Goal: Information Seeking & Learning: Learn about a topic

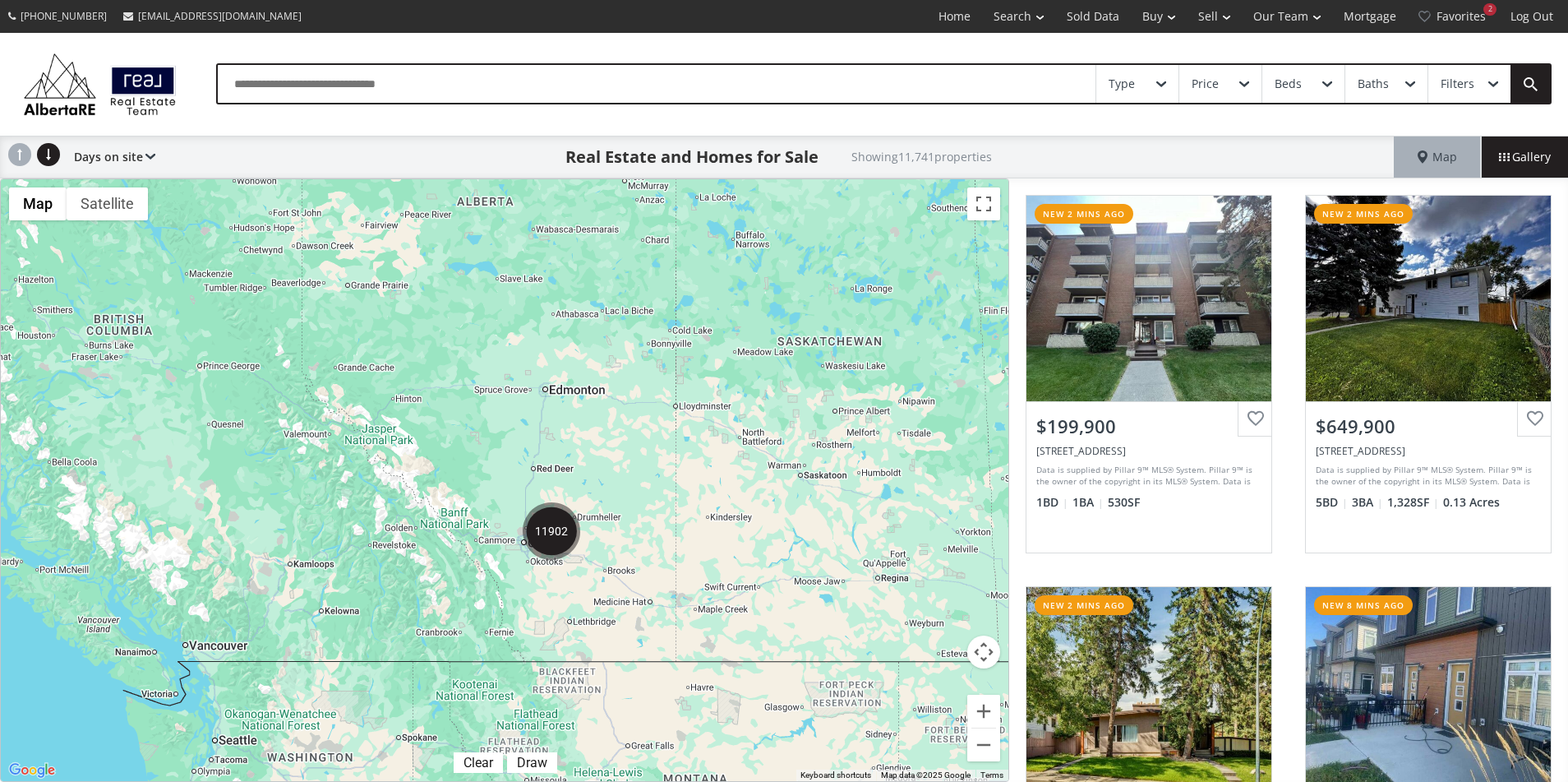
click at [553, 537] on img "11902" at bounding box center [551, 531] width 58 height 58
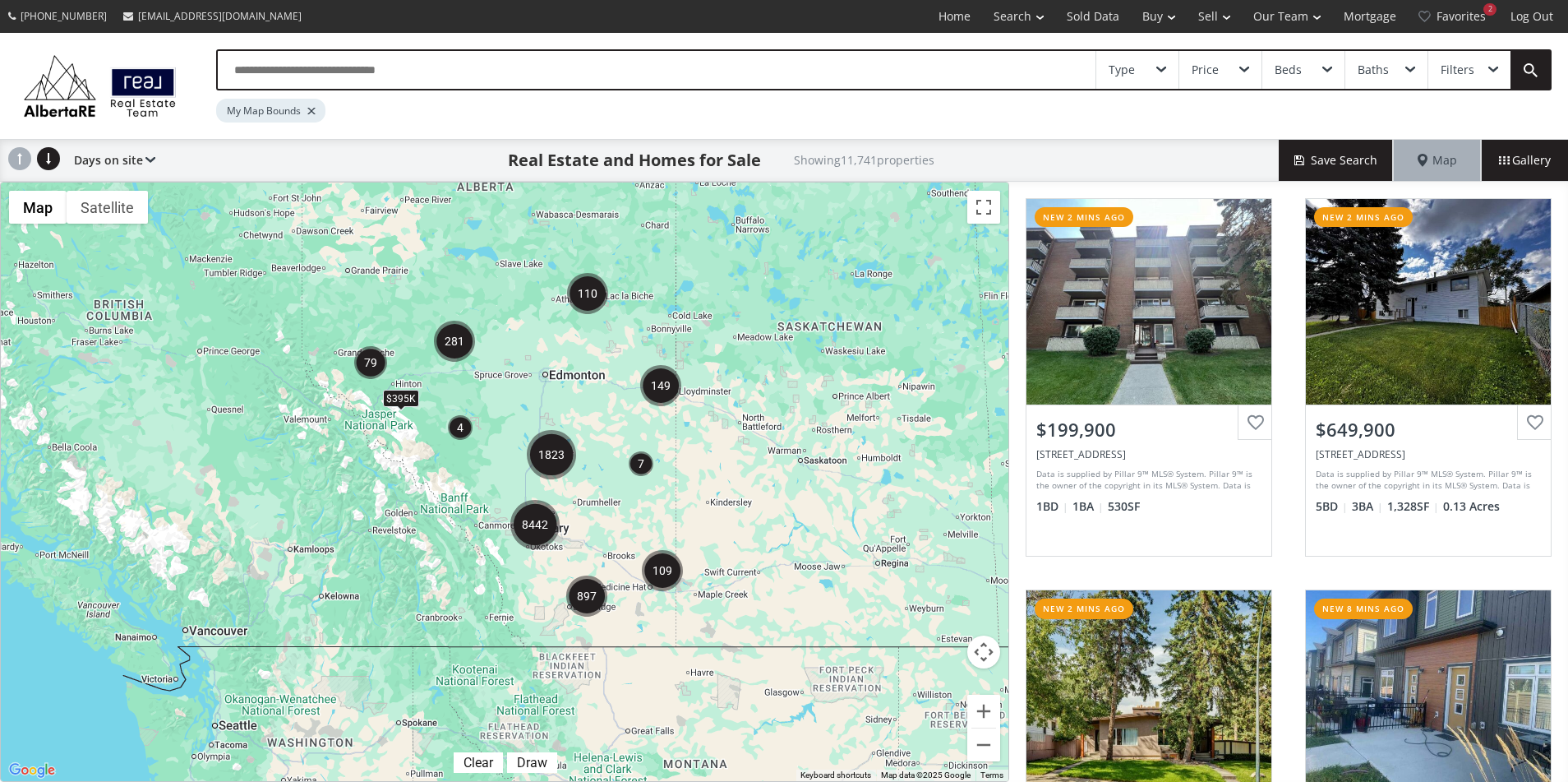
click at [547, 520] on img "8442" at bounding box center [535, 525] width 49 height 49
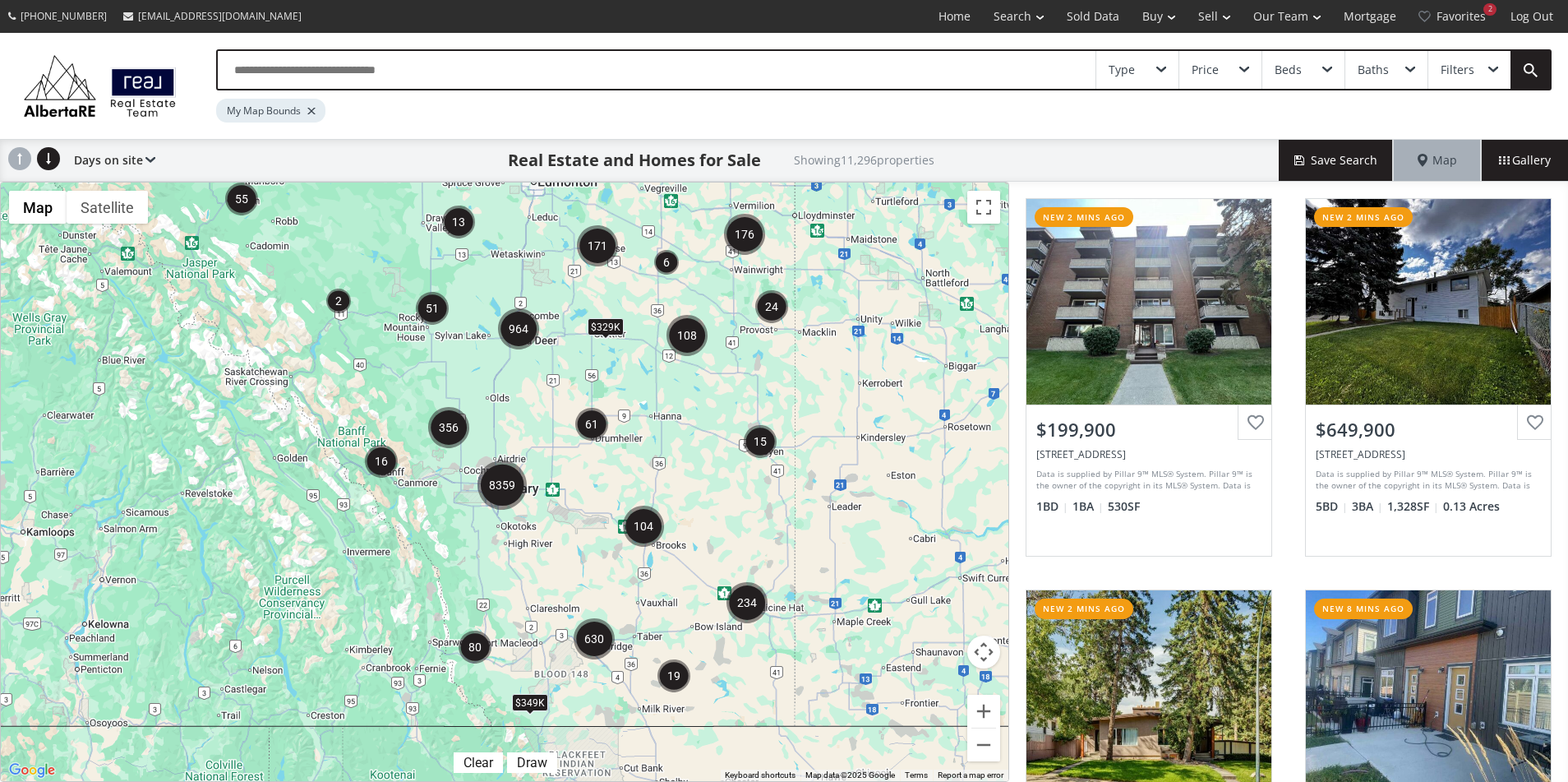
click at [502, 486] on img "8359" at bounding box center [502, 485] width 49 height 49
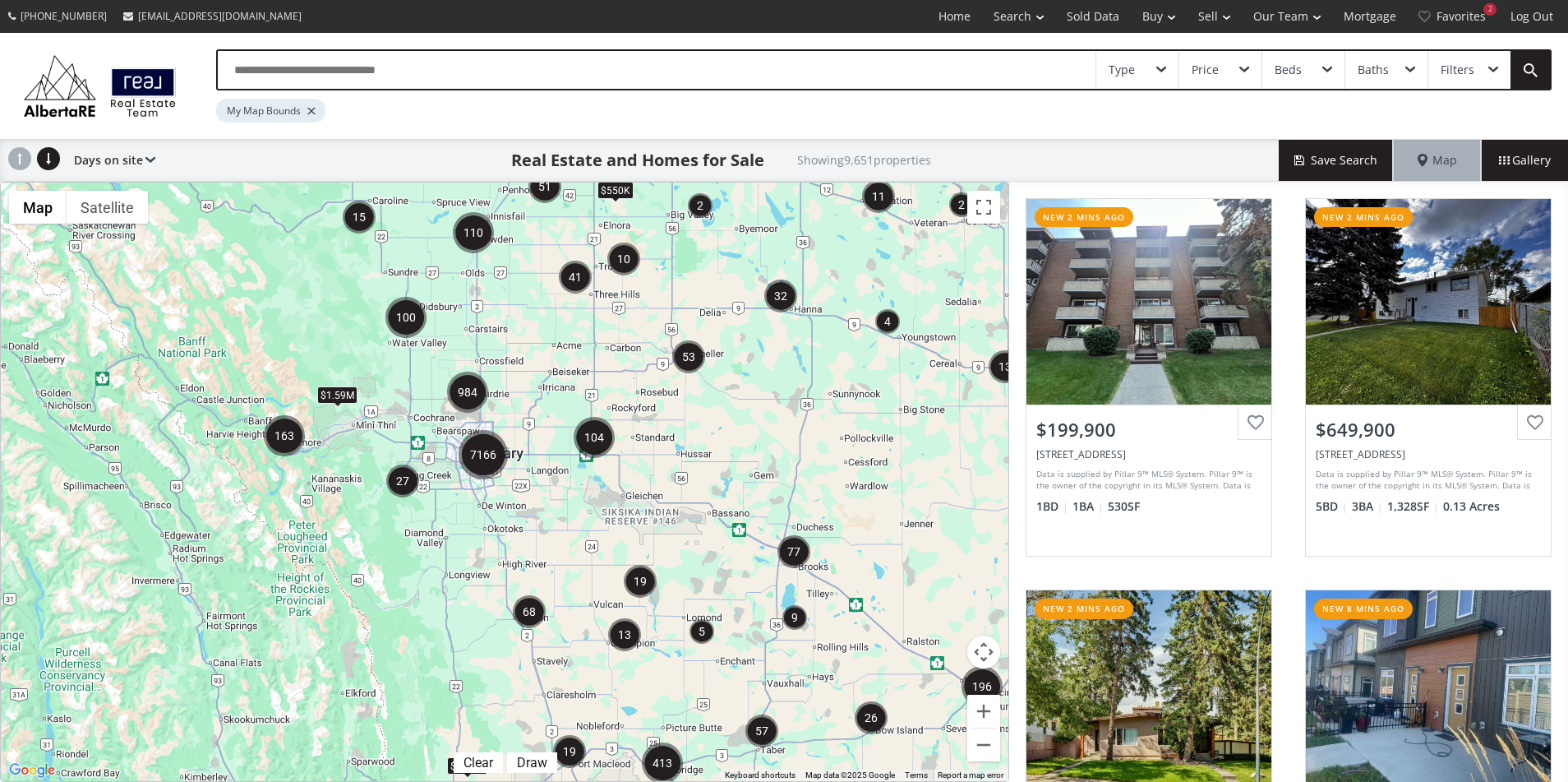
click at [480, 450] on img "7166" at bounding box center [483, 454] width 49 height 49
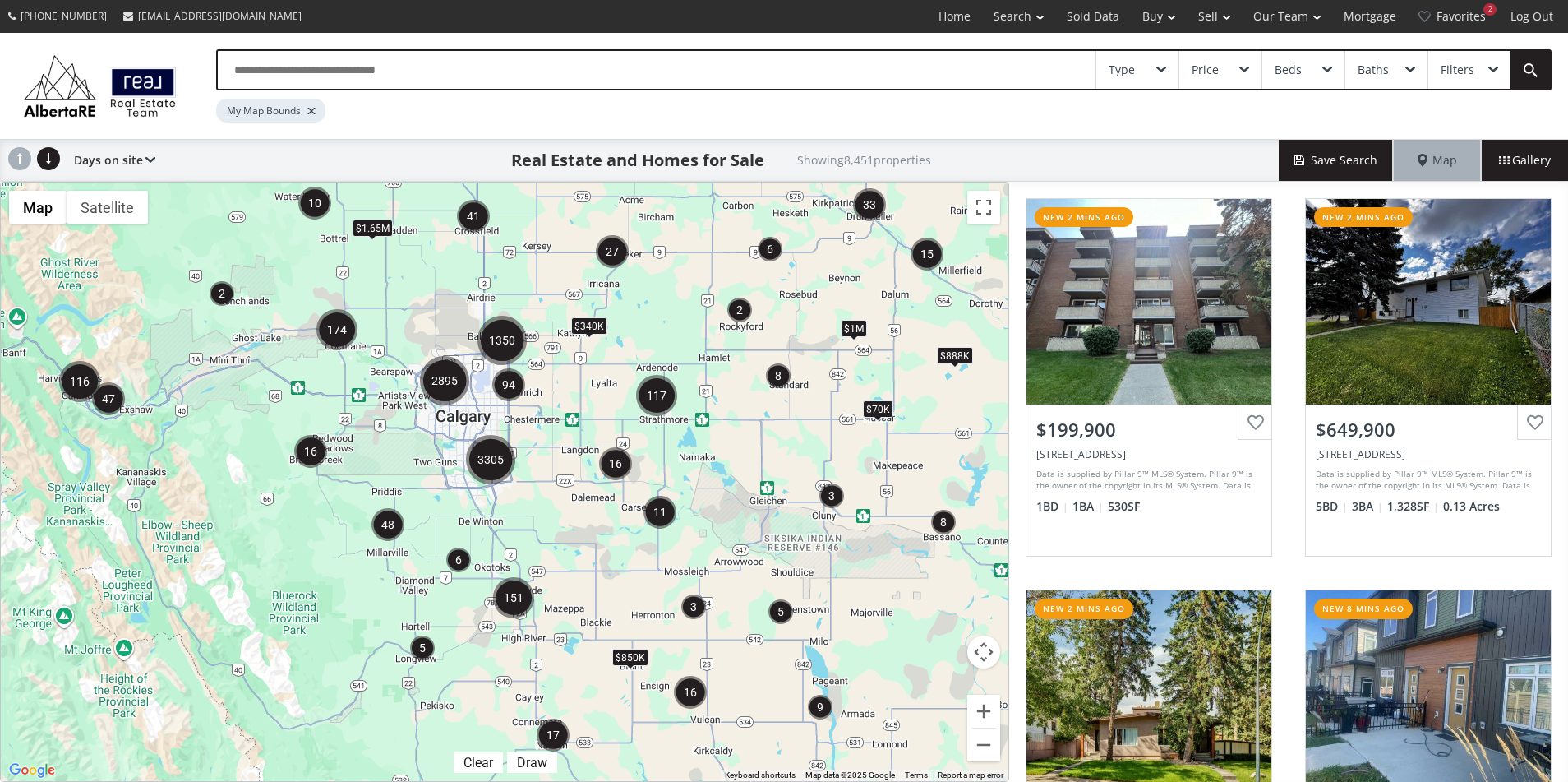
click at [484, 450] on img "3305" at bounding box center [491, 460] width 49 height 49
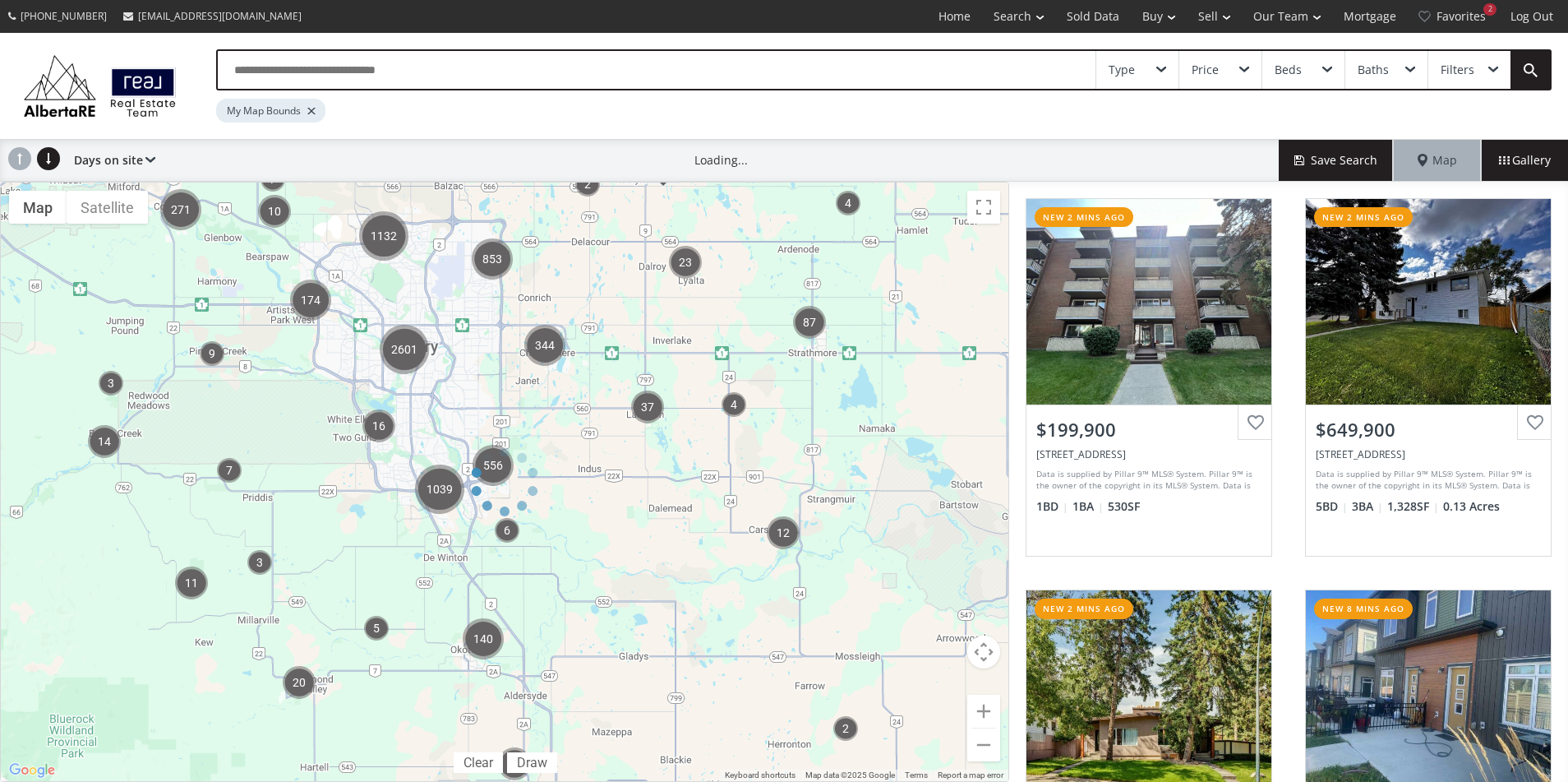
click at [395, 344] on div at bounding box center [504, 482] width 1009 height 601
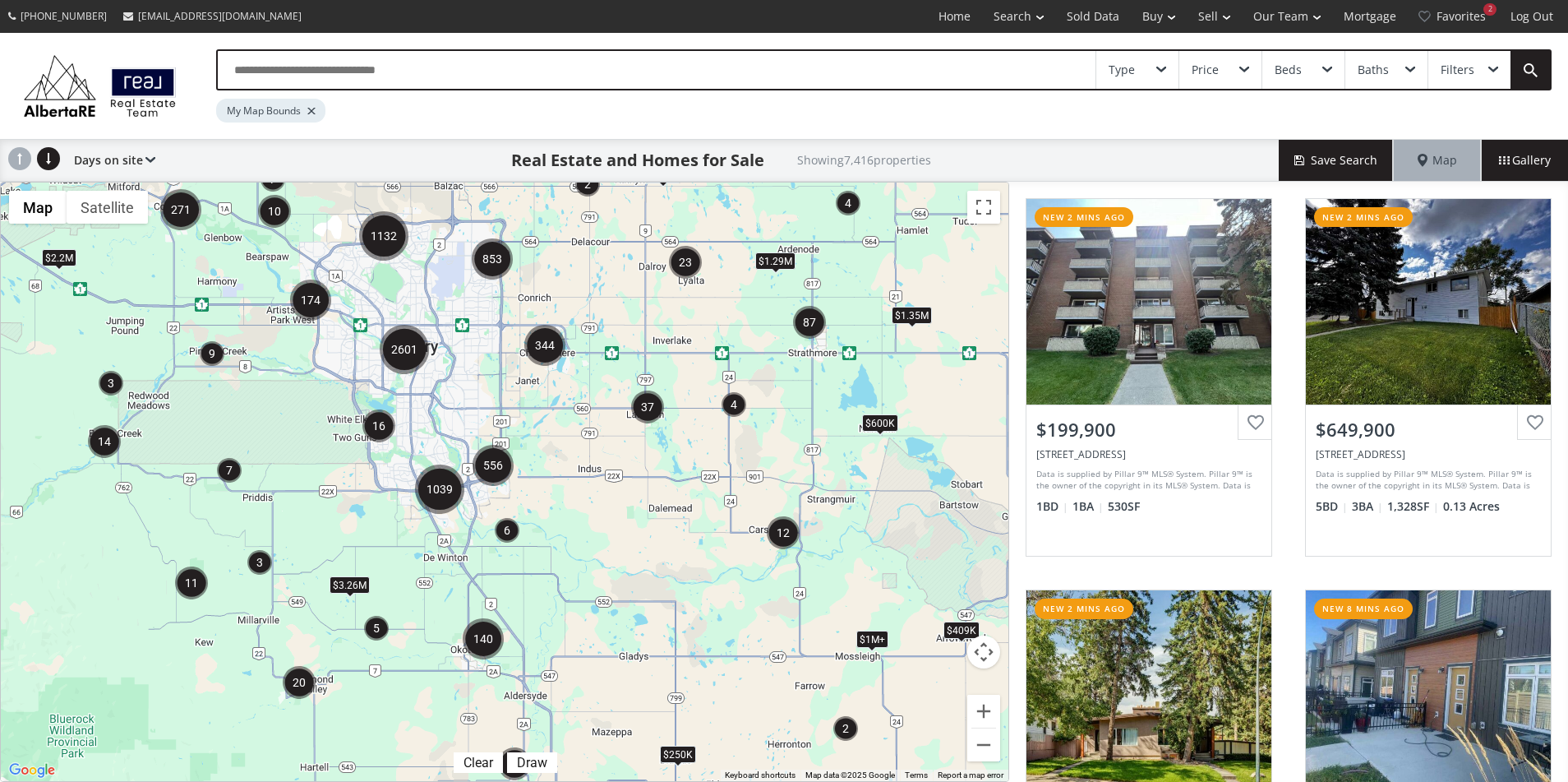
click at [409, 352] on img "2601" at bounding box center [405, 350] width 49 height 49
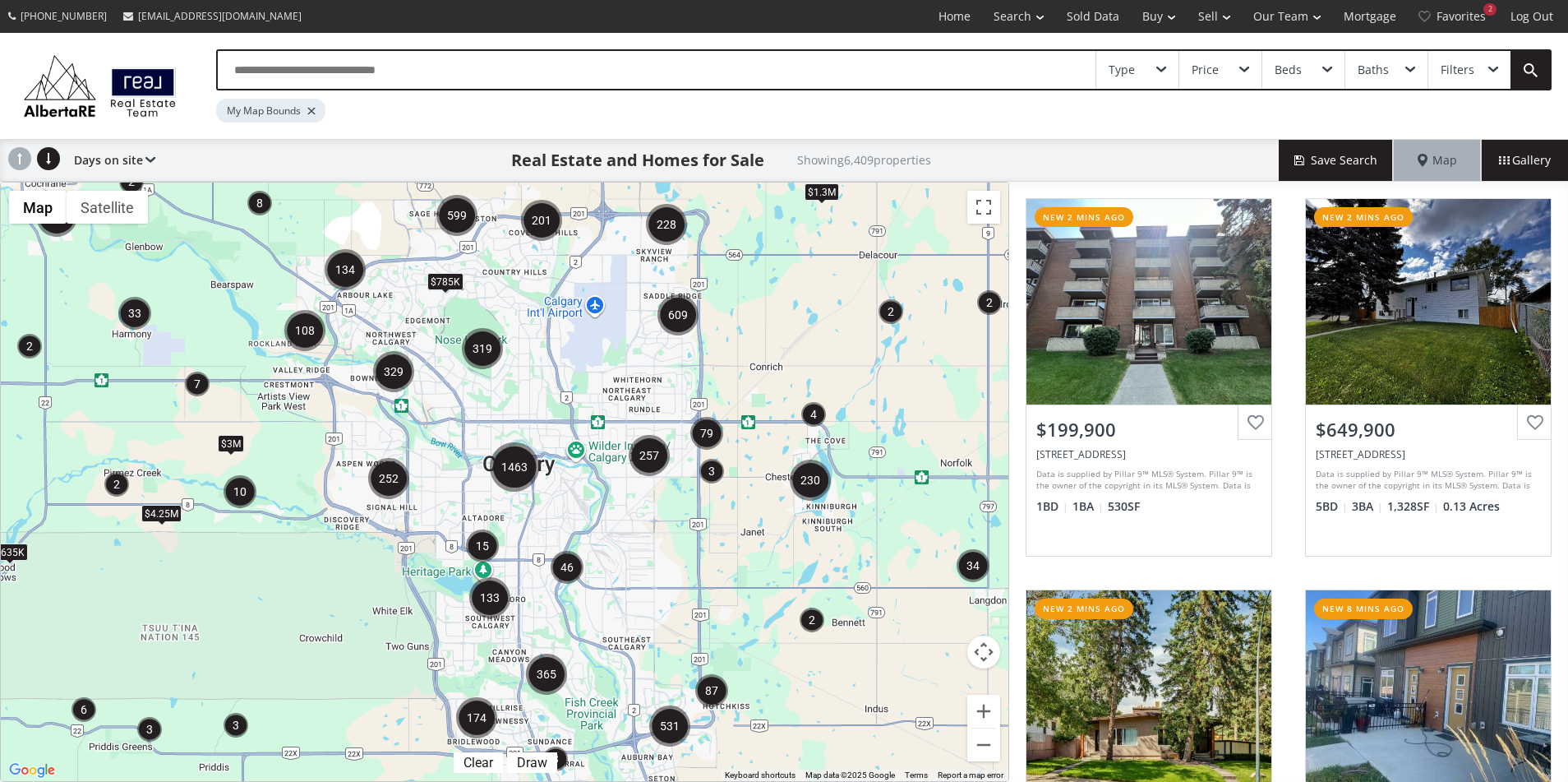
click at [388, 369] on img "329" at bounding box center [393, 371] width 41 height 41
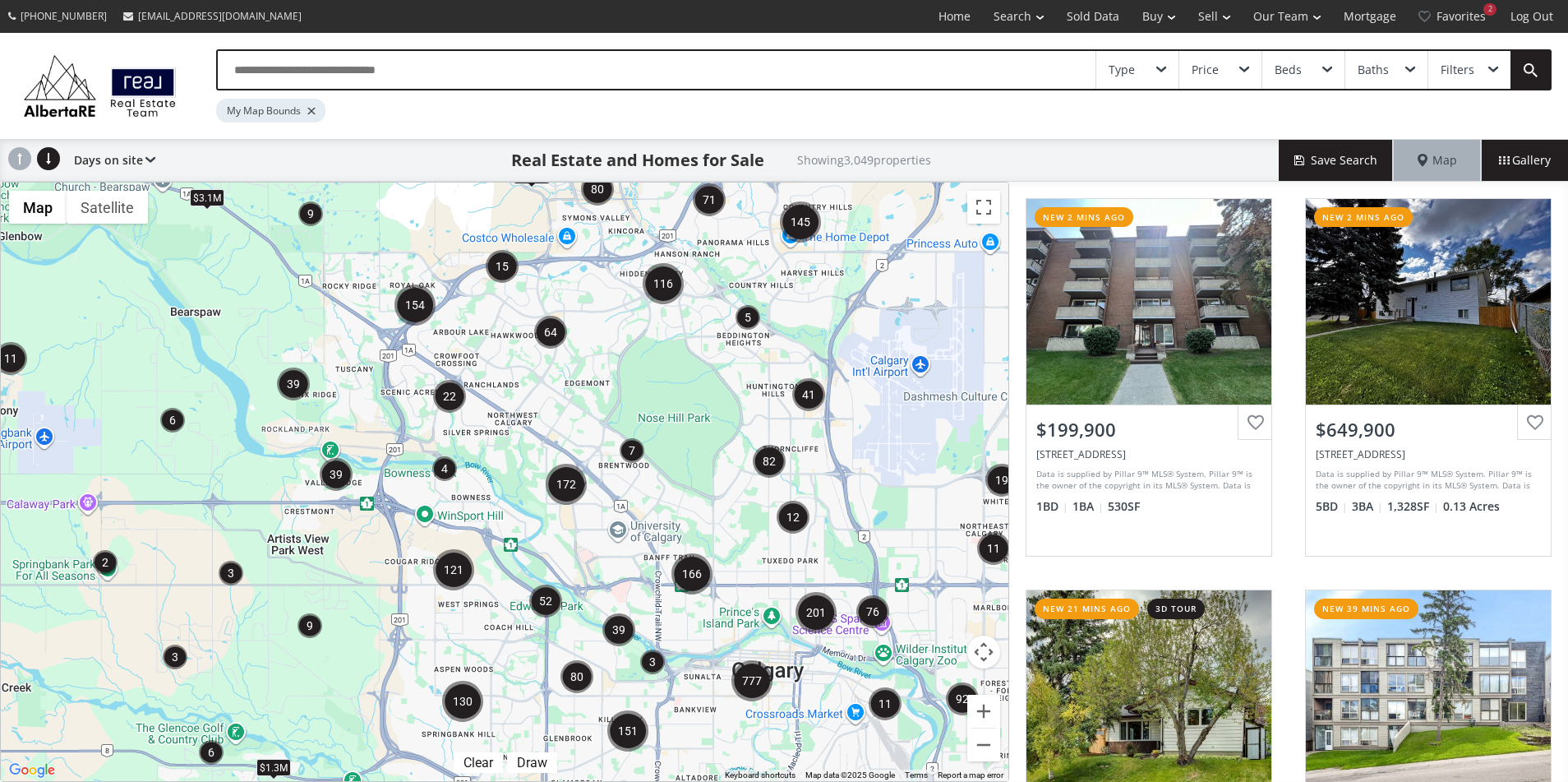
click at [448, 400] on img "22" at bounding box center [449, 396] width 33 height 33
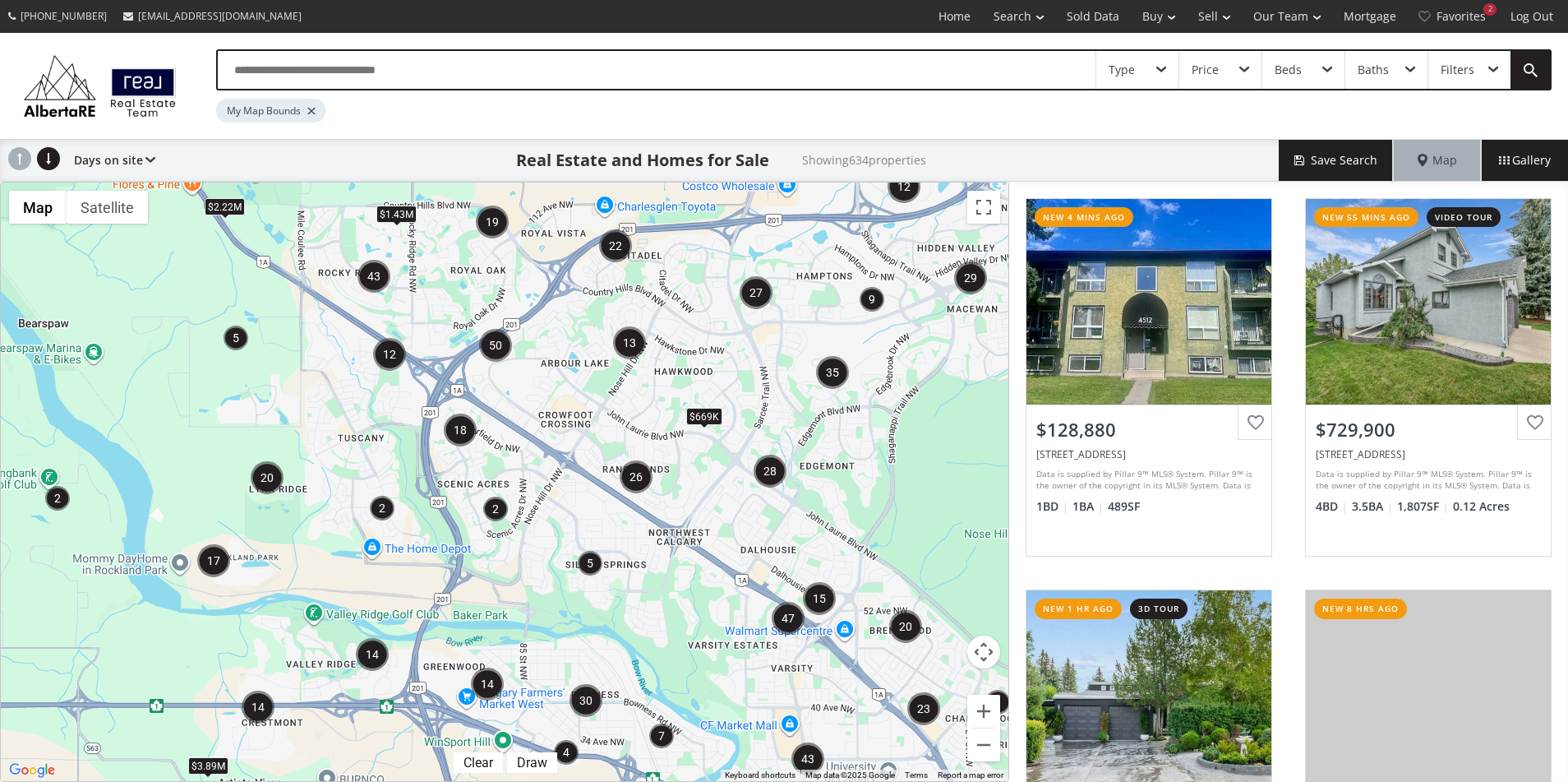
click at [1148, 63] on div "Type" at bounding box center [1137, 70] width 83 height 38
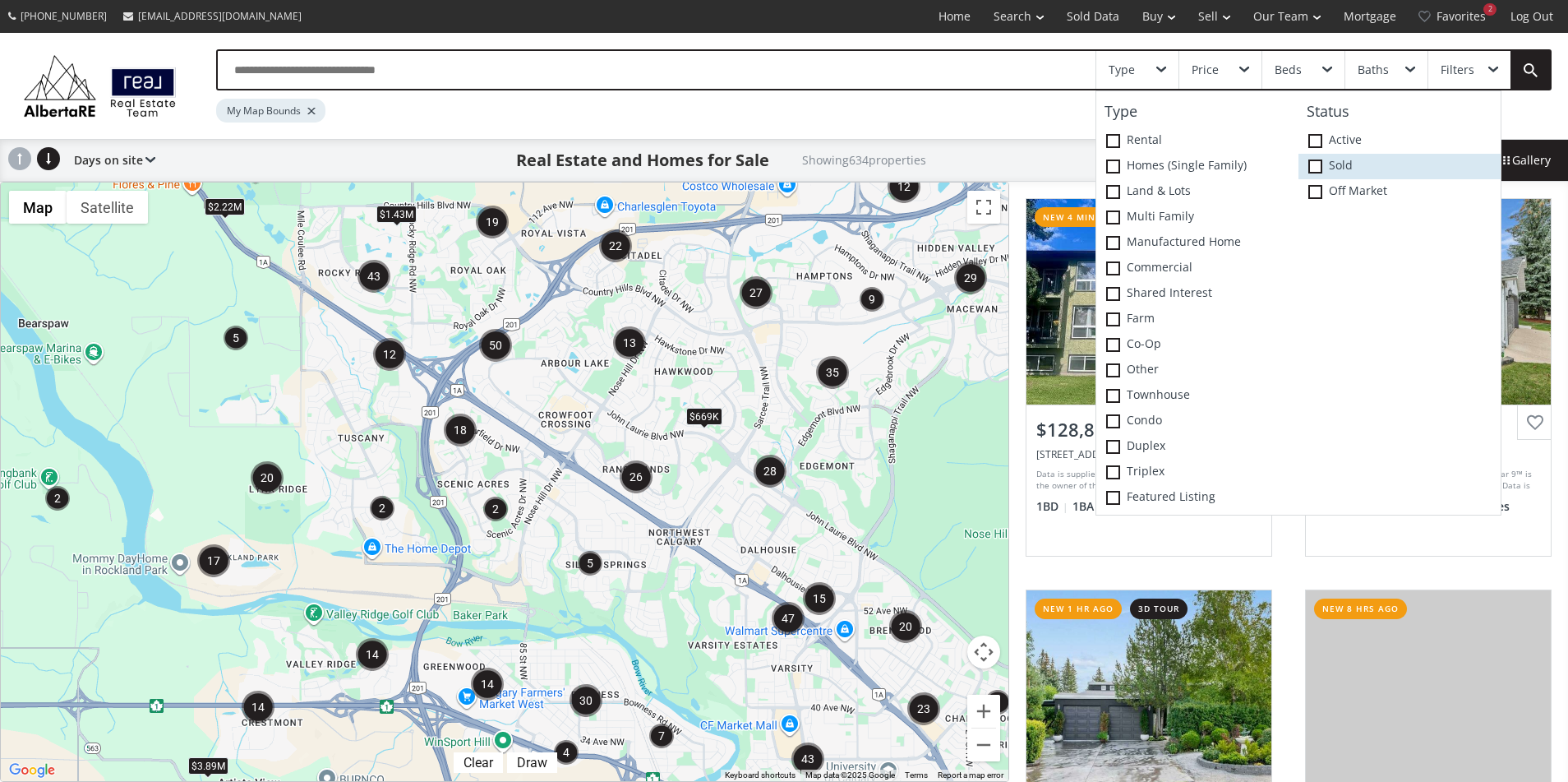
click at [1324, 166] on label "Sold" at bounding box center [1399, 166] width 202 height 26
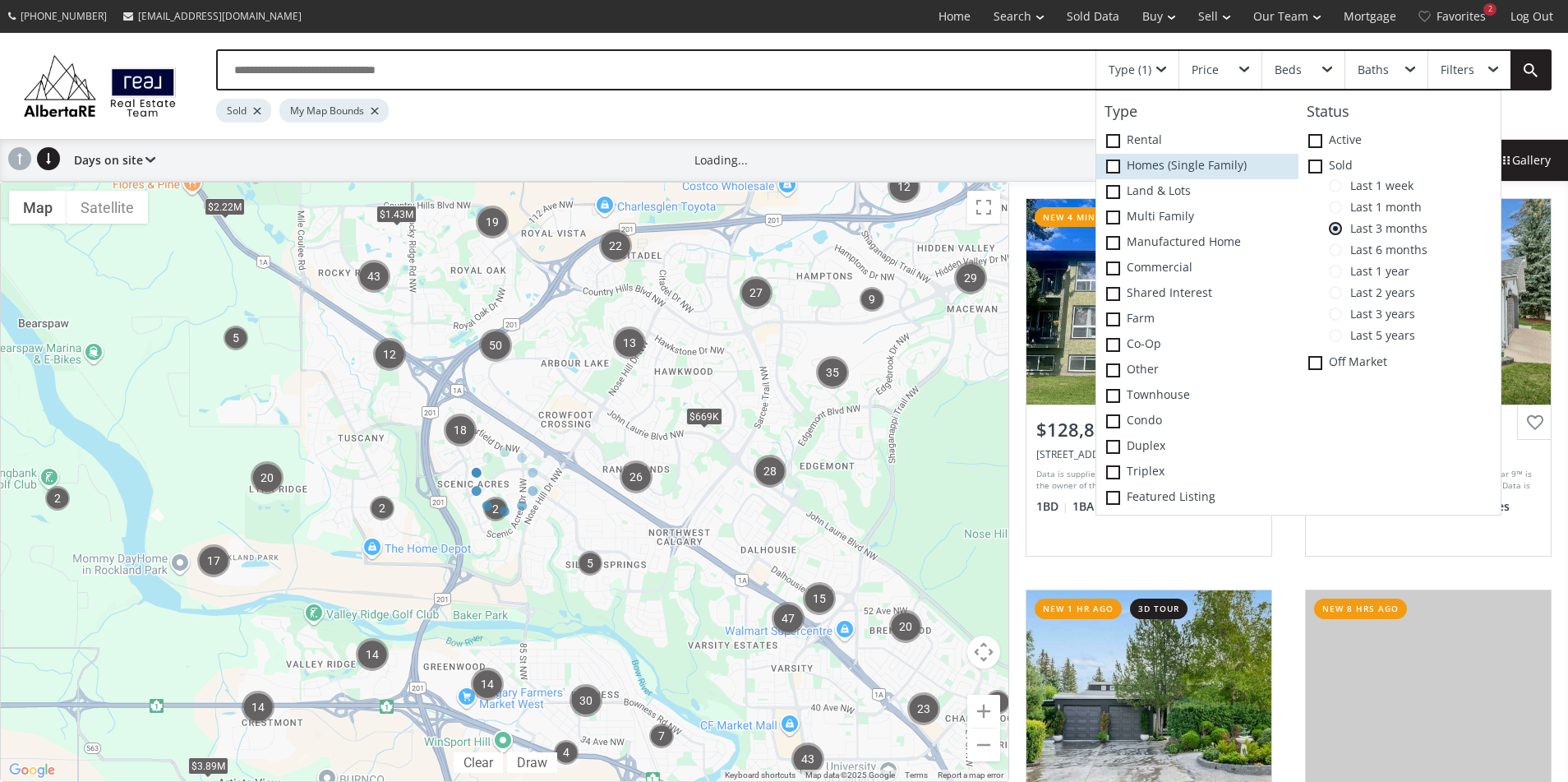
click at [1112, 162] on span at bounding box center [1112, 166] width 14 height 14
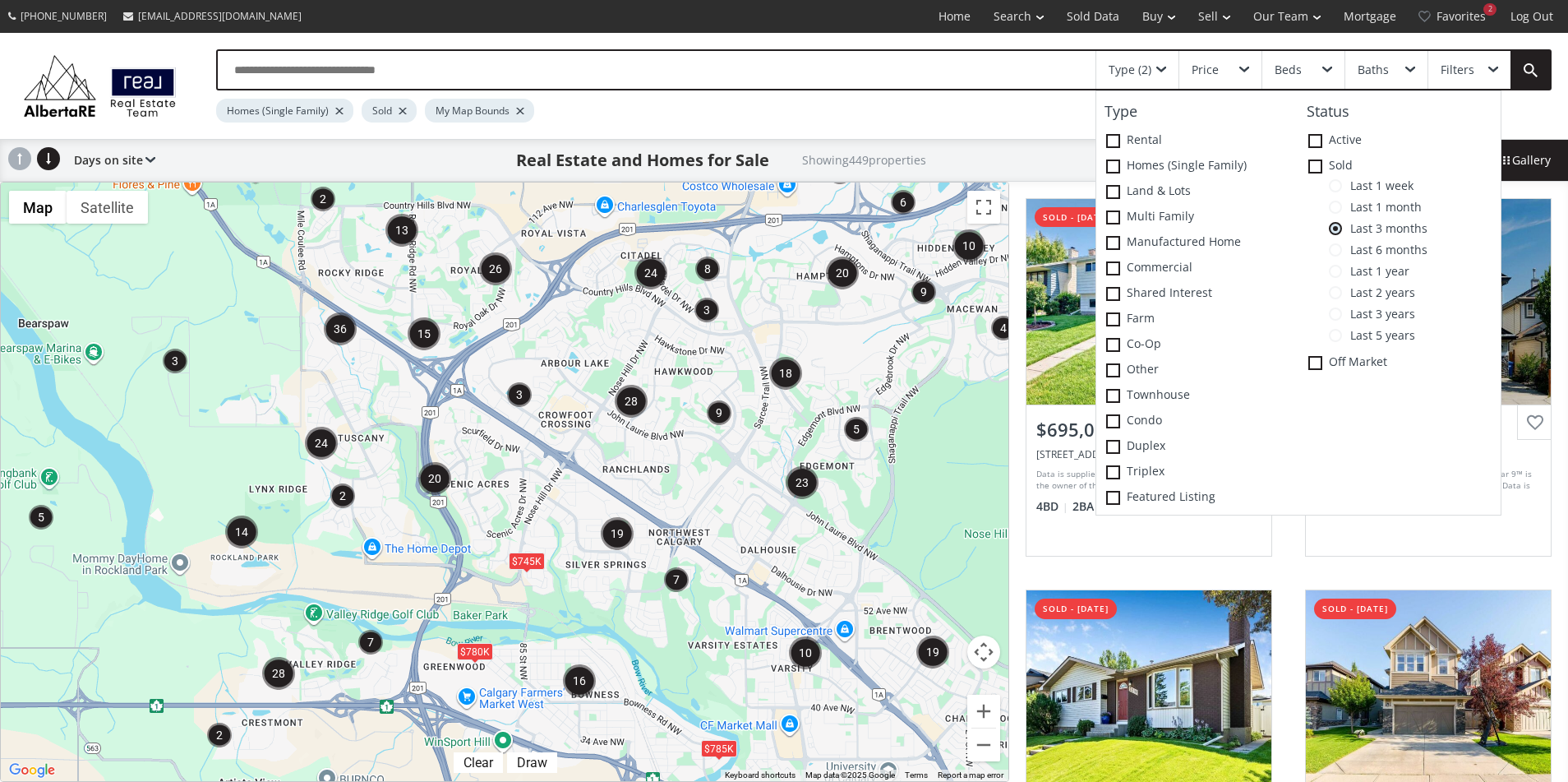
click at [1005, 121] on div "Homes (Single Family) Sold My Map Bounds" at bounding box center [822, 106] width 1212 height 32
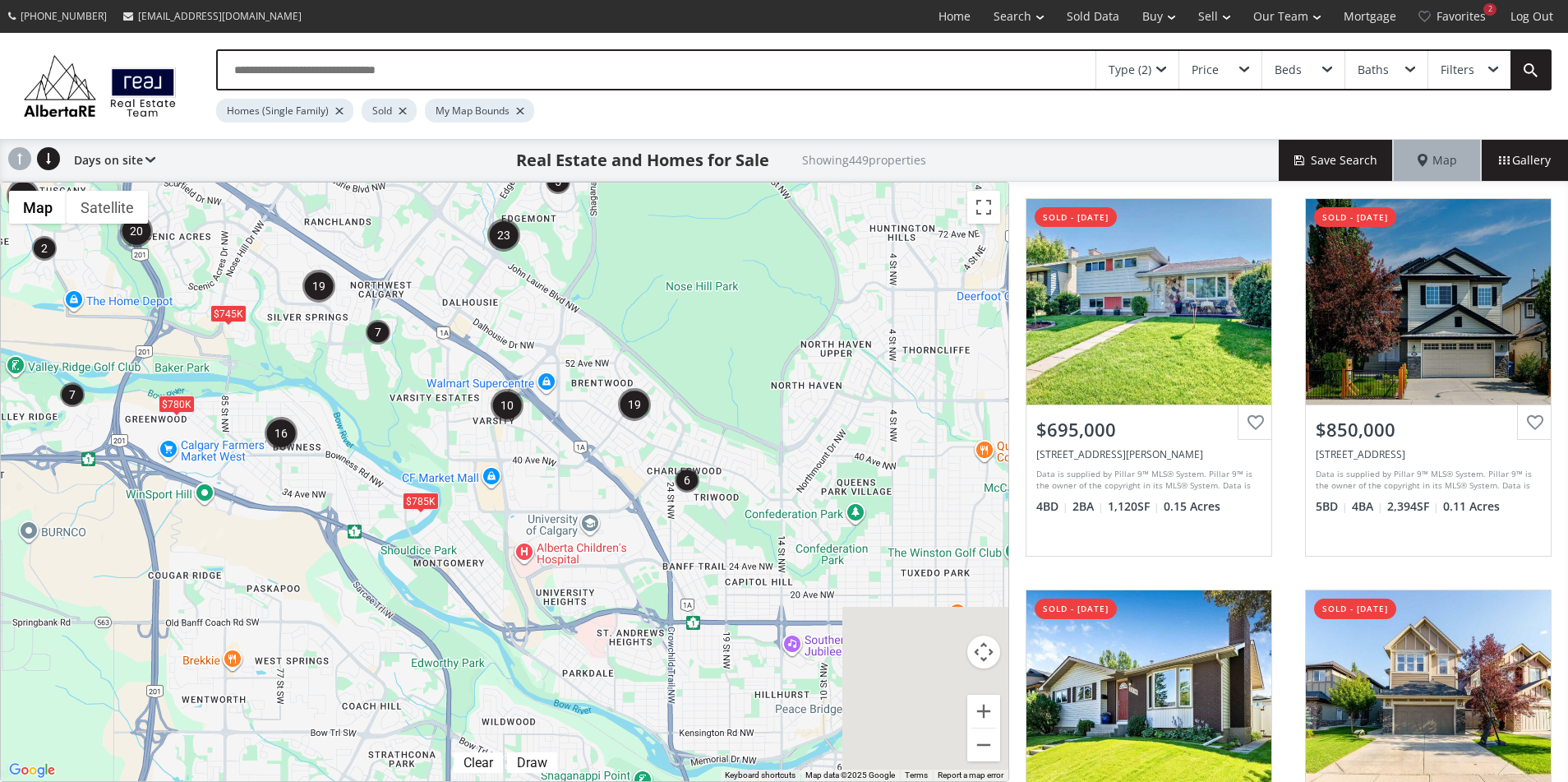
drag, startPoint x: 625, startPoint y: 393, endPoint x: 531, endPoint y: 327, distance: 114.9
click at [531, 327] on div "To navigate, press the arrow keys. $780K $785K $745K" at bounding box center [504, 482] width 1008 height 599
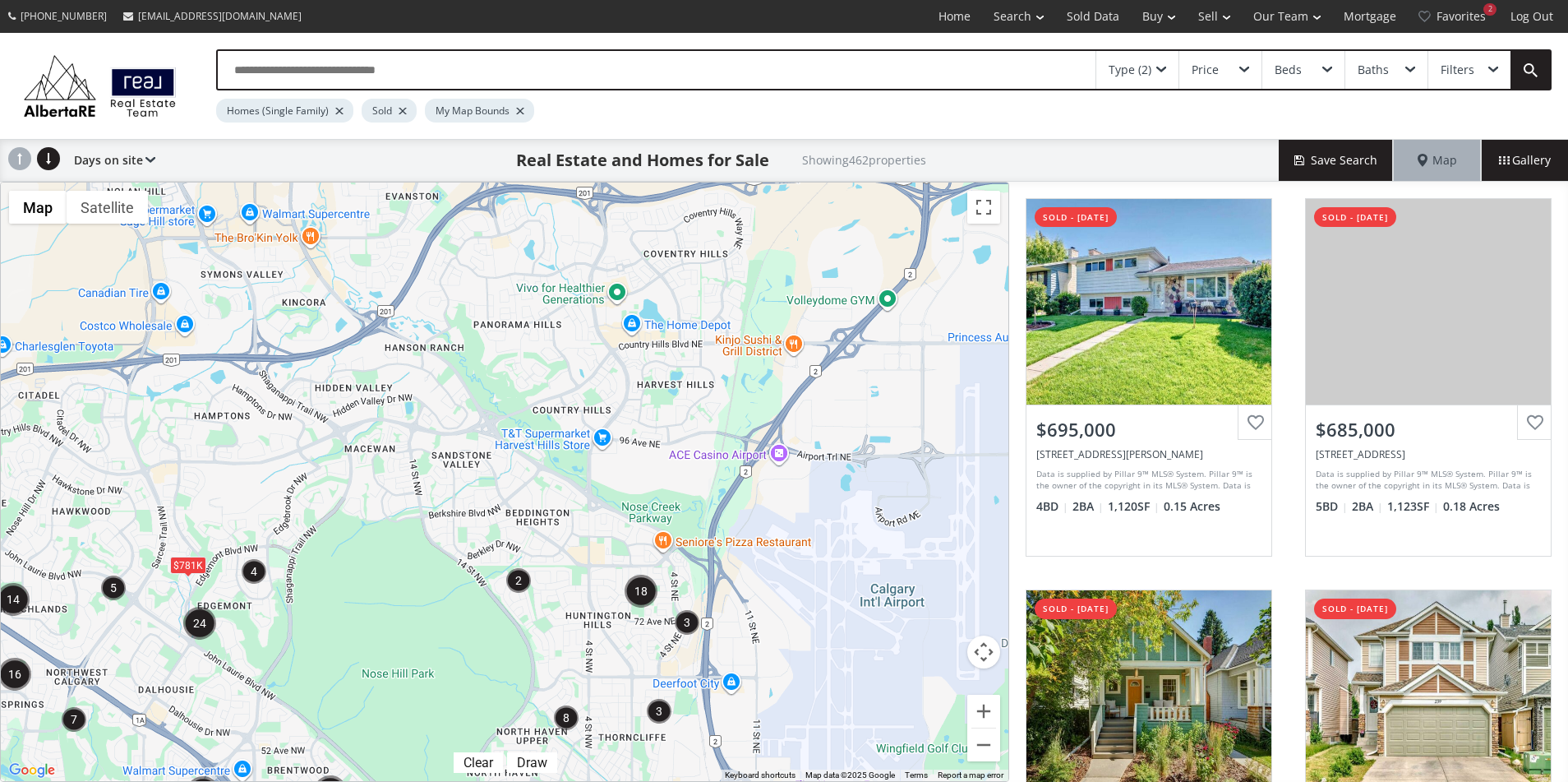
drag, startPoint x: 892, startPoint y: 297, endPoint x: 589, endPoint y: 687, distance: 493.9
click at [588, 686] on div "To navigate, press the arrow keys. $1.48M $780K $781K $1.07M $1.07M $745K $2.39M" at bounding box center [504, 482] width 1008 height 599
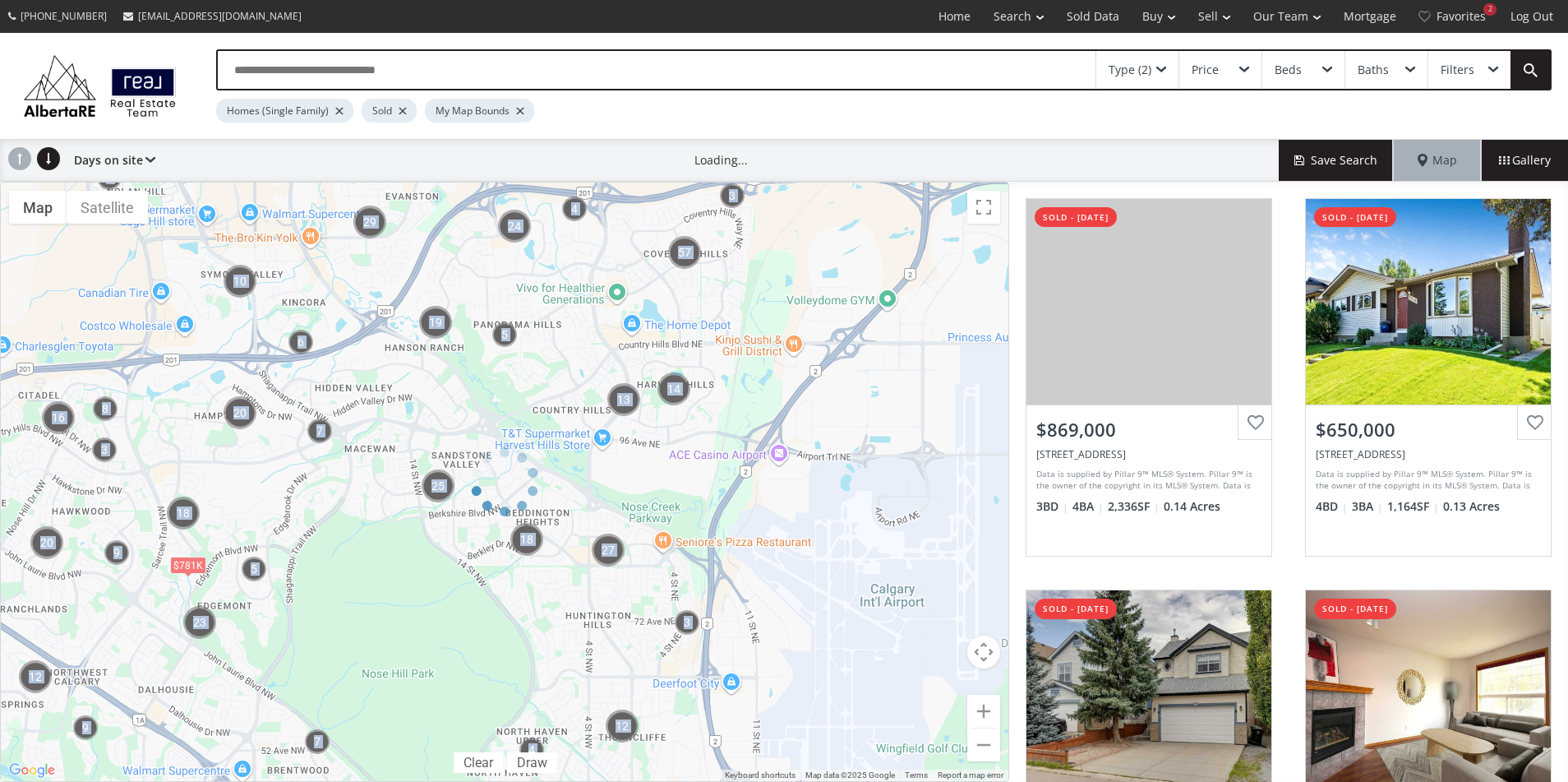
drag, startPoint x: 912, startPoint y: 450, endPoint x: 331, endPoint y: 460, distance: 581.1
click at [331, 460] on div "← Move left → Move right ↑ Move up ↓ Move down + Zoom in - Zoom out Home Jump l…" at bounding box center [504, 482] width 1009 height 601
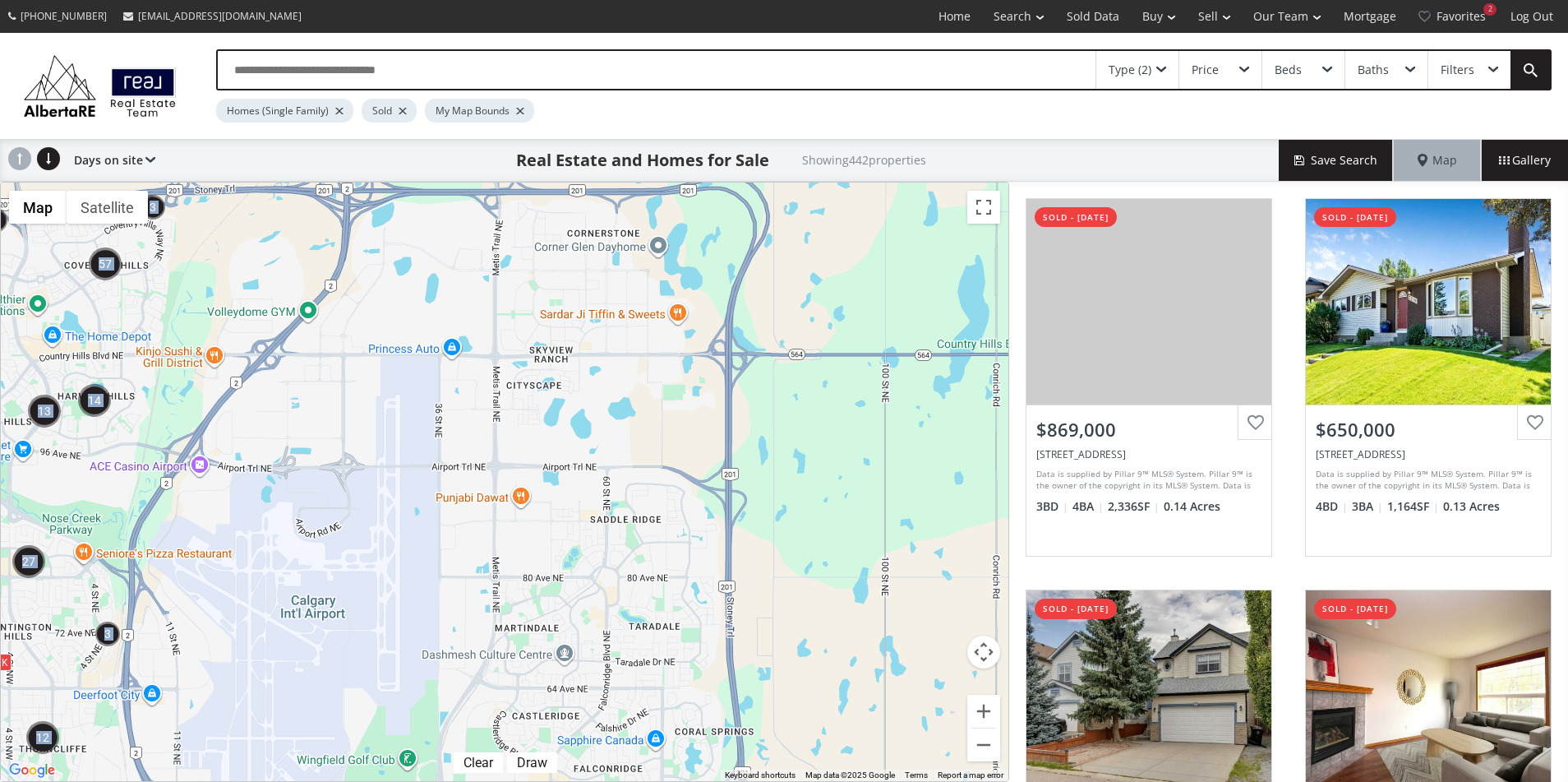
drag, startPoint x: 602, startPoint y: 430, endPoint x: 269, endPoint y: 448, distance: 333.5
click at [269, 448] on div "To navigate, press the arrow keys. $598K $895K $557K $668K $748K $800K" at bounding box center [504, 482] width 1008 height 599
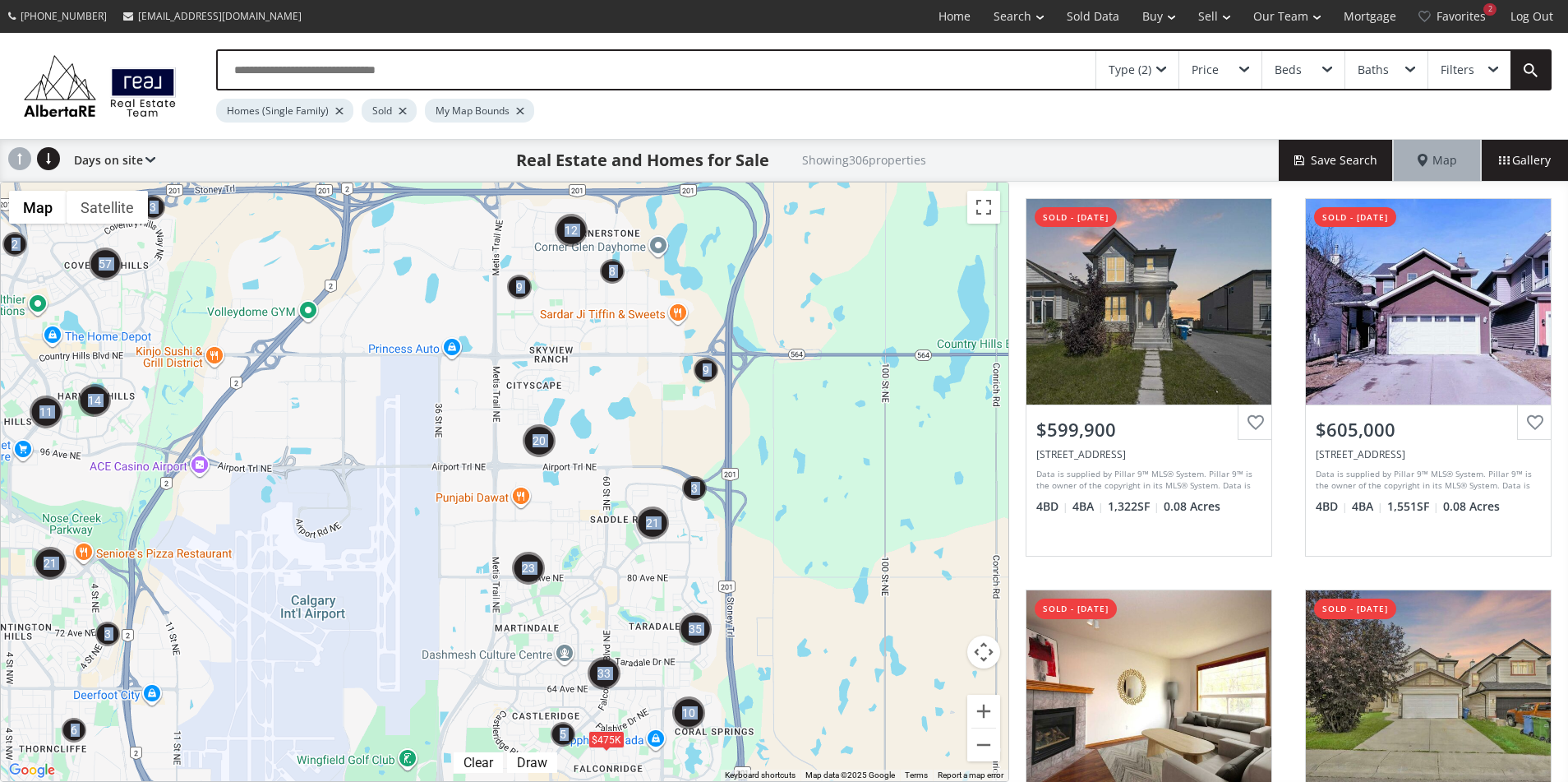
click at [572, 515] on div "To navigate, press the arrow keys. $475K" at bounding box center [504, 482] width 1008 height 599
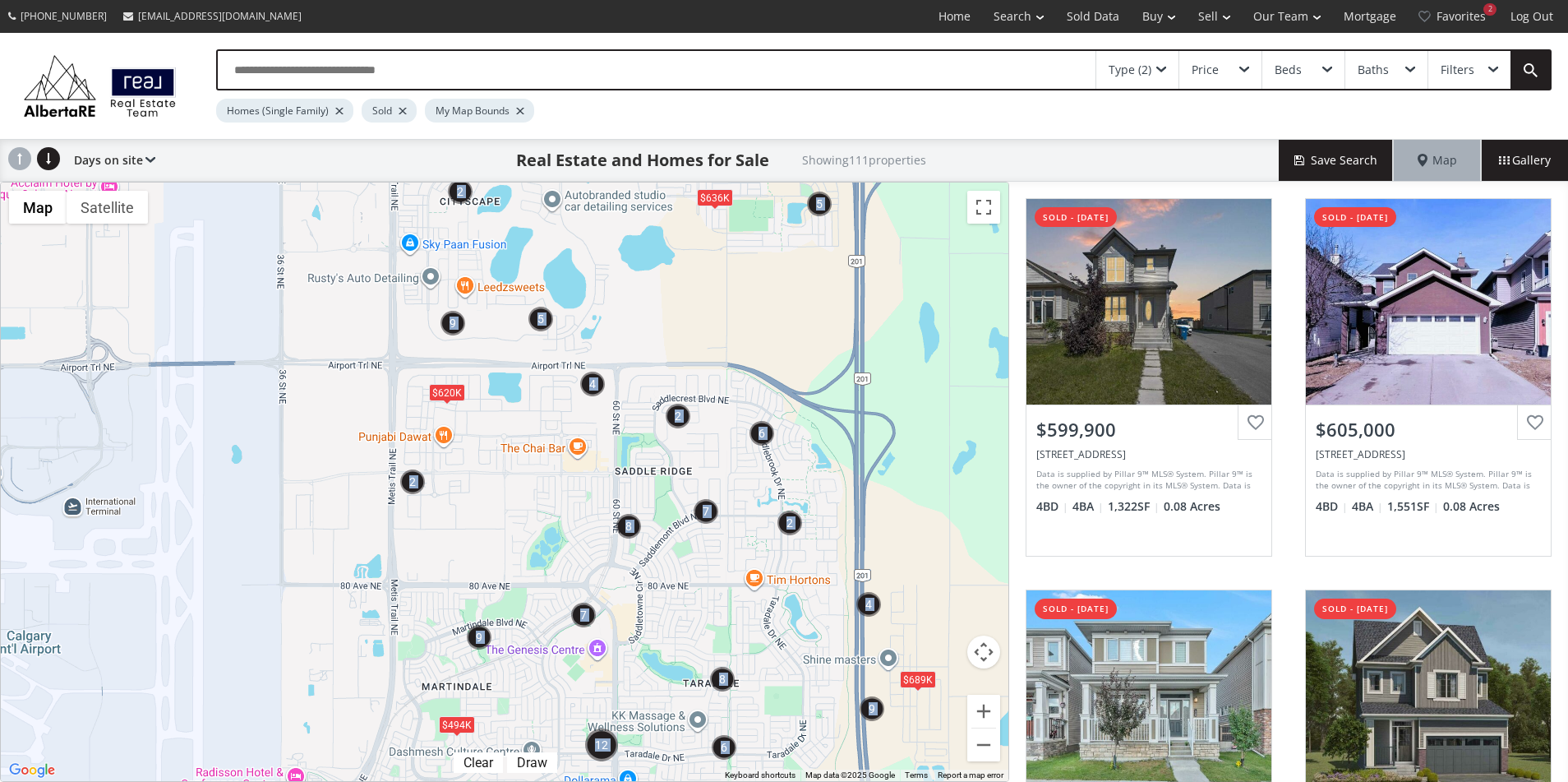
drag, startPoint x: 682, startPoint y: 545, endPoint x: 672, endPoint y: 496, distance: 50.0
click at [672, 496] on div "← Move left → Move right ↑ Move up ↓ Move down + Zoom in - Zoom out Home Jump l…" at bounding box center [504, 482] width 1009 height 601
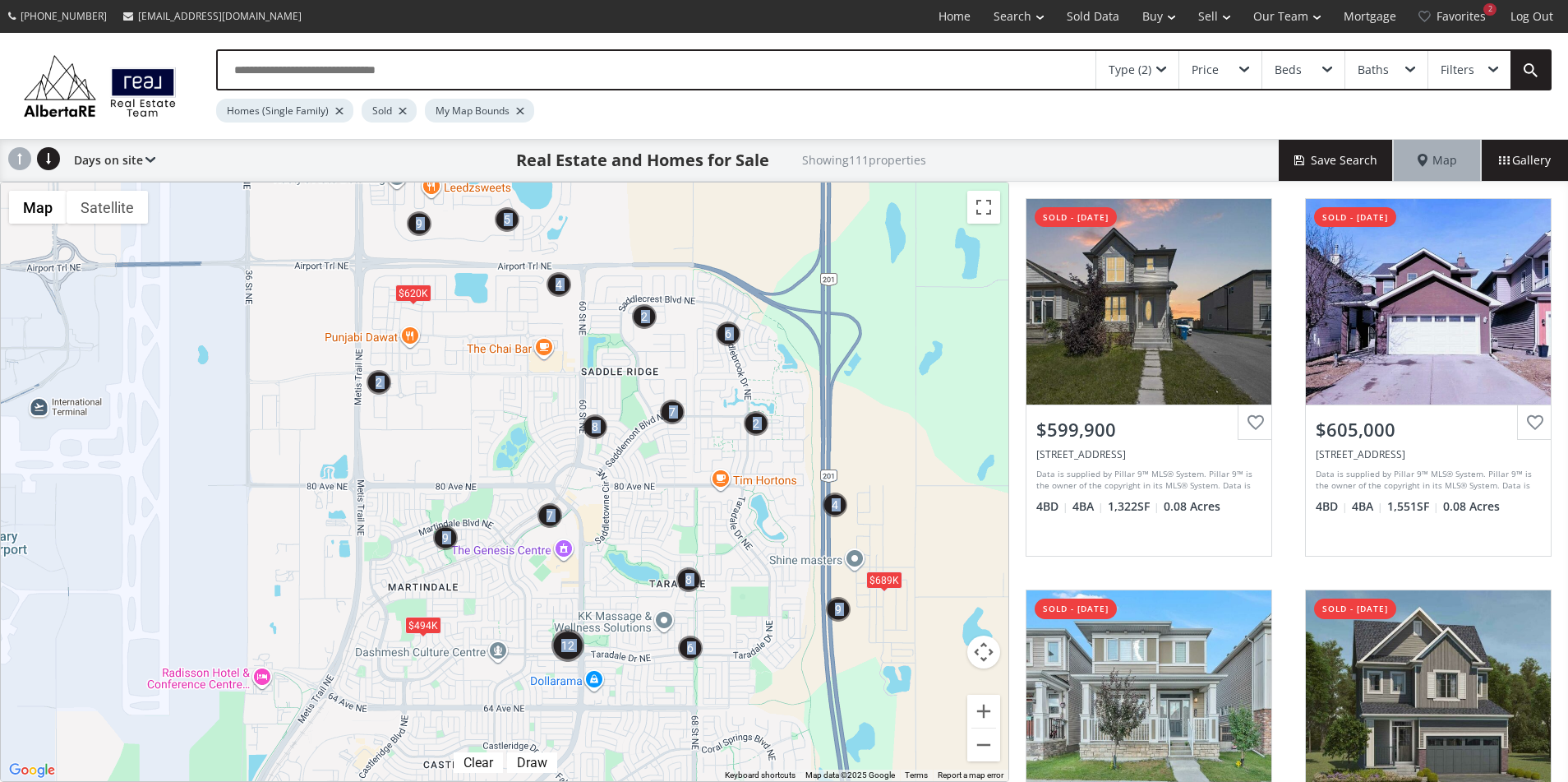
drag, startPoint x: 671, startPoint y: 573, endPoint x: 630, endPoint y: 507, distance: 77.7
click at [638, 479] on div "To navigate, press the arrow keys. $620K $636K $494K $689K" at bounding box center [504, 482] width 1008 height 599
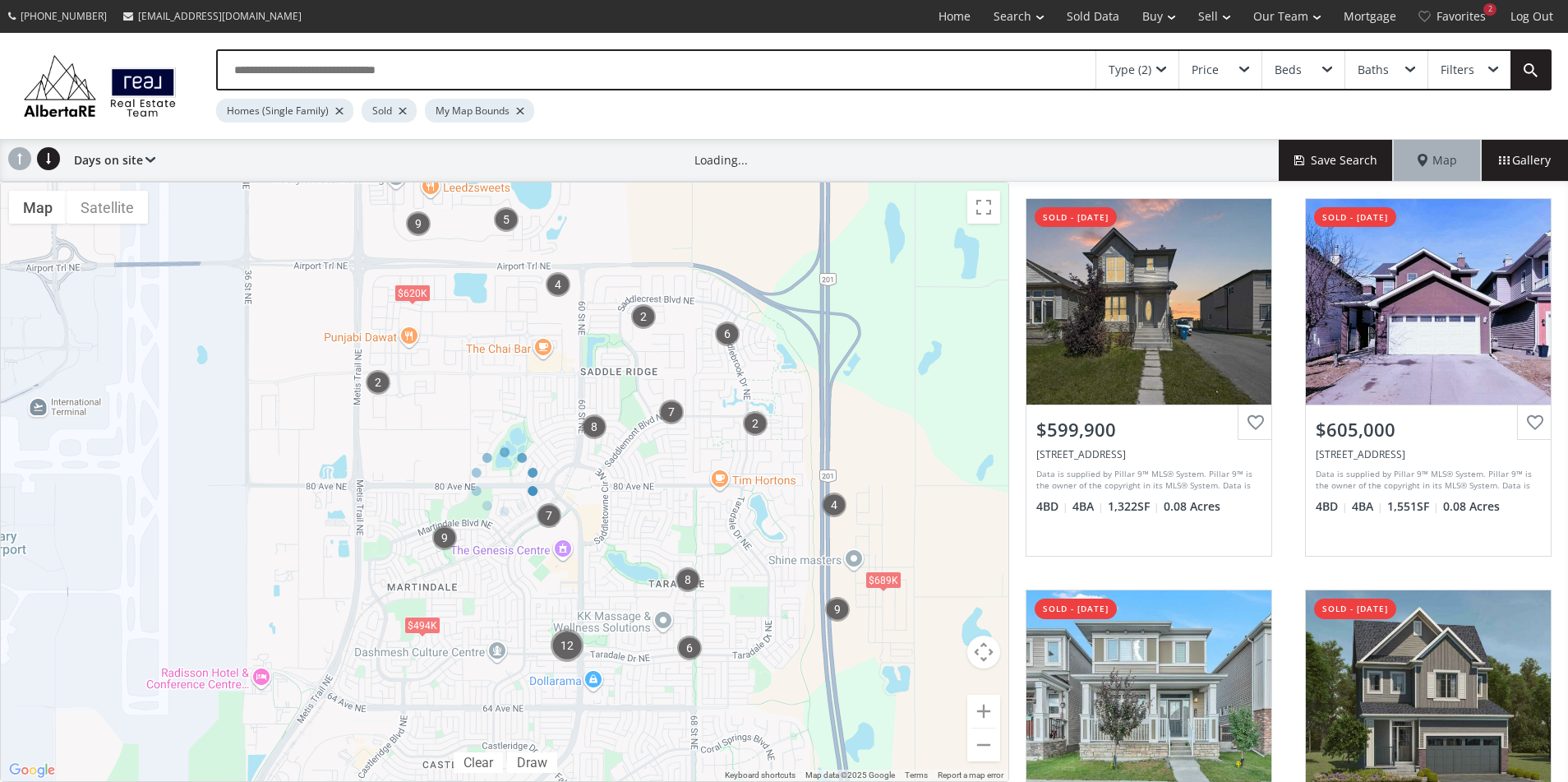
click at [630, 515] on div at bounding box center [504, 482] width 1009 height 601
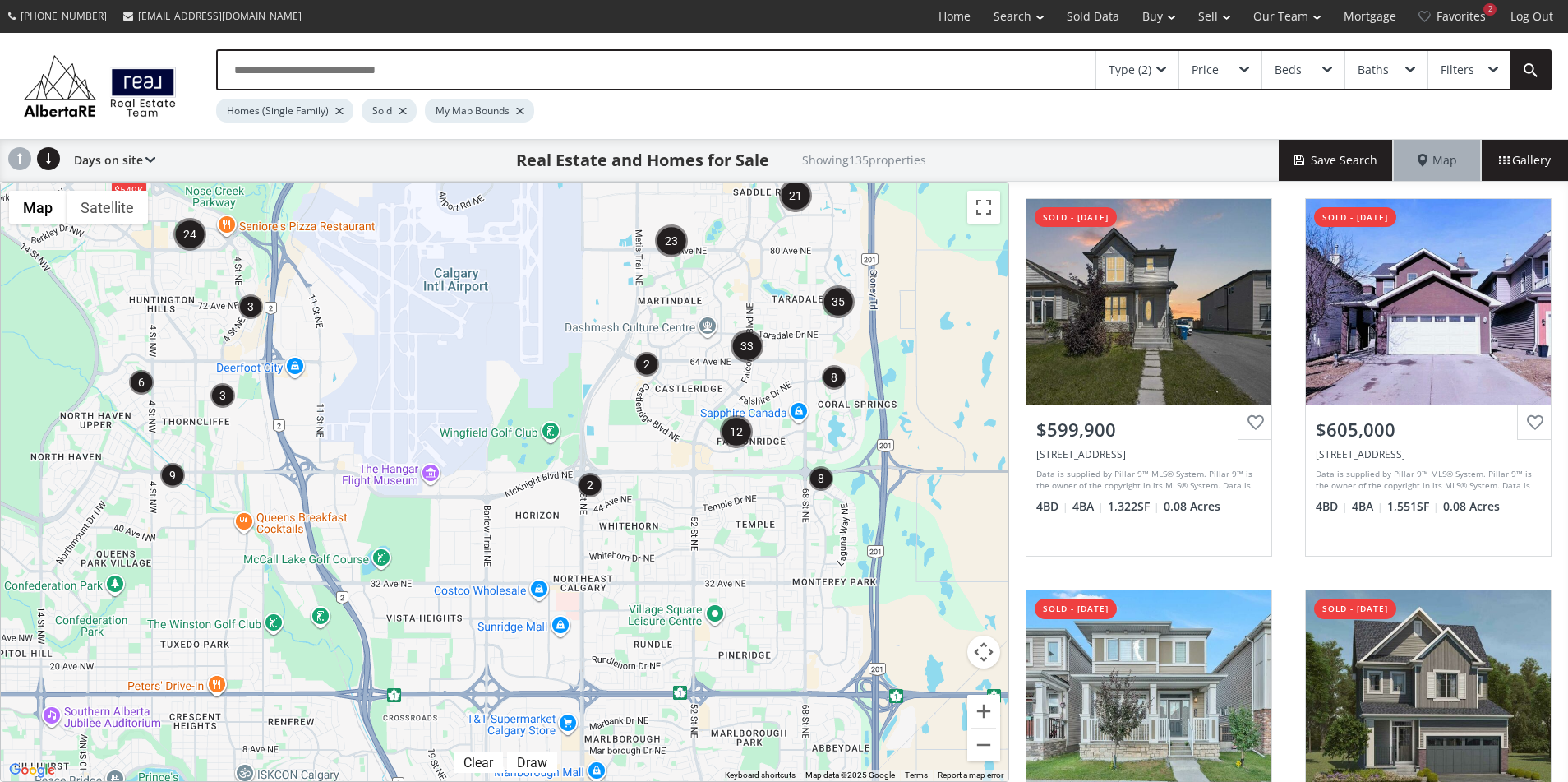
drag, startPoint x: 664, startPoint y: 703, endPoint x: 793, endPoint y: 436, distance: 296.5
click at [793, 436] on div "To navigate, press the arrow keys. $549K" at bounding box center [504, 482] width 1008 height 599
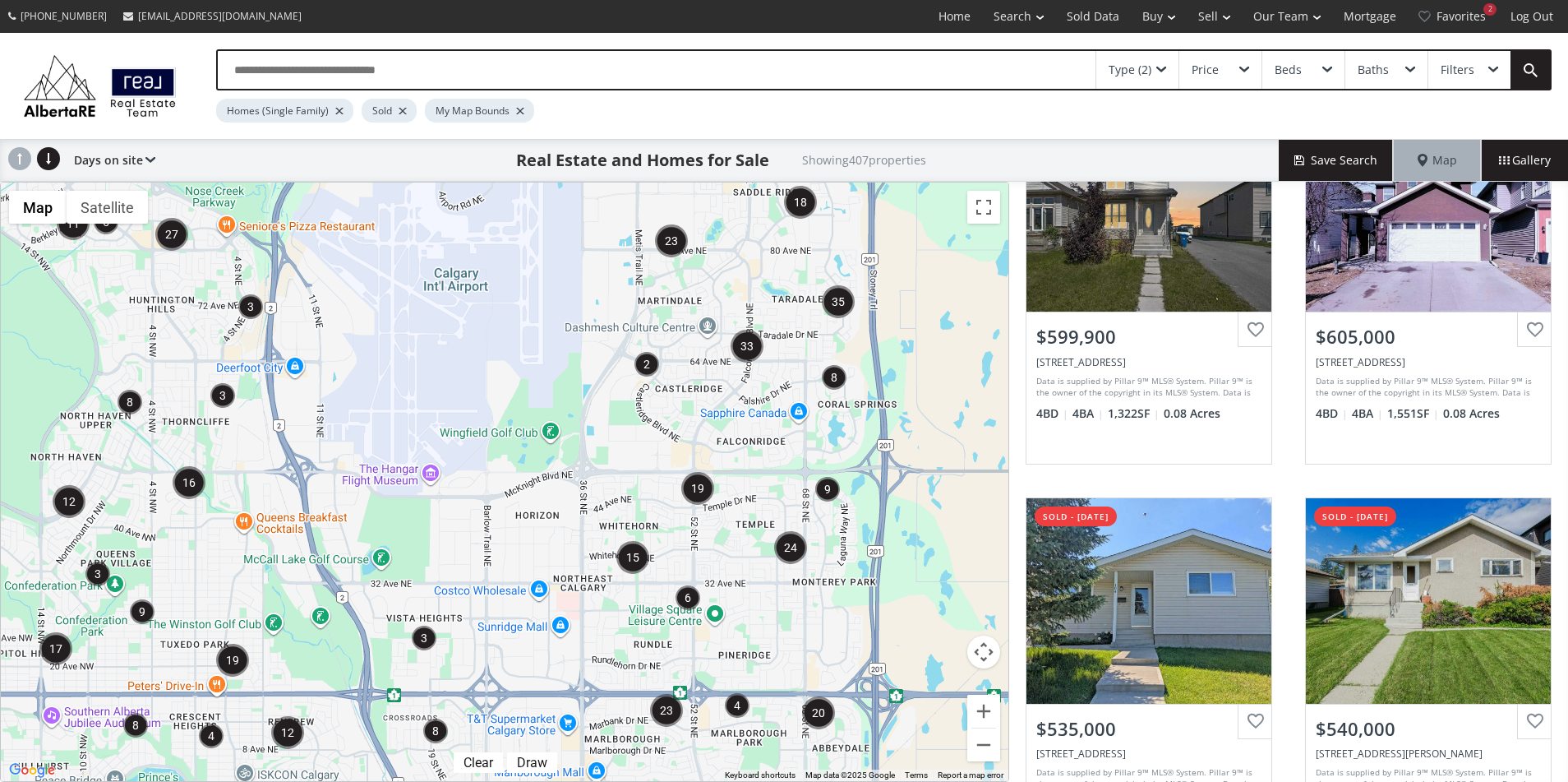
scroll to position [537, 0]
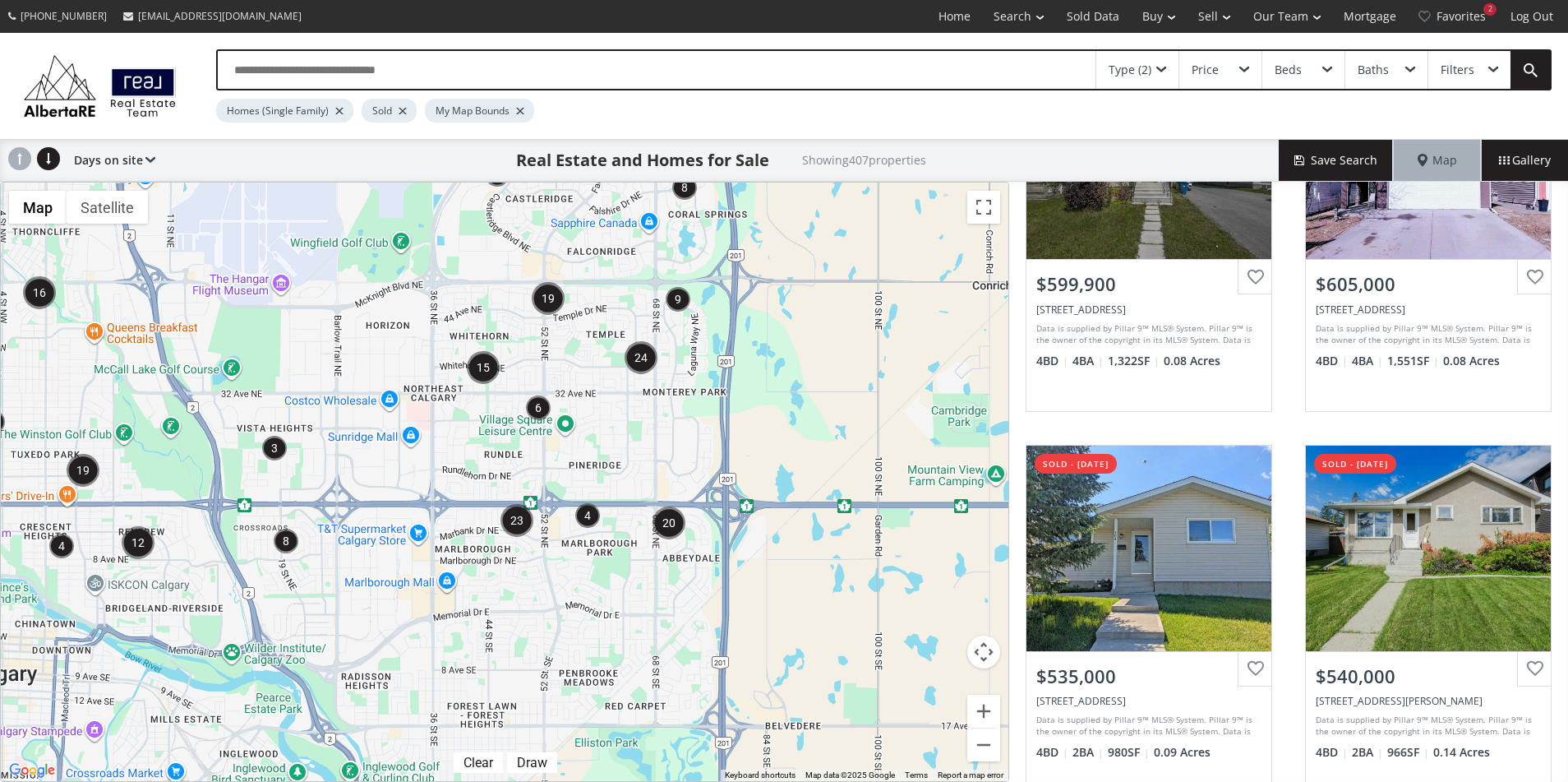
drag, startPoint x: 704, startPoint y: 642, endPoint x: 561, endPoint y: 463, distance: 229.1
click at [554, 451] on div "To navigate, press the arrow keys." at bounding box center [504, 482] width 1008 height 599
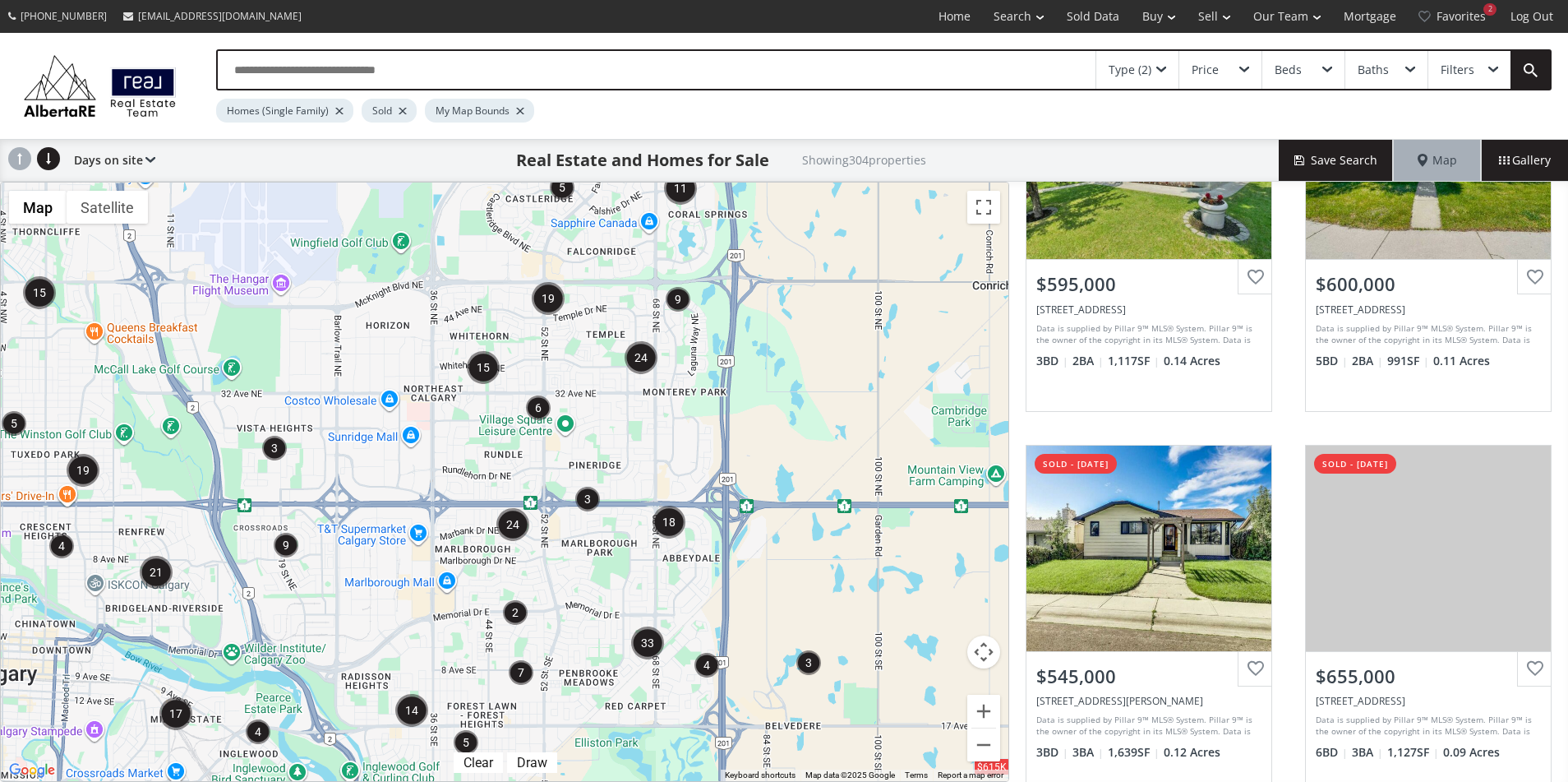
click at [675, 533] on img "18" at bounding box center [669, 522] width 33 height 33
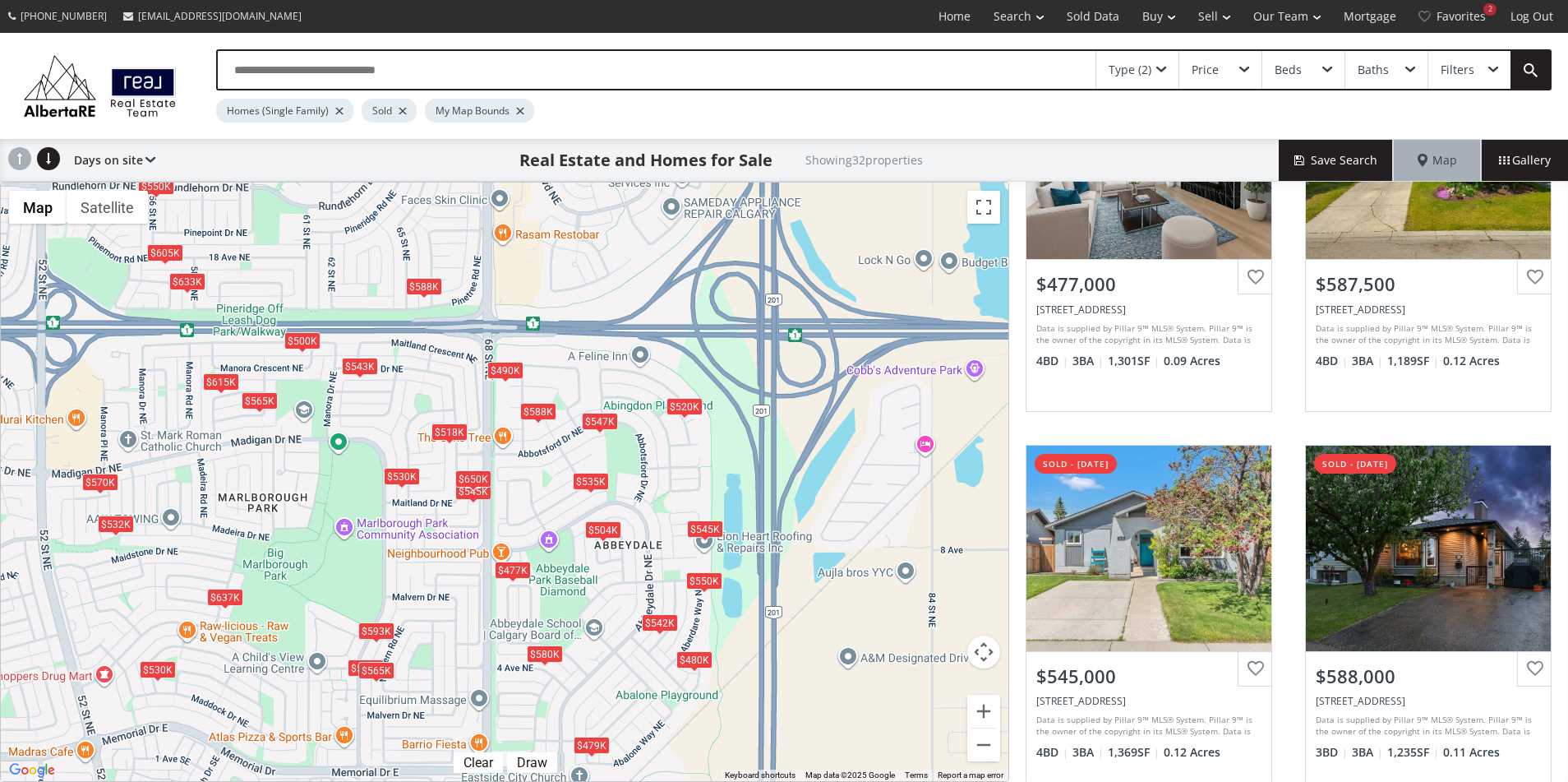
click at [707, 528] on div "$545K" at bounding box center [705, 529] width 36 height 17
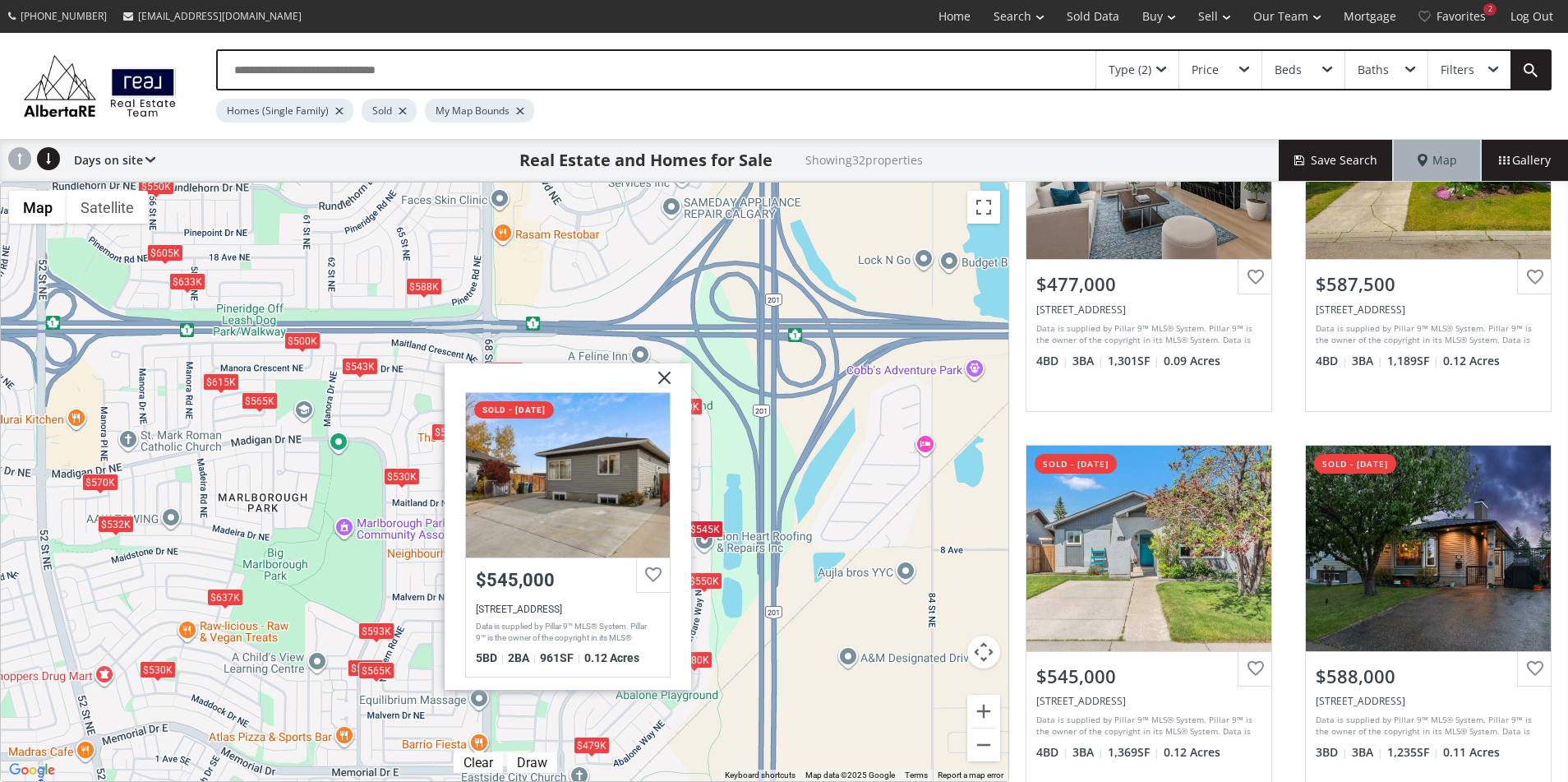
click at [663, 373] on img at bounding box center [657, 383] width 41 height 41
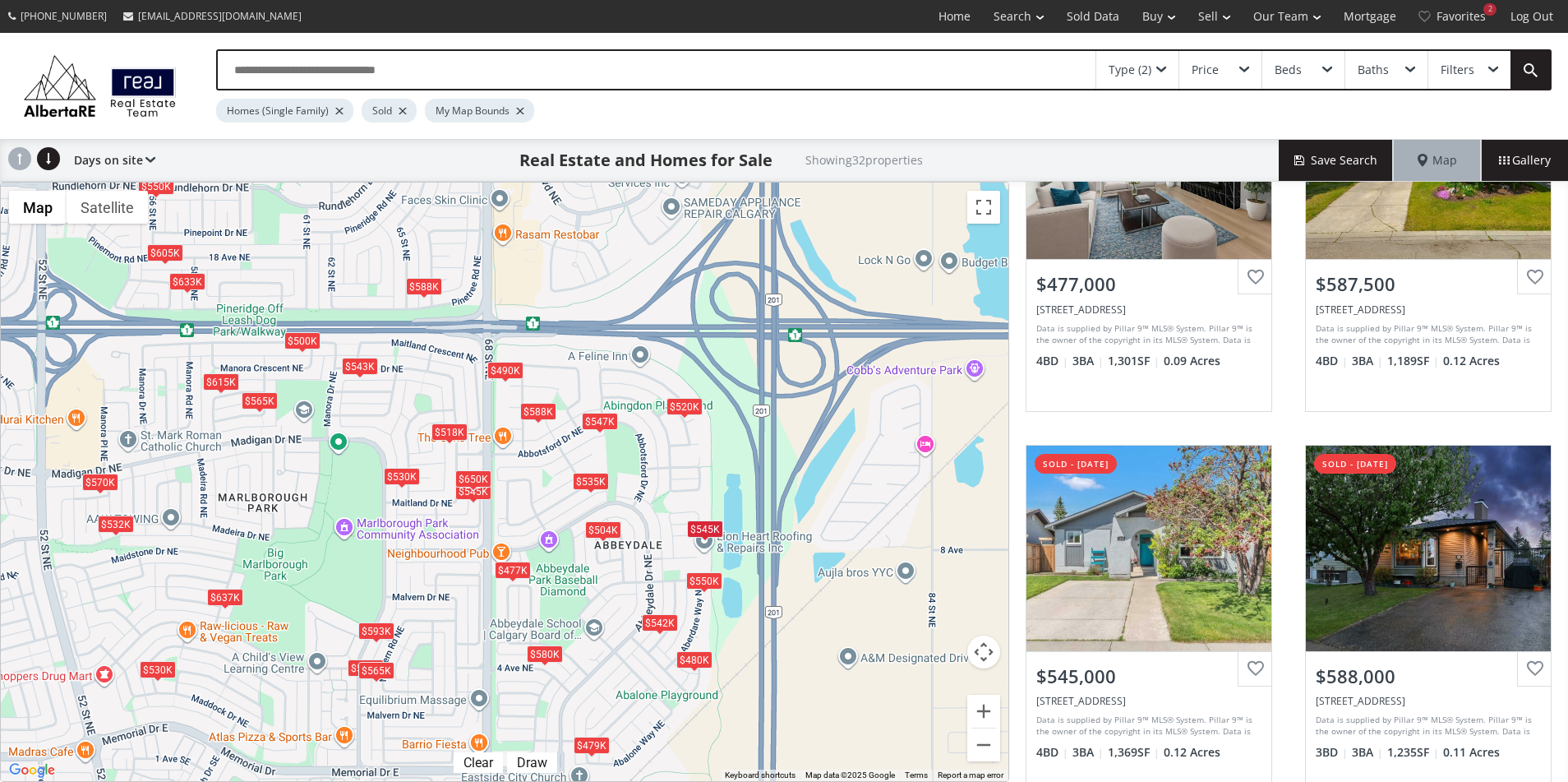
click at [708, 580] on div "$550K" at bounding box center [704, 581] width 36 height 17
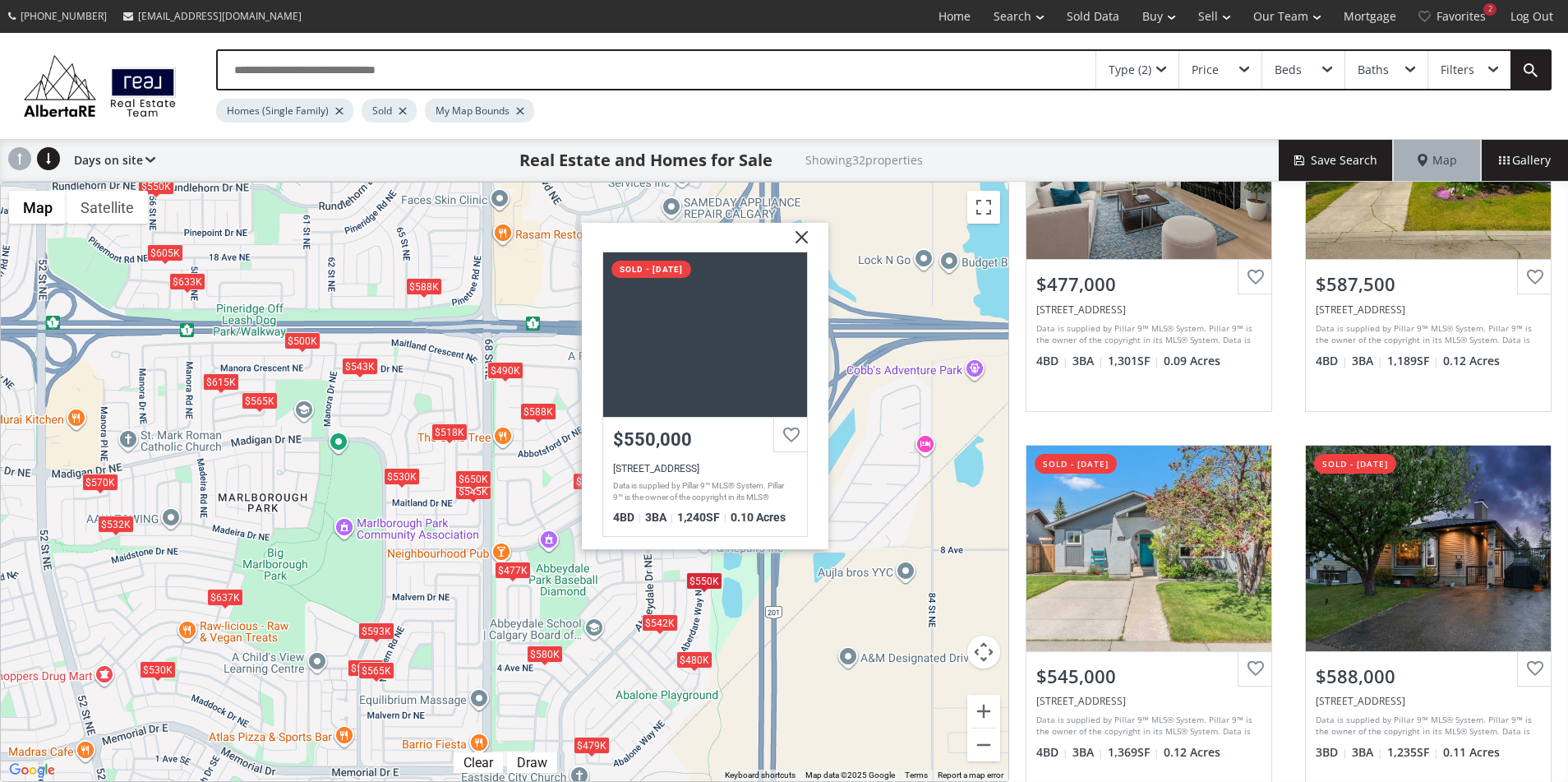
click at [804, 237] on img at bounding box center [795, 242] width 41 height 41
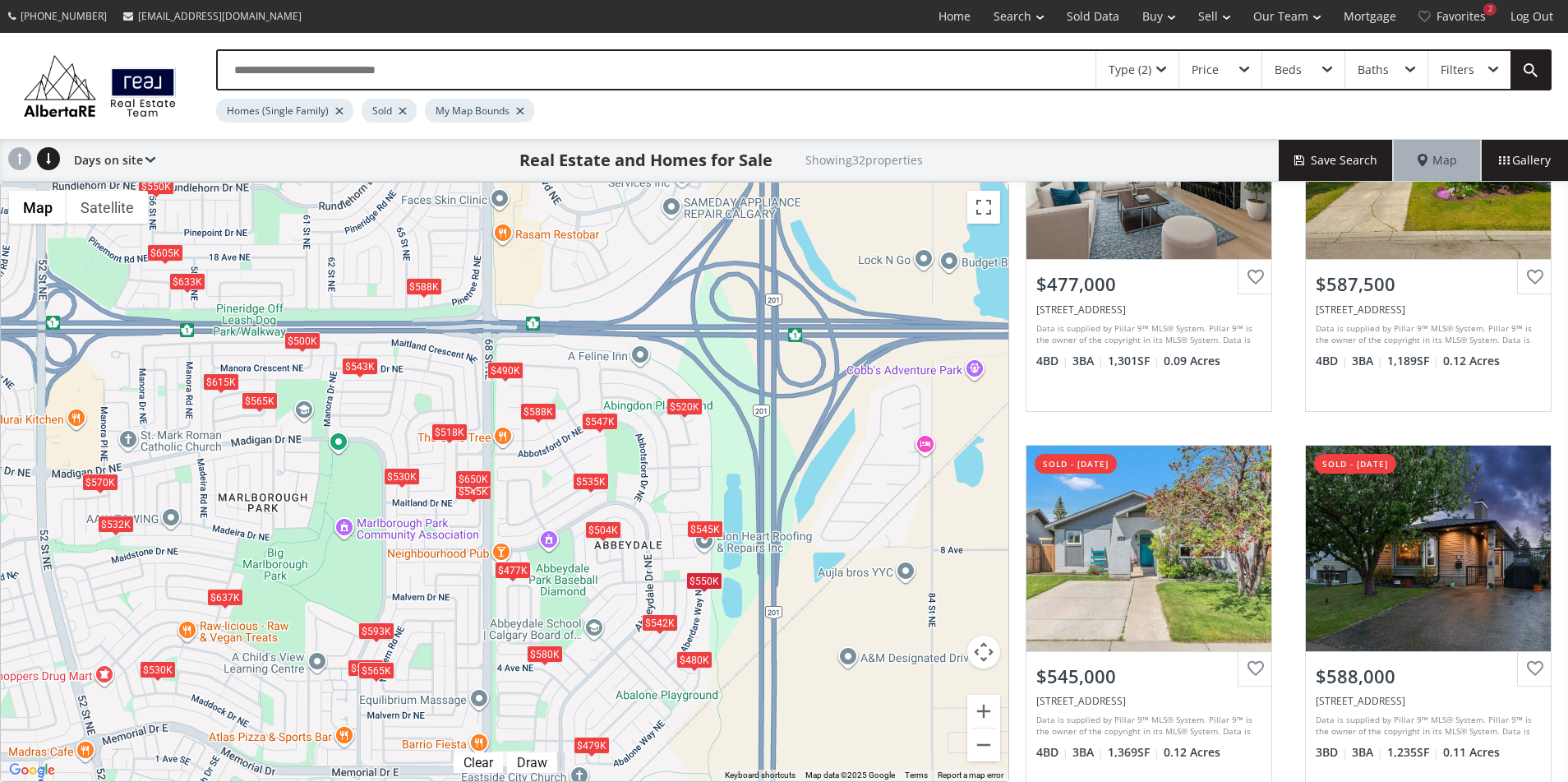
click at [857, 135] on div "Type (2) Price Beds Baths Filters Homes (Single Family) Sold My Map Bounds" at bounding box center [784, 86] width 1568 height 106
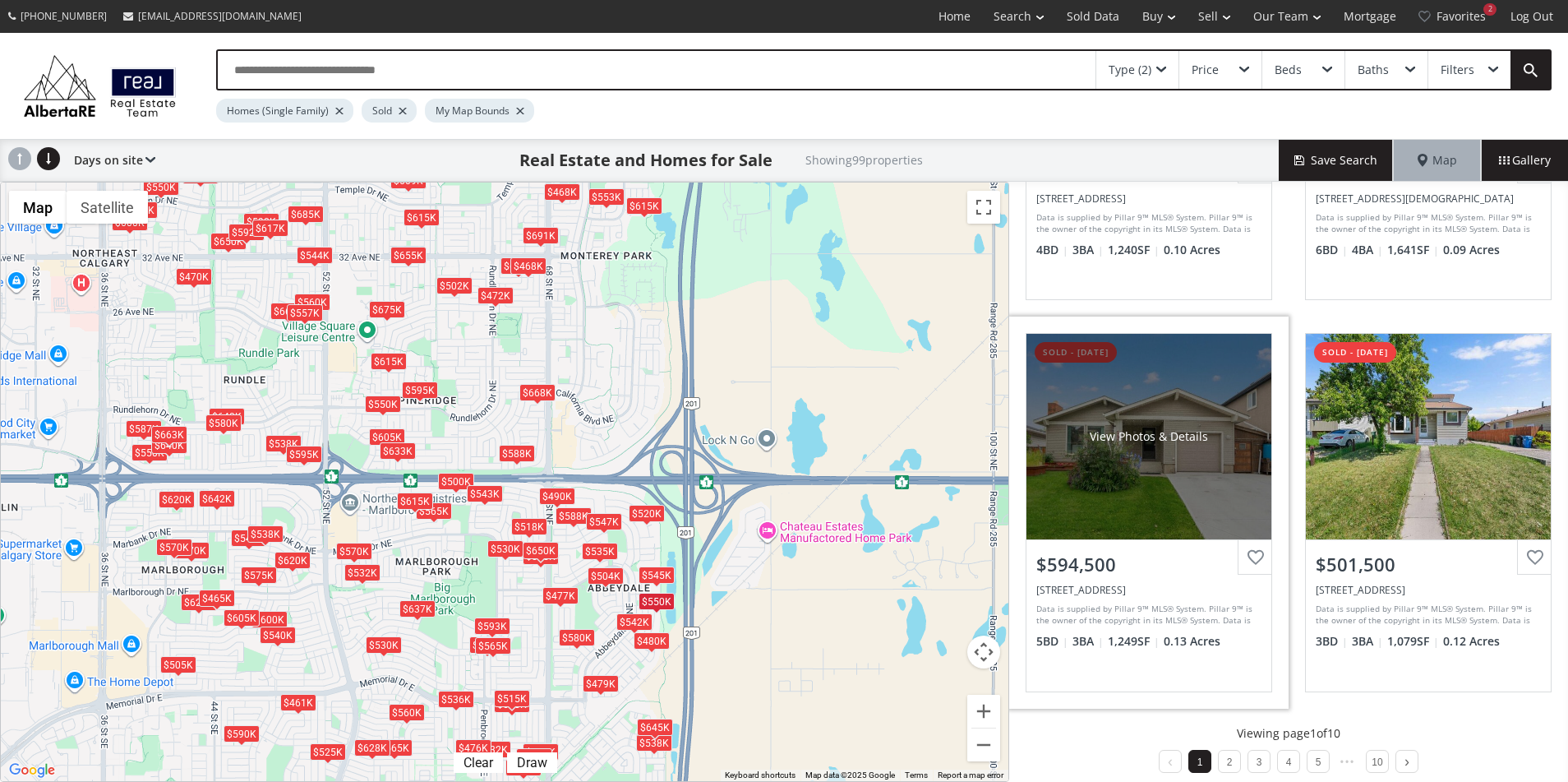
scroll to position [1447, 0]
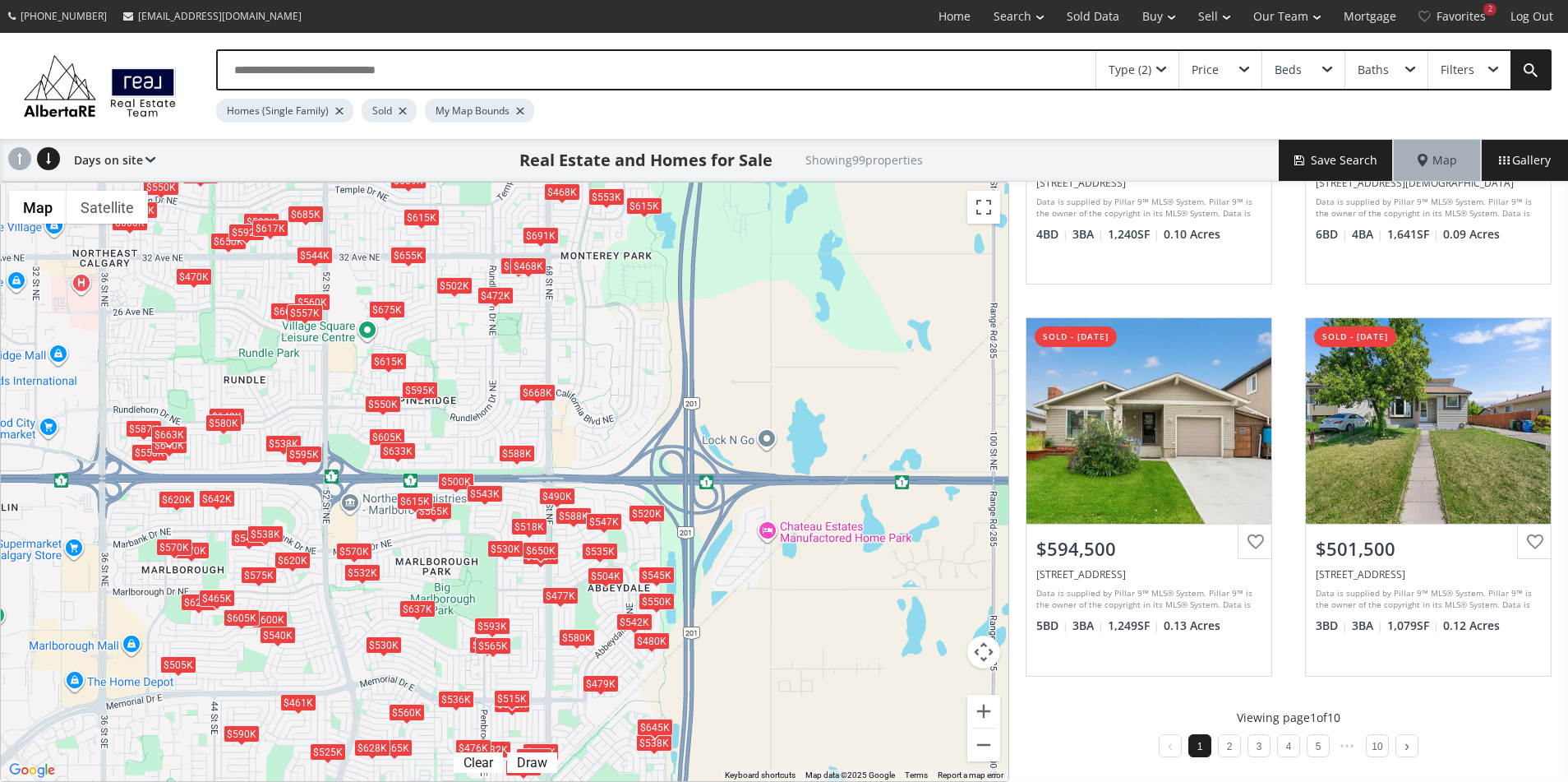
click at [167, 431] on div "$663K" at bounding box center [169, 434] width 36 height 17
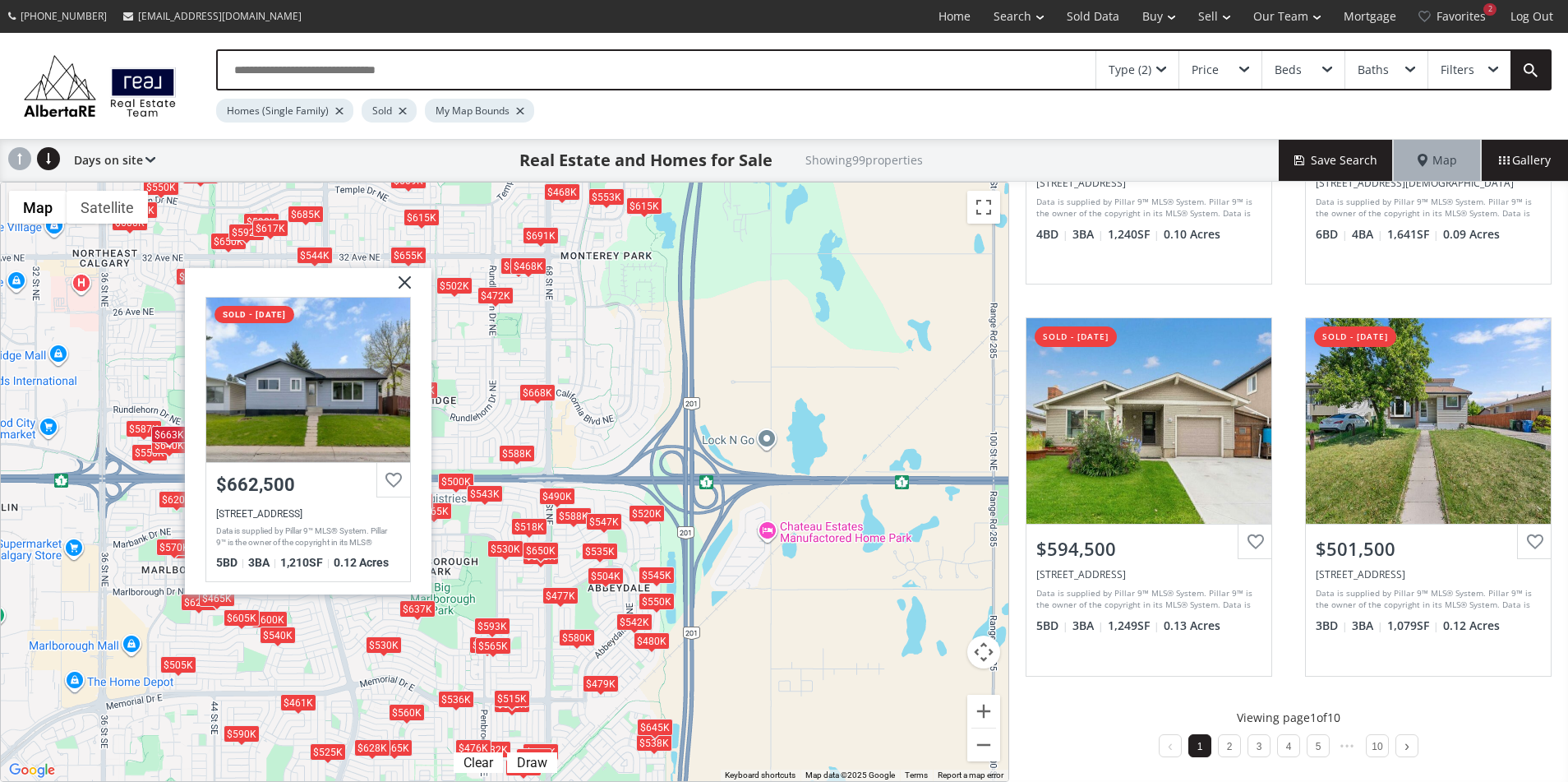
click at [401, 277] on img at bounding box center [398, 288] width 41 height 41
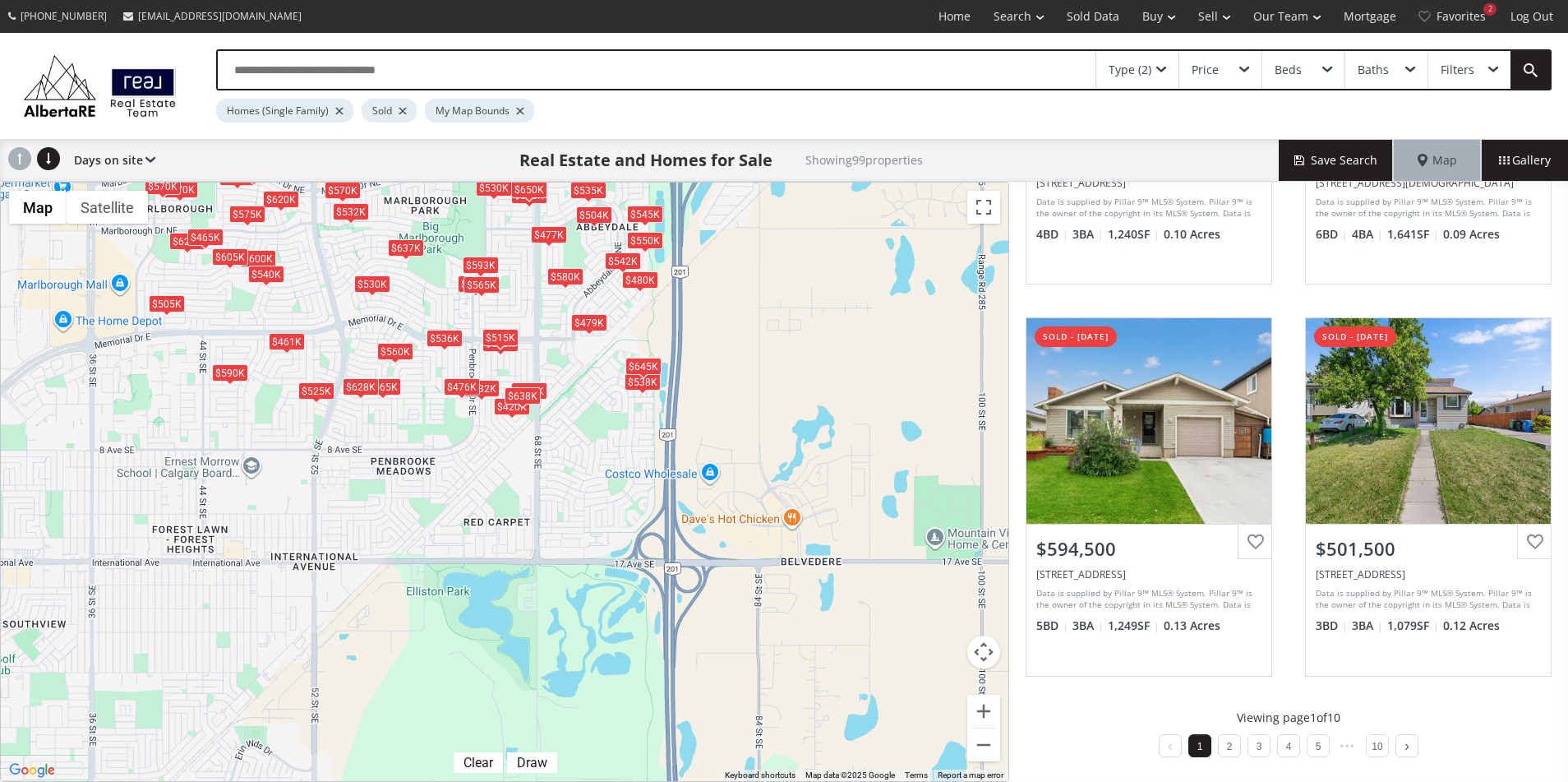
drag, startPoint x: 398, startPoint y: 566, endPoint x: 389, endPoint y: 215, distance: 351.1
click at [387, 200] on div "To navigate, press the arrow keys. $532K $535K $600K $545K $620K $468K $550K $6…" at bounding box center [504, 482] width 1008 height 599
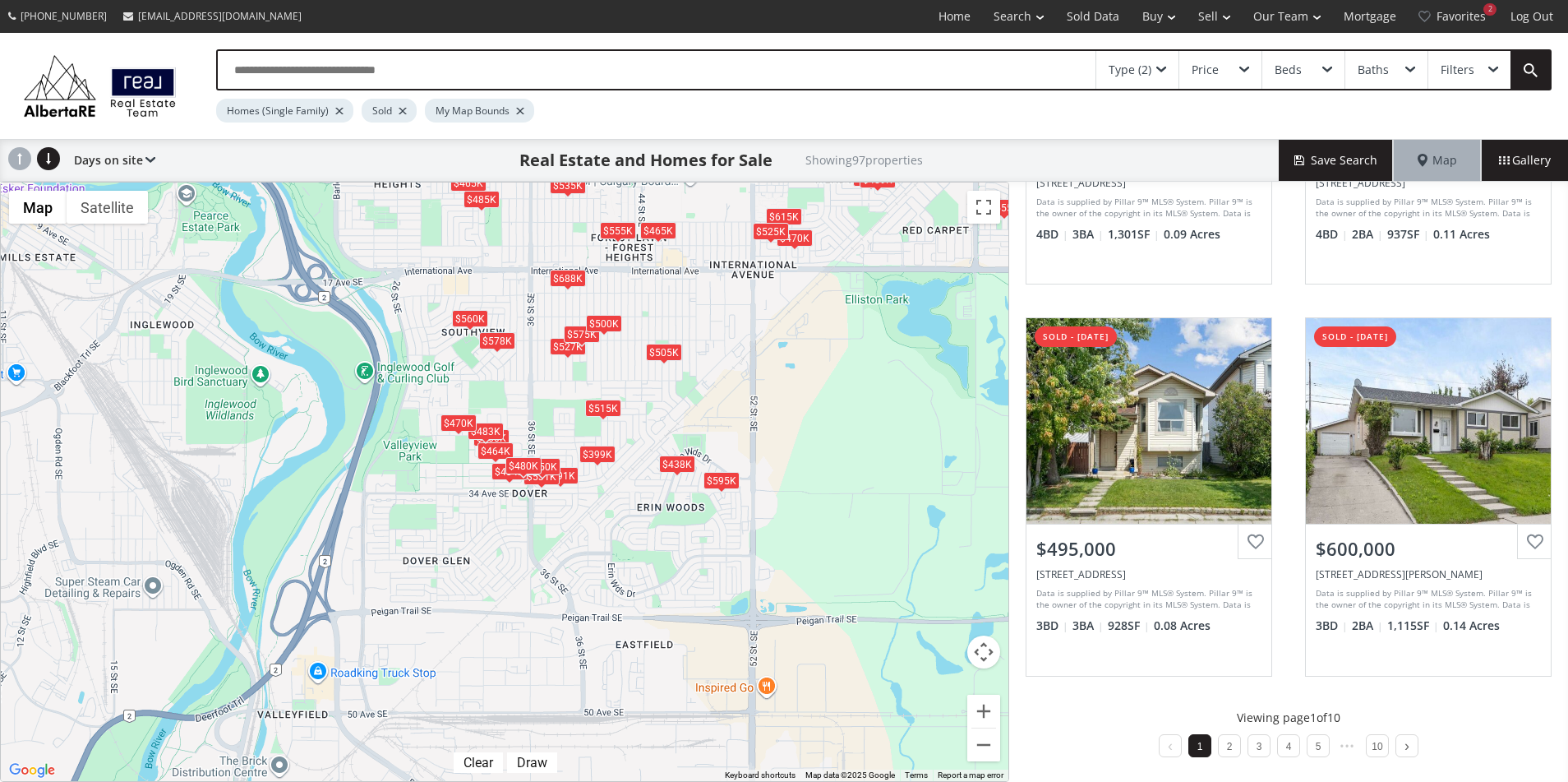
drag, startPoint x: 406, startPoint y: 642, endPoint x: 847, endPoint y: 347, distance: 530.6
click at [847, 347] on div "← Move left → Move right ↑ Move up ↓ Move down + Zoom in - Zoom out Home Jump l…" at bounding box center [504, 482] width 1009 height 601
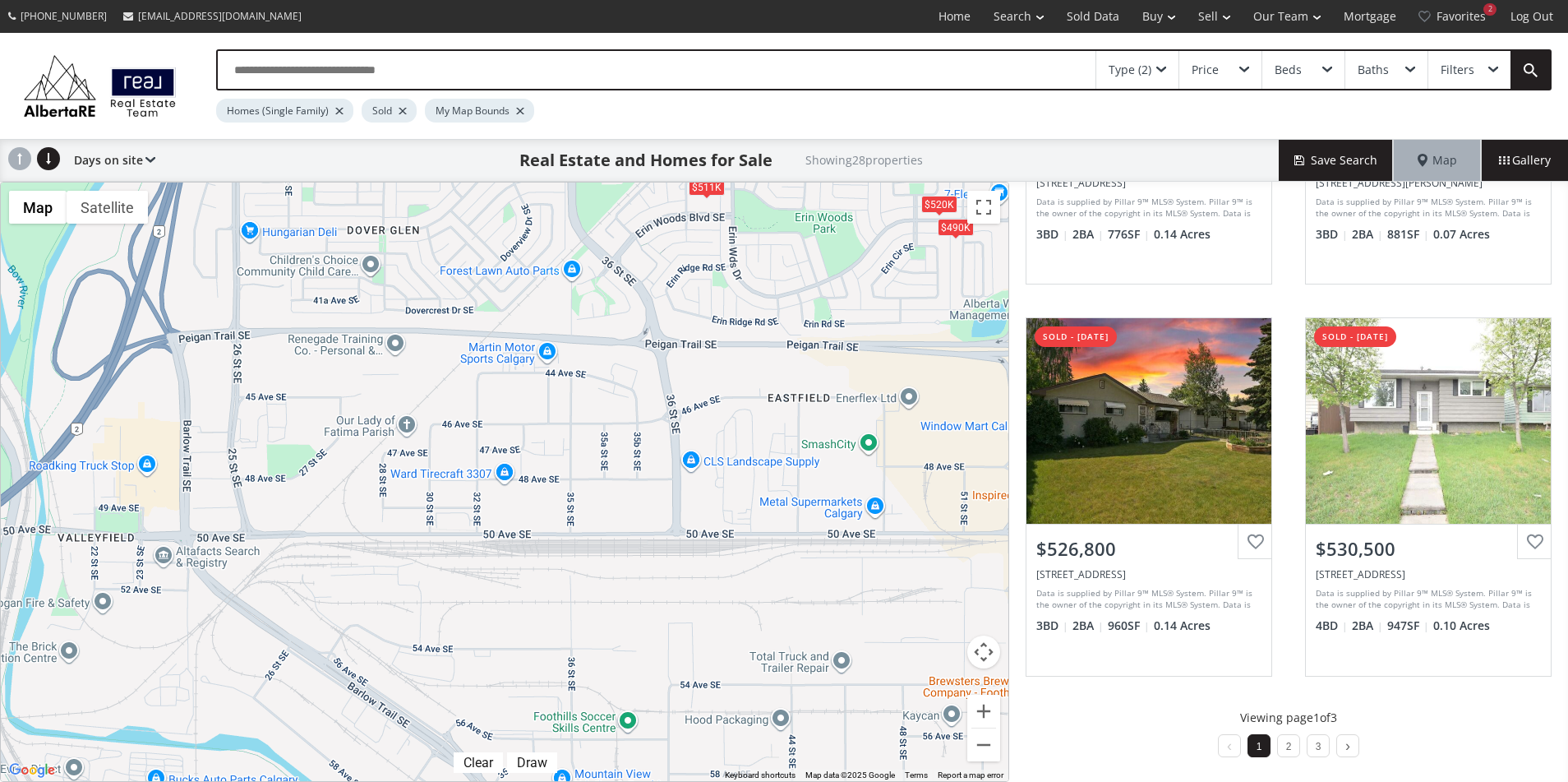
drag, startPoint x: 198, startPoint y: 715, endPoint x: 557, endPoint y: 165, distance: 656.8
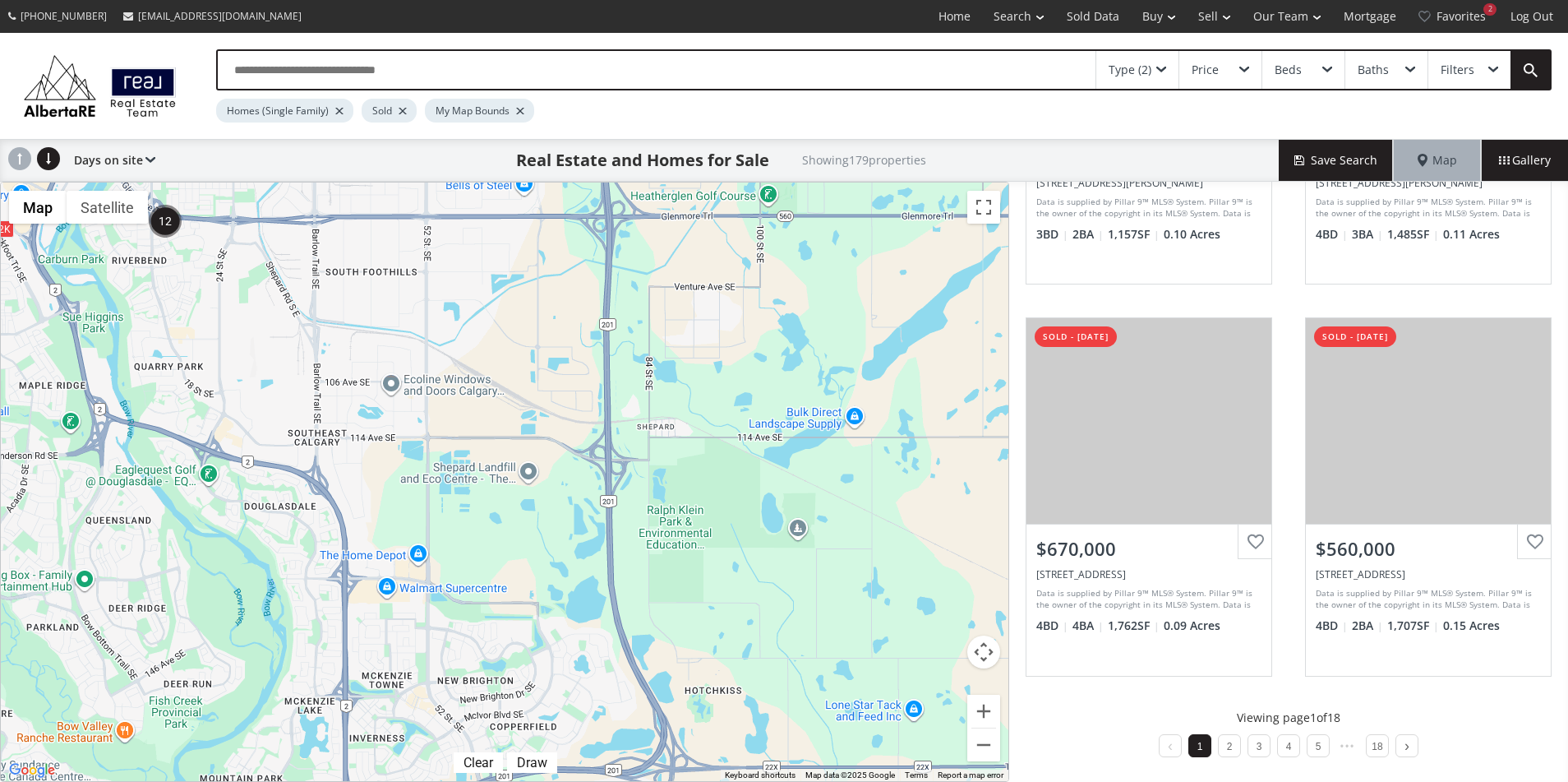
drag, startPoint x: 318, startPoint y: 720, endPoint x: 303, endPoint y: 271, distance: 449.3
click at [237, 199] on div "To navigate, press the arrow keys. $752K $461K $996K" at bounding box center [504, 482] width 1008 height 599
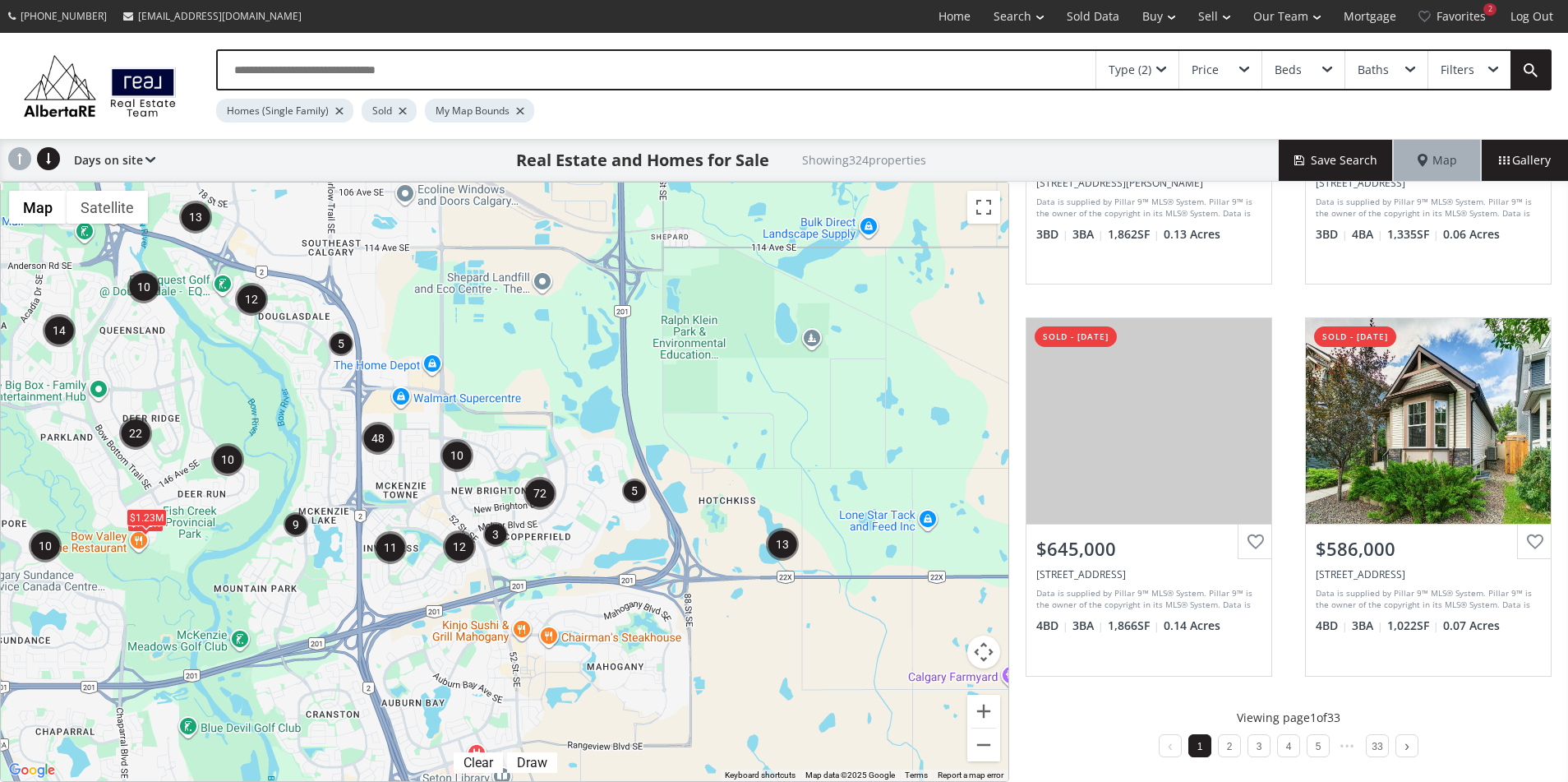
drag, startPoint x: 428, startPoint y: 665, endPoint x: 437, endPoint y: 486, distance: 179.2
click at [442, 484] on div "To navigate, press the arrow keys. $730K $1.23M" at bounding box center [504, 482] width 1008 height 599
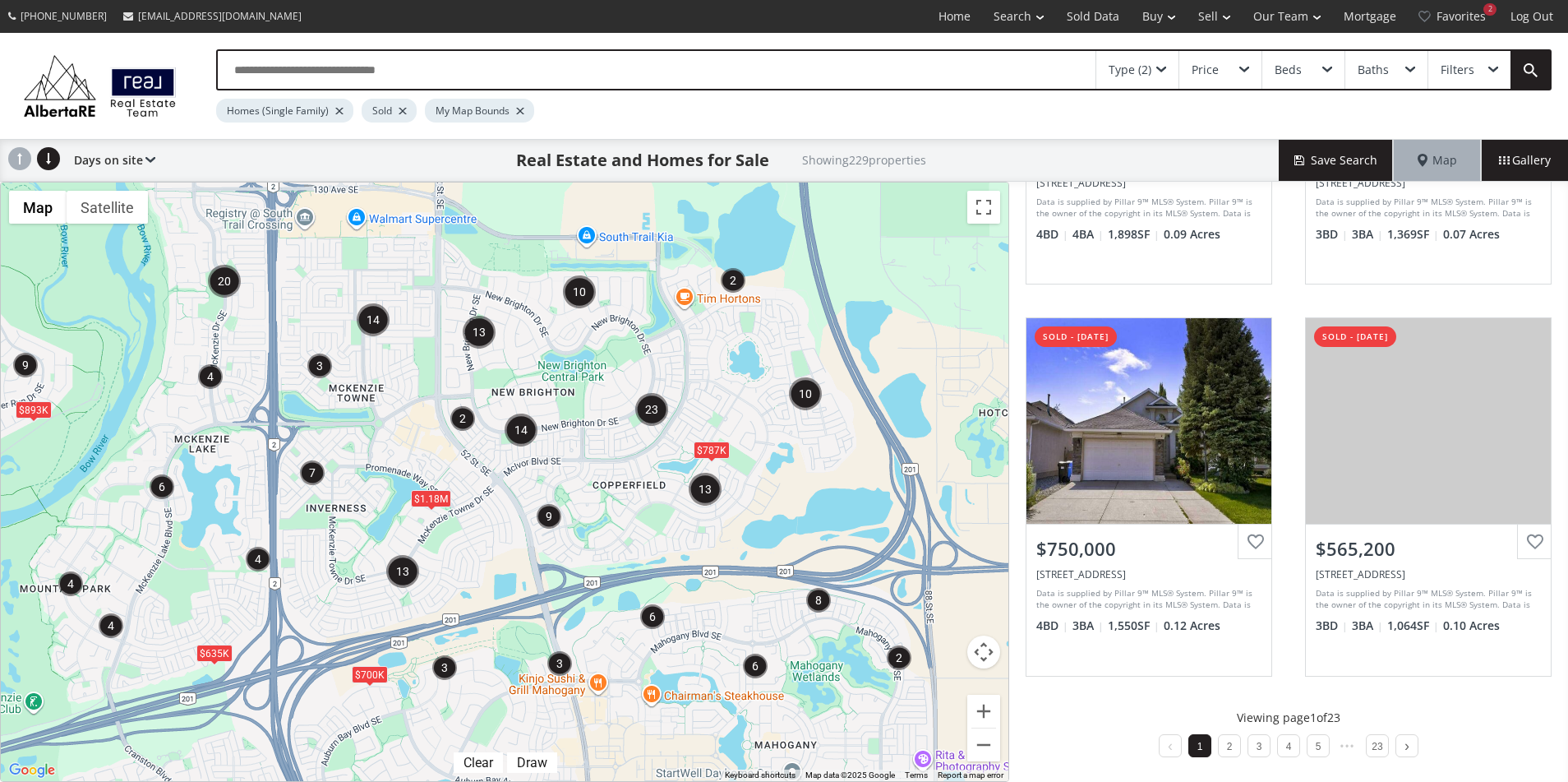
drag, startPoint x: 513, startPoint y: 595, endPoint x: 468, endPoint y: 521, distance: 86.6
click at [469, 521] on div "To navigate, press the arrow keys. $893K $700K $1.18M $635K $787K" at bounding box center [504, 482] width 1008 height 599
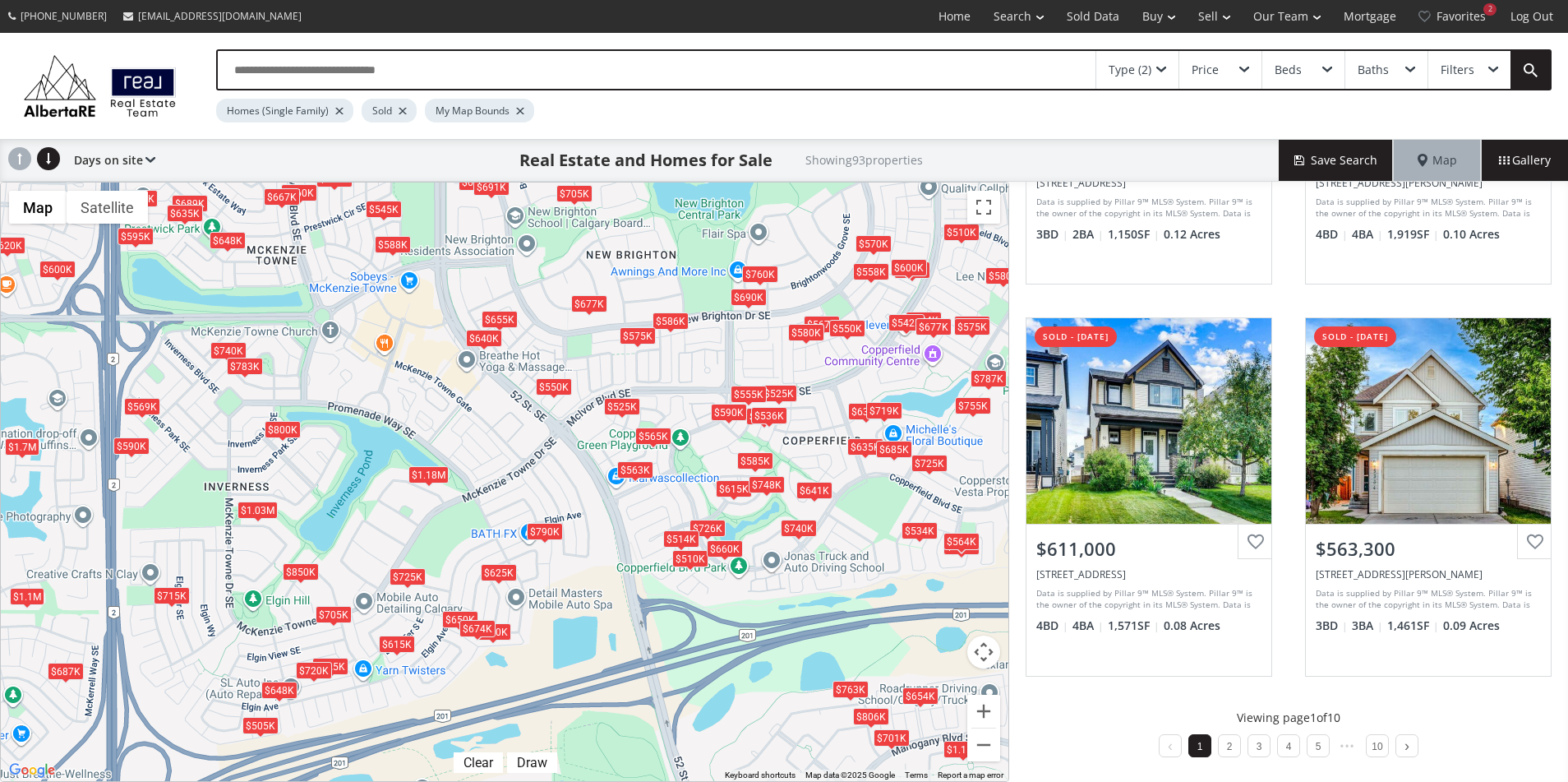
click at [259, 509] on div "$1.03M" at bounding box center [257, 510] width 40 height 17
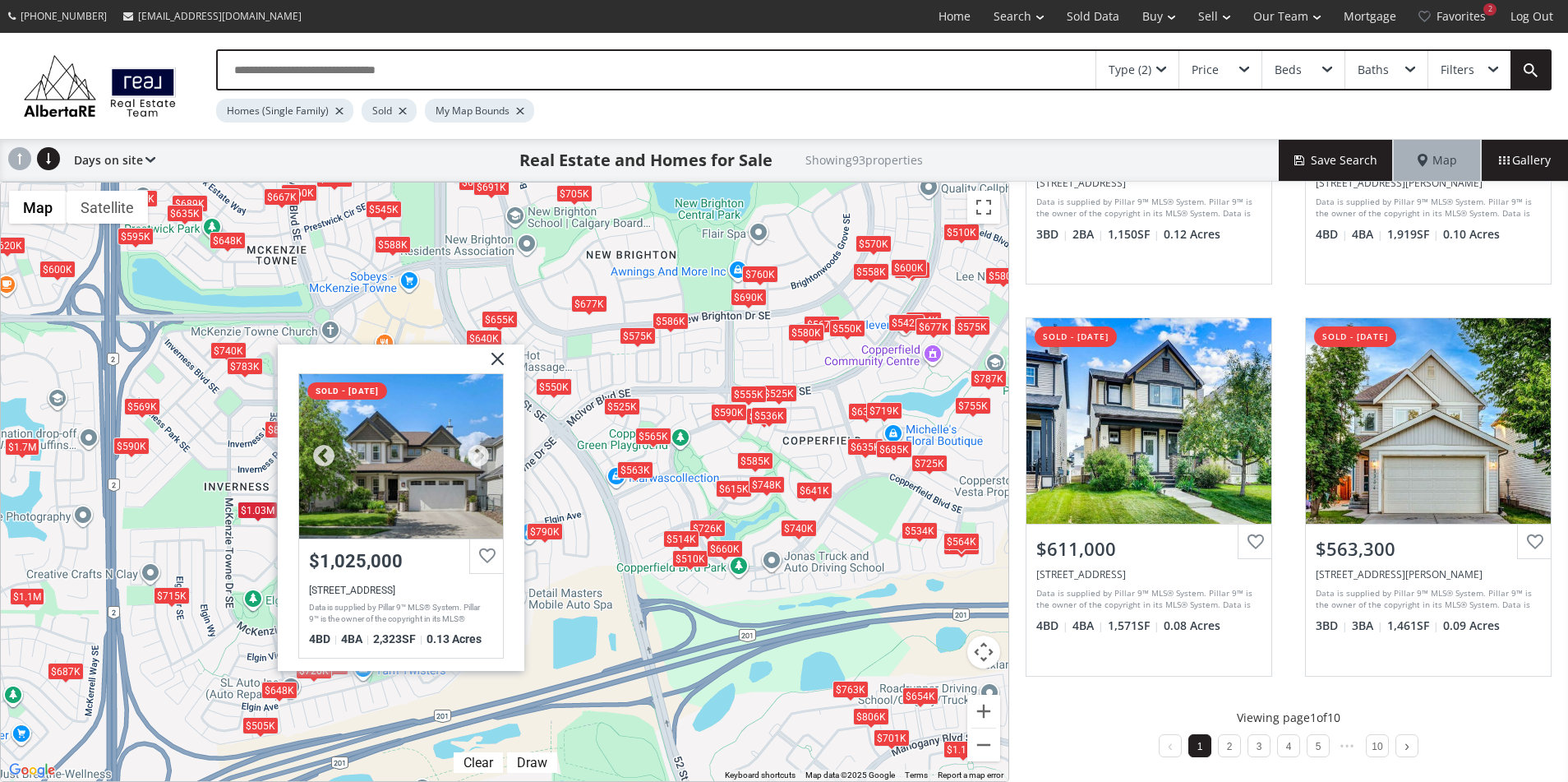
click at [416, 452] on div at bounding box center [401, 456] width 204 height 164
click at [499, 355] on img at bounding box center [491, 364] width 41 height 41
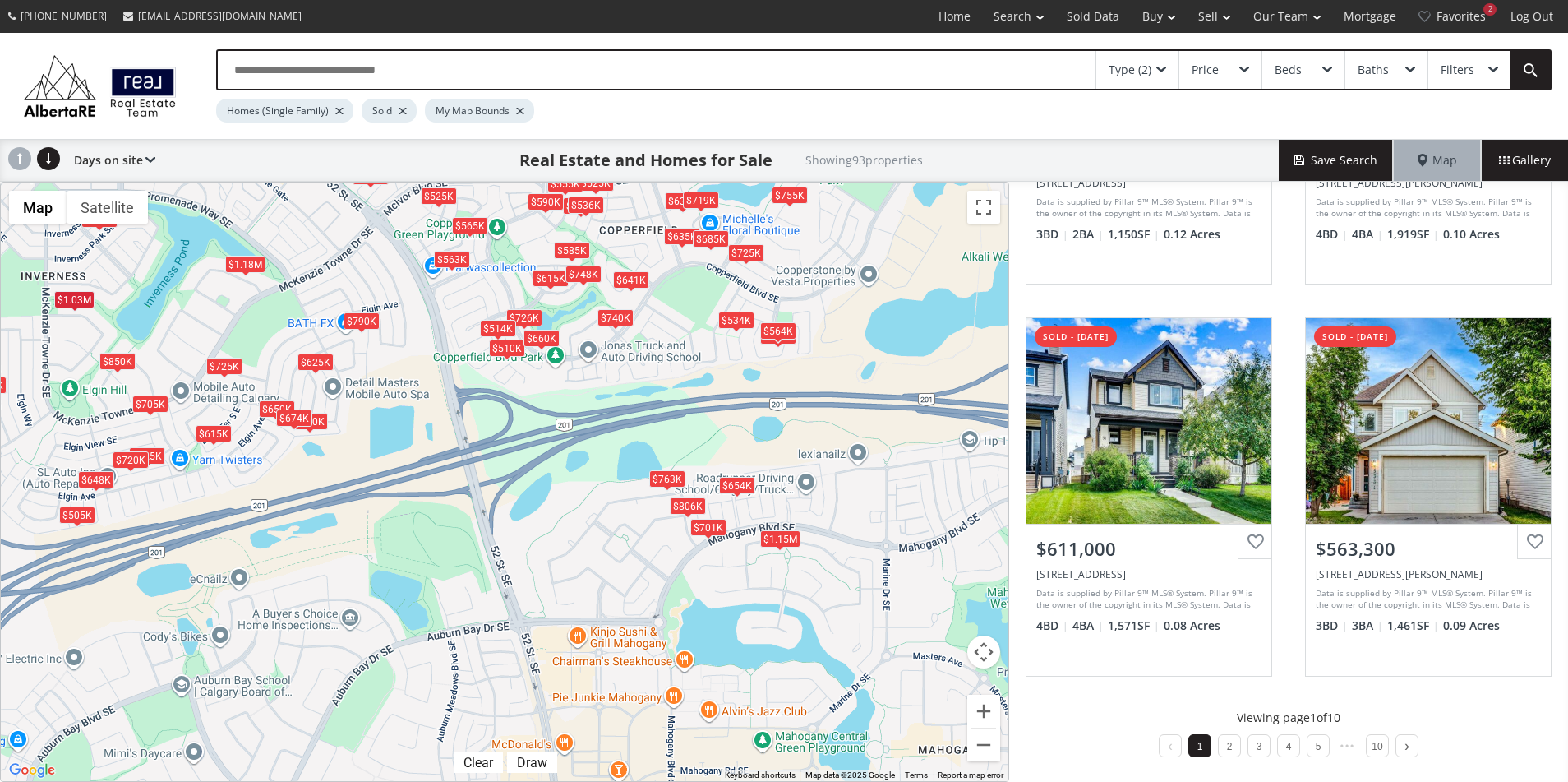
drag, startPoint x: 817, startPoint y: 709, endPoint x: 632, endPoint y: 497, distance: 281.4
click at [632, 497] on div "To navigate, press the arrow keys. $1.1M $570K $586K $615K $569K $584K $505K $7…" at bounding box center [504, 482] width 1008 height 599
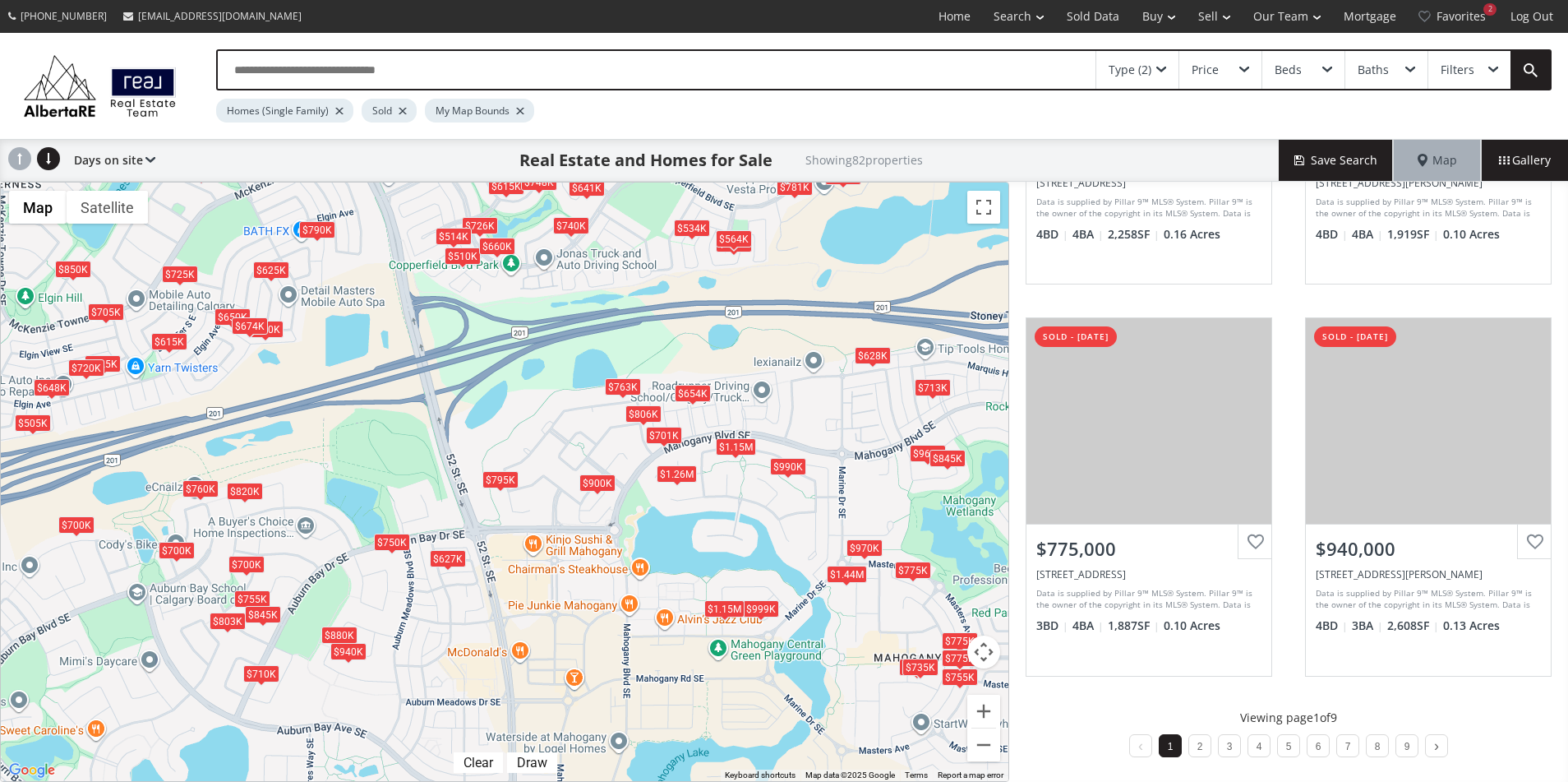
drag, startPoint x: 843, startPoint y: 595, endPoint x: 804, endPoint y: 512, distance: 91.7
click at [804, 512] on div "To navigate, press the arrow keys. $713K $880K $775K $615K $505K $627K $964K $7…" at bounding box center [504, 482] width 1008 height 599
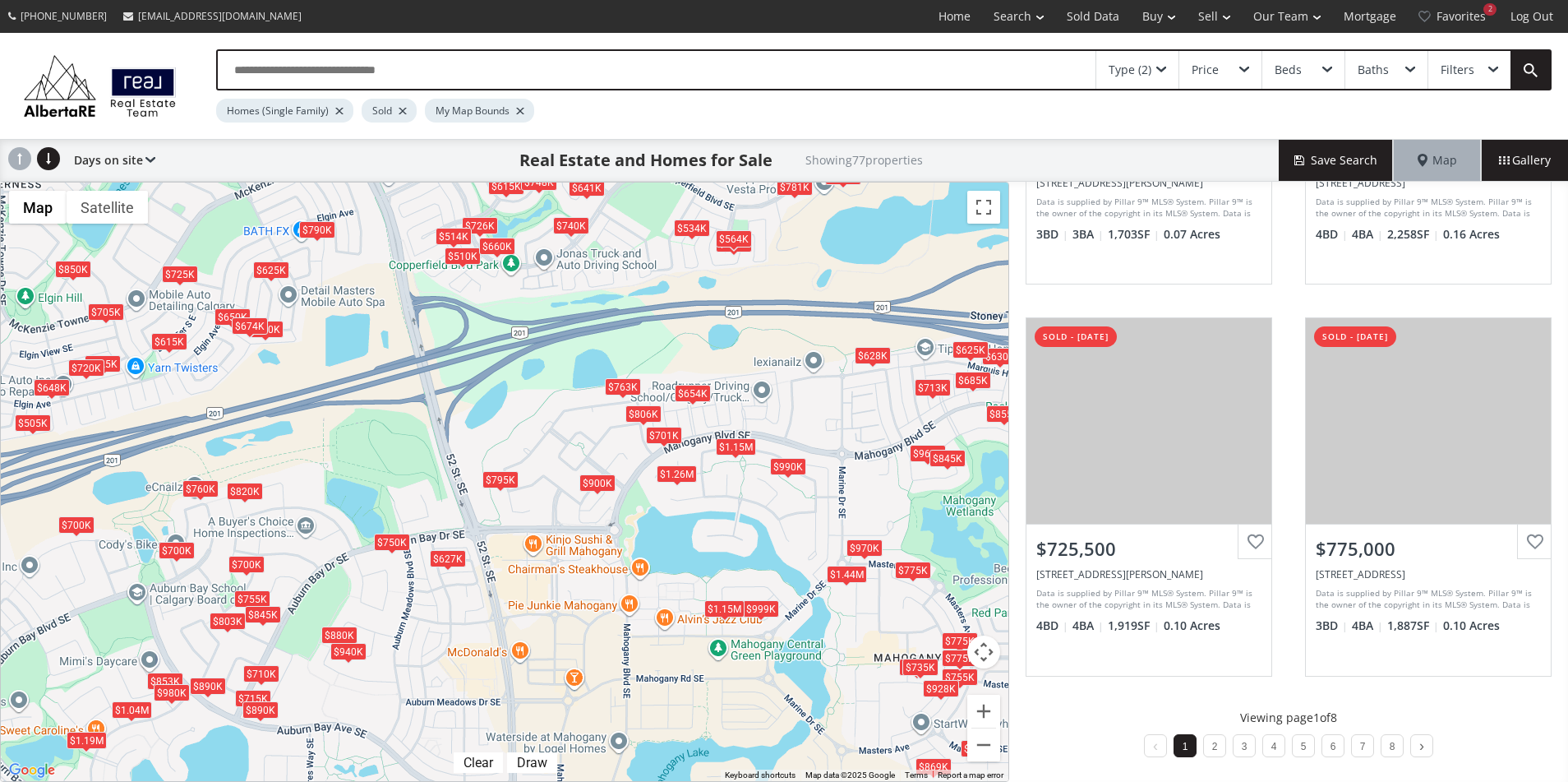
click at [677, 475] on div "$1.26M" at bounding box center [676, 474] width 40 height 17
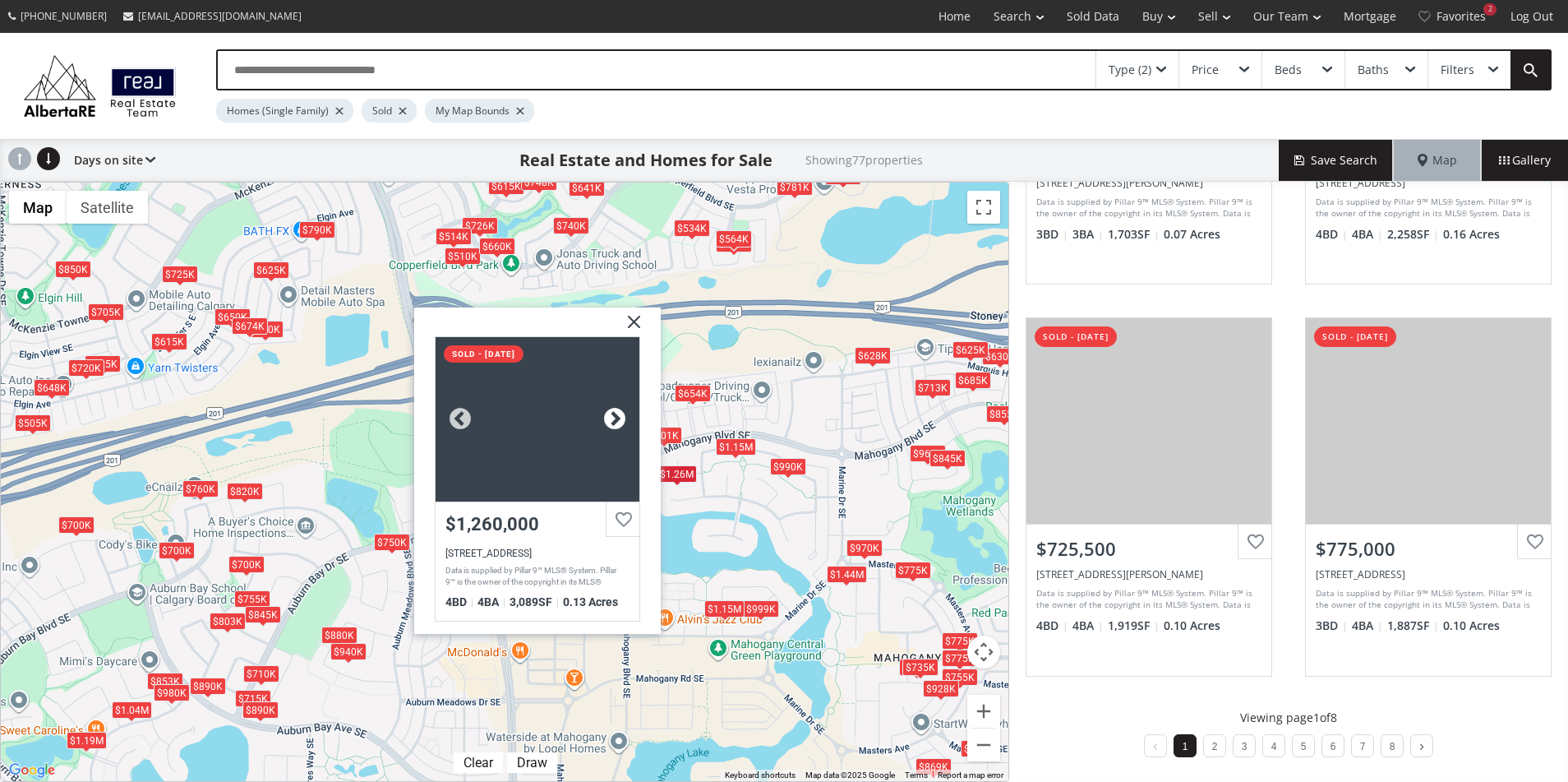
click at [611, 418] on div at bounding box center [614, 419] width 25 height 25
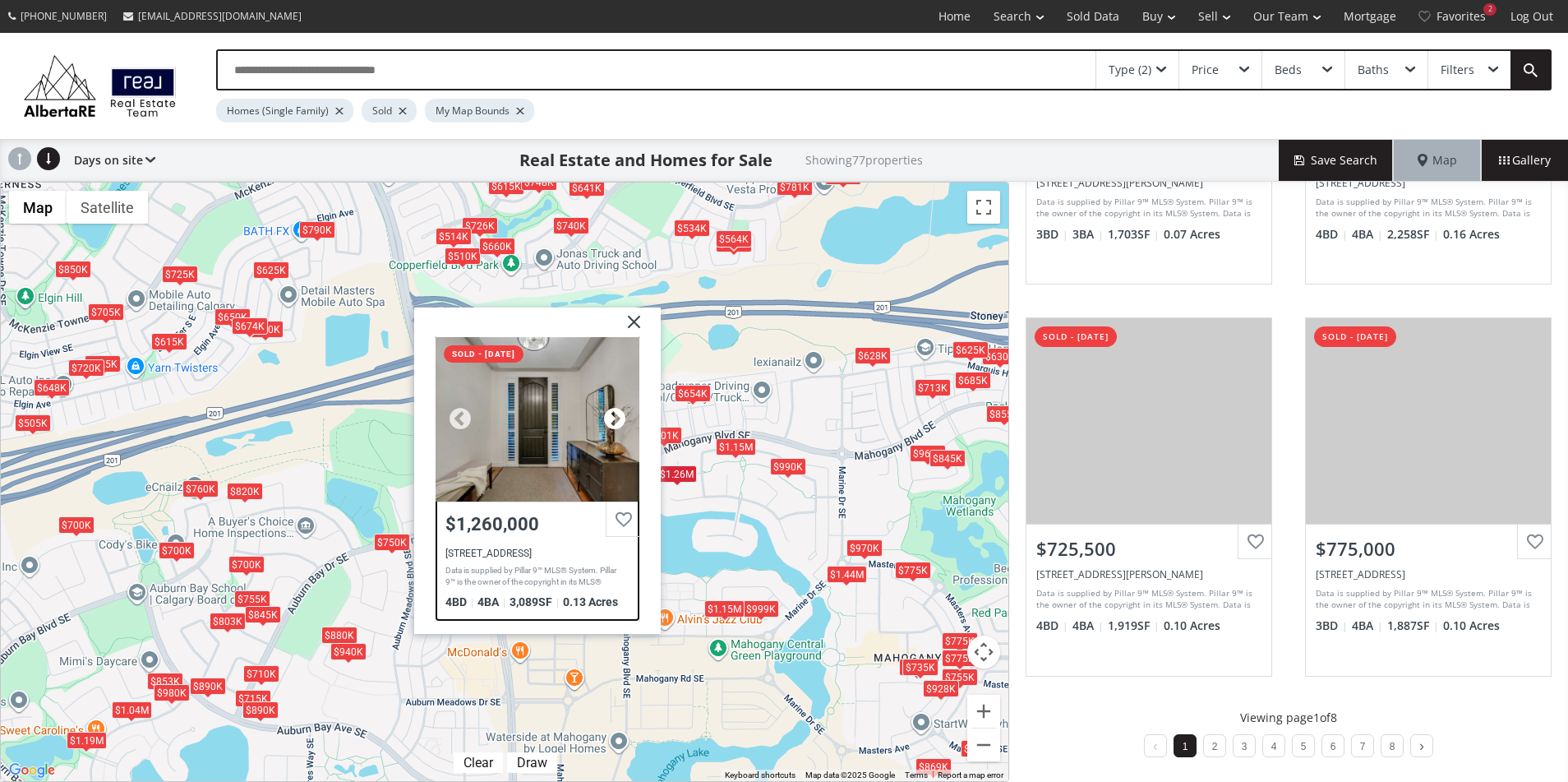
click at [611, 418] on div at bounding box center [614, 419] width 25 height 25
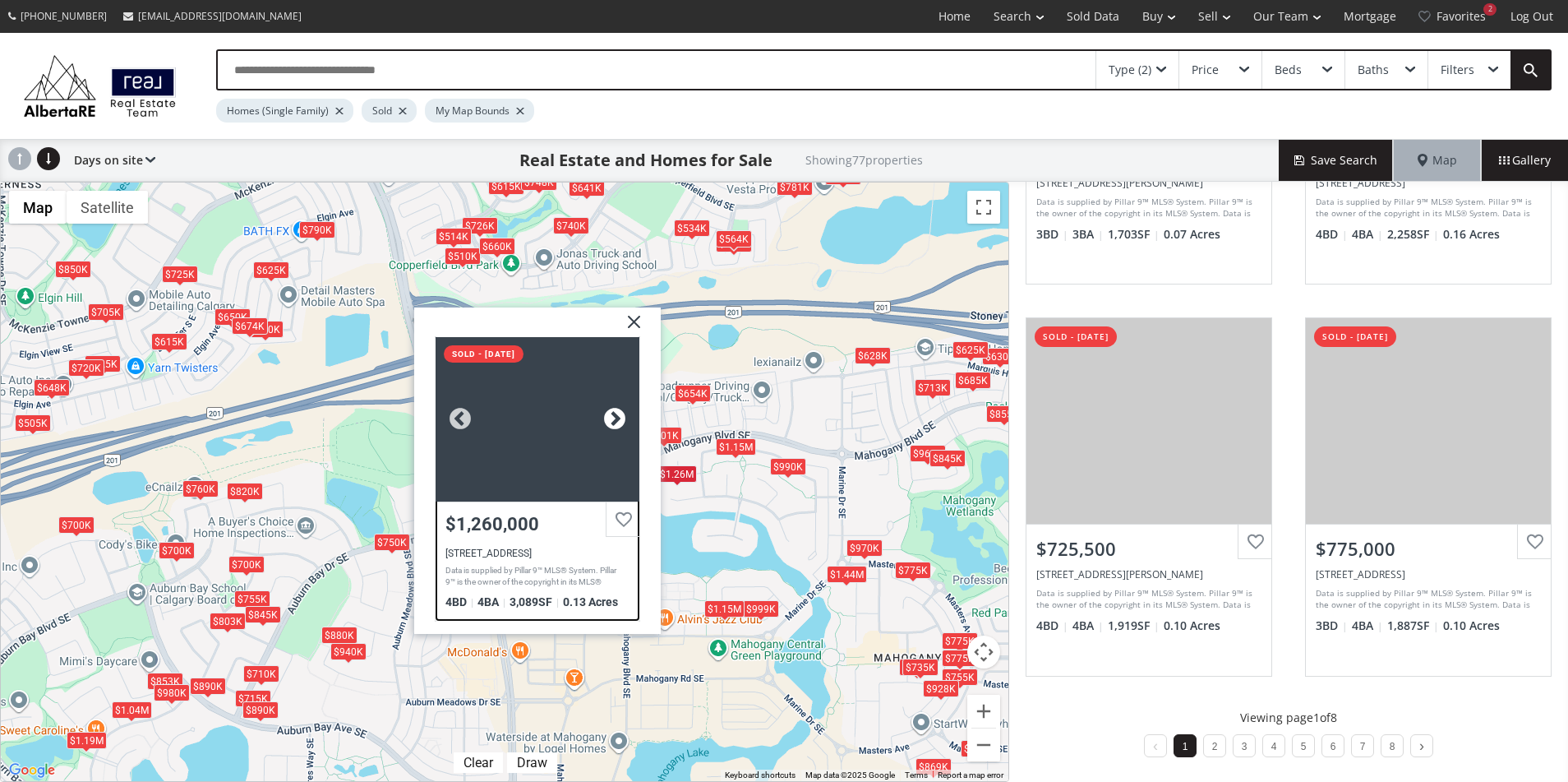
click at [611, 418] on div at bounding box center [614, 419] width 25 height 25
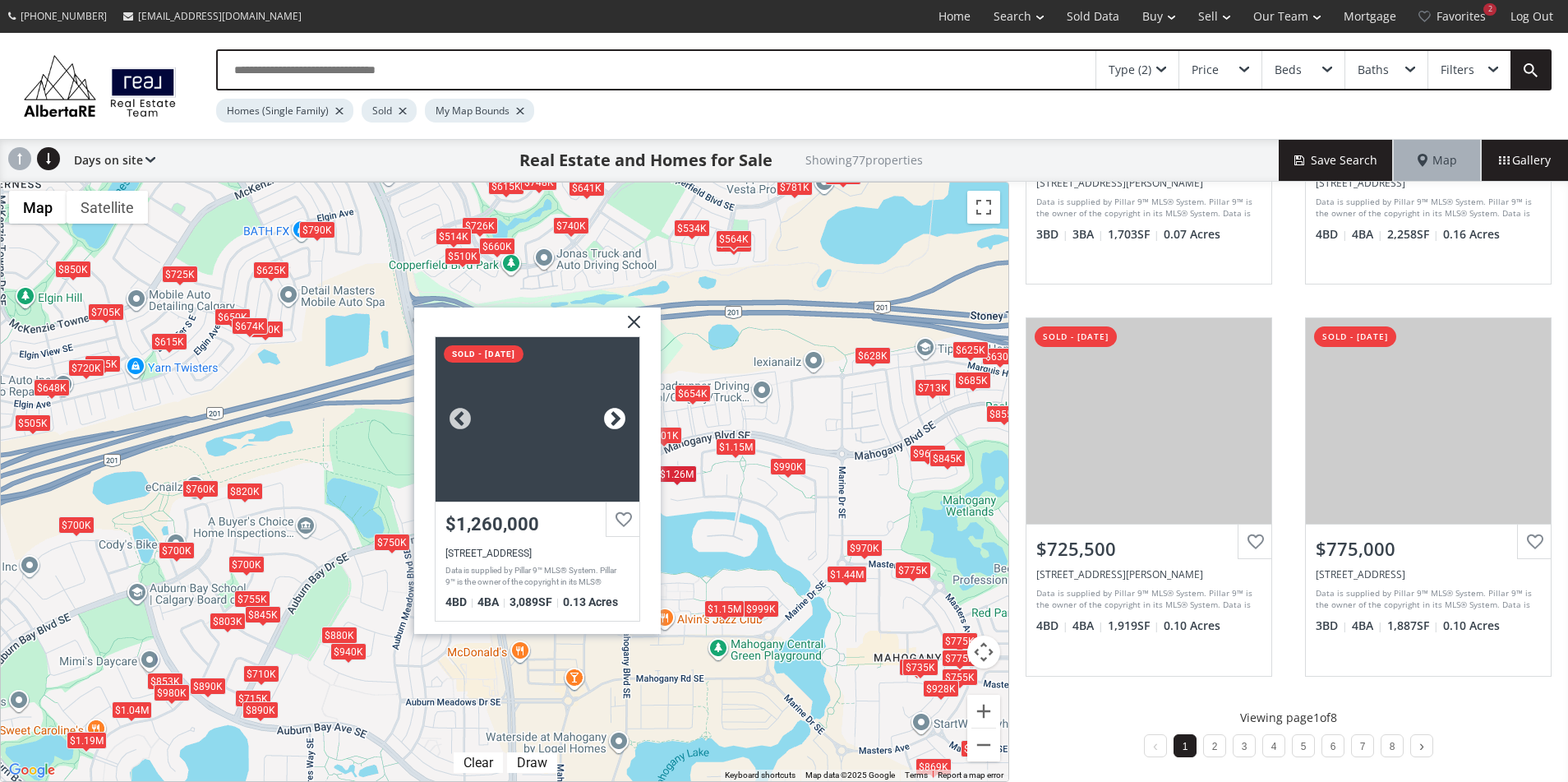
click at [611, 418] on div at bounding box center [614, 419] width 25 height 25
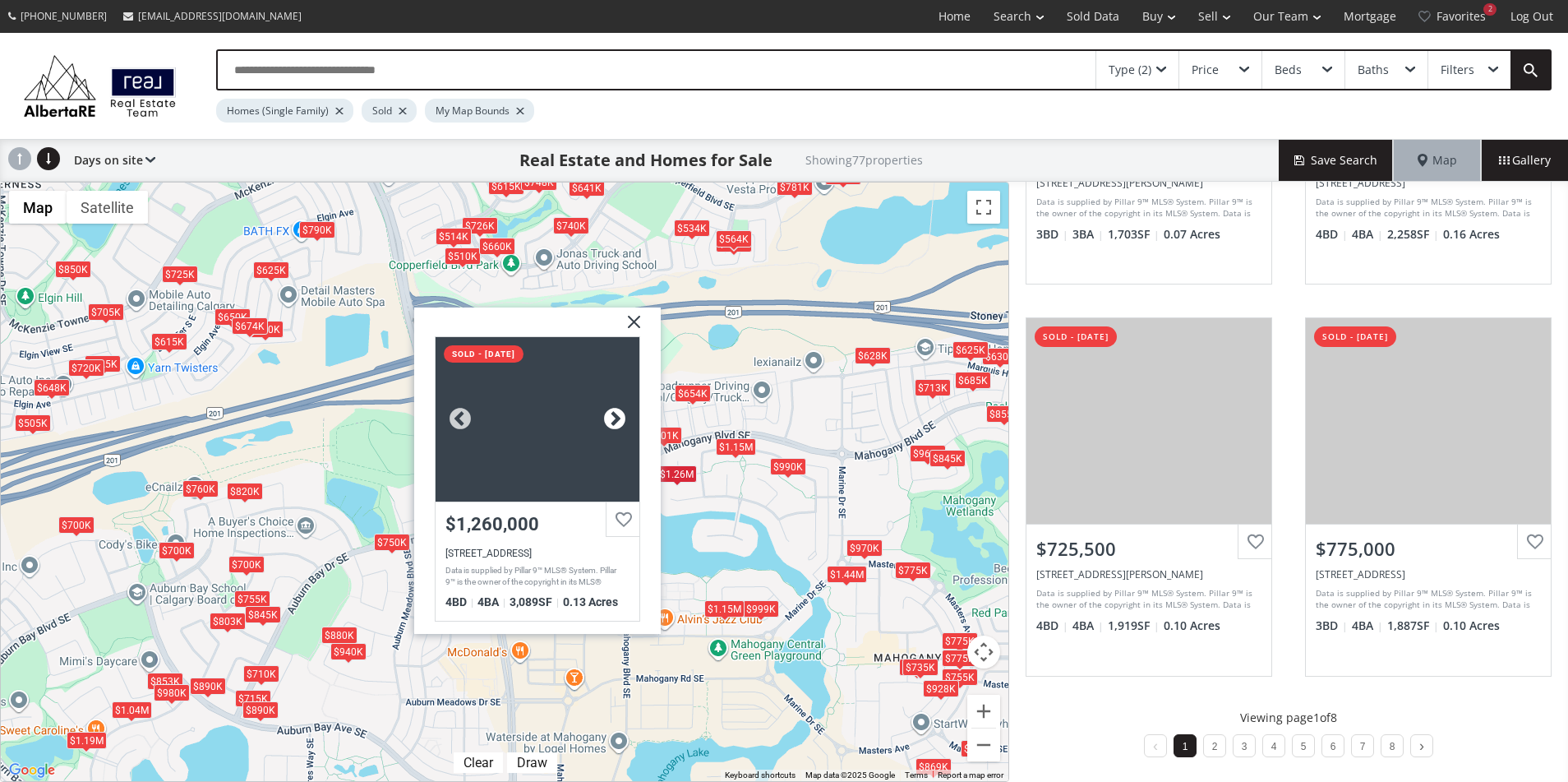
click at [611, 418] on div at bounding box center [614, 419] width 25 height 25
click at [636, 319] on img at bounding box center [627, 328] width 41 height 41
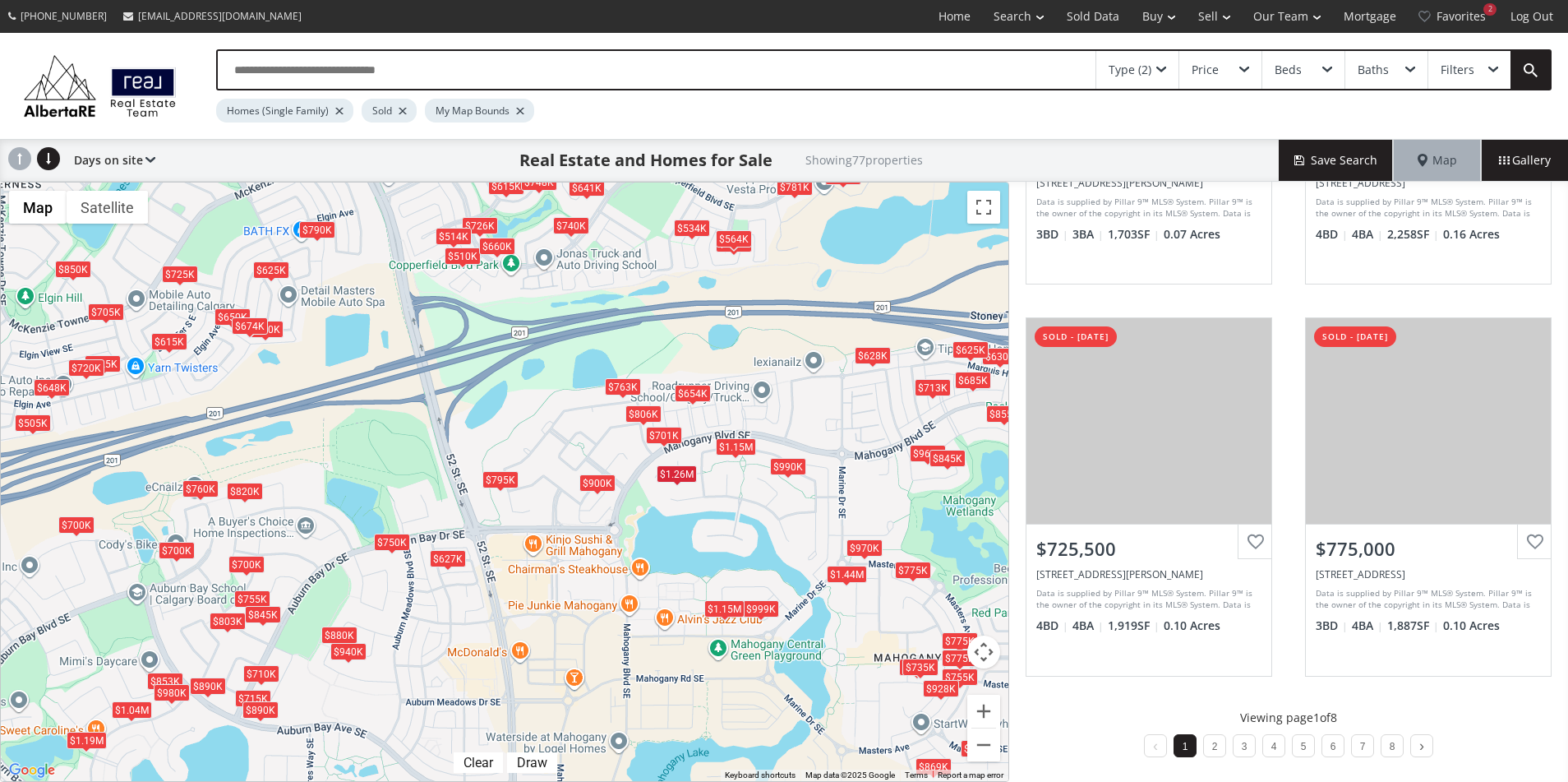
click at [742, 448] on div "$1.15M" at bounding box center [736, 447] width 40 height 17
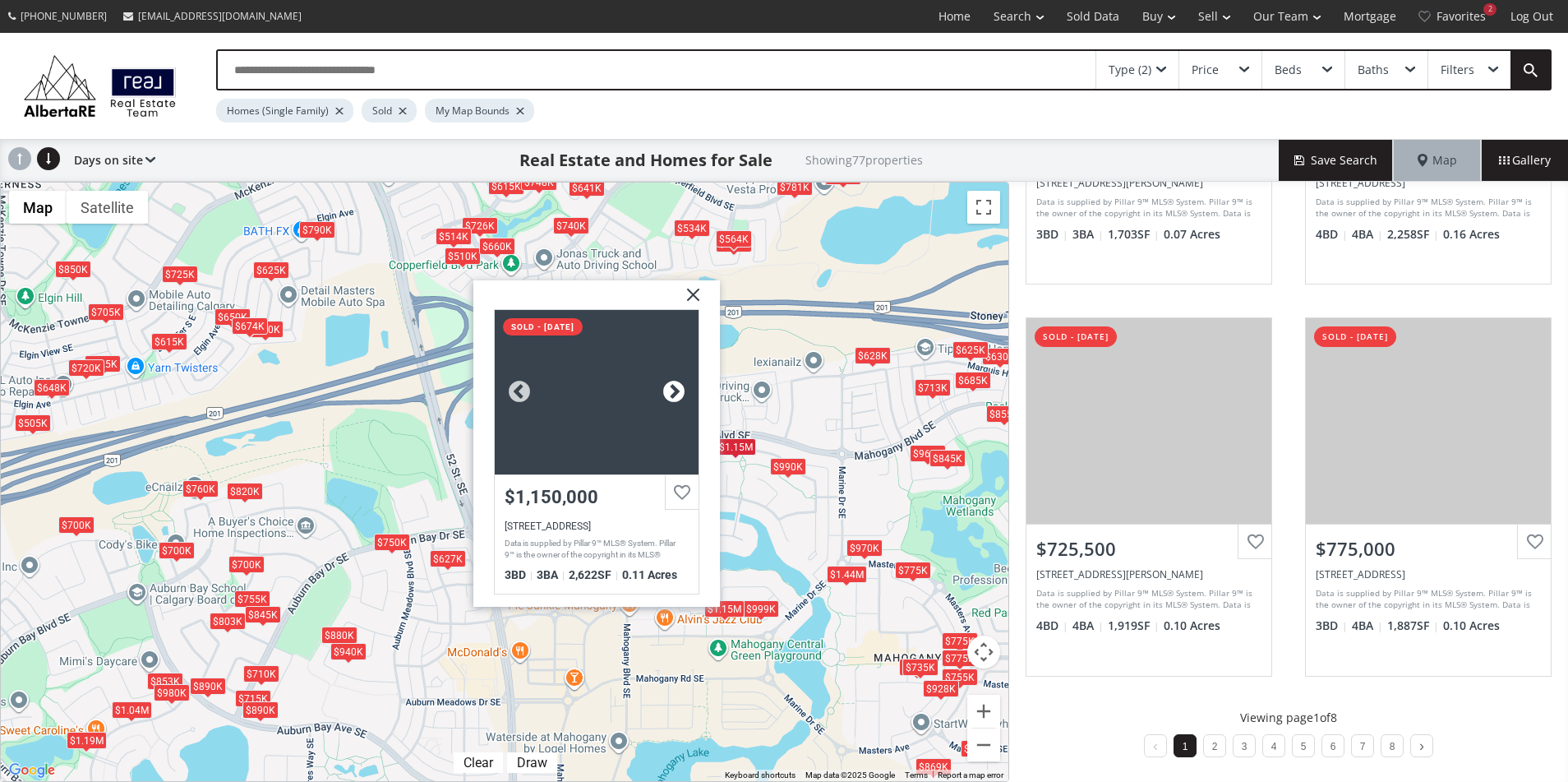
click at [668, 391] on div at bounding box center [673, 392] width 25 height 25
click at [689, 296] on img at bounding box center [687, 300] width 41 height 41
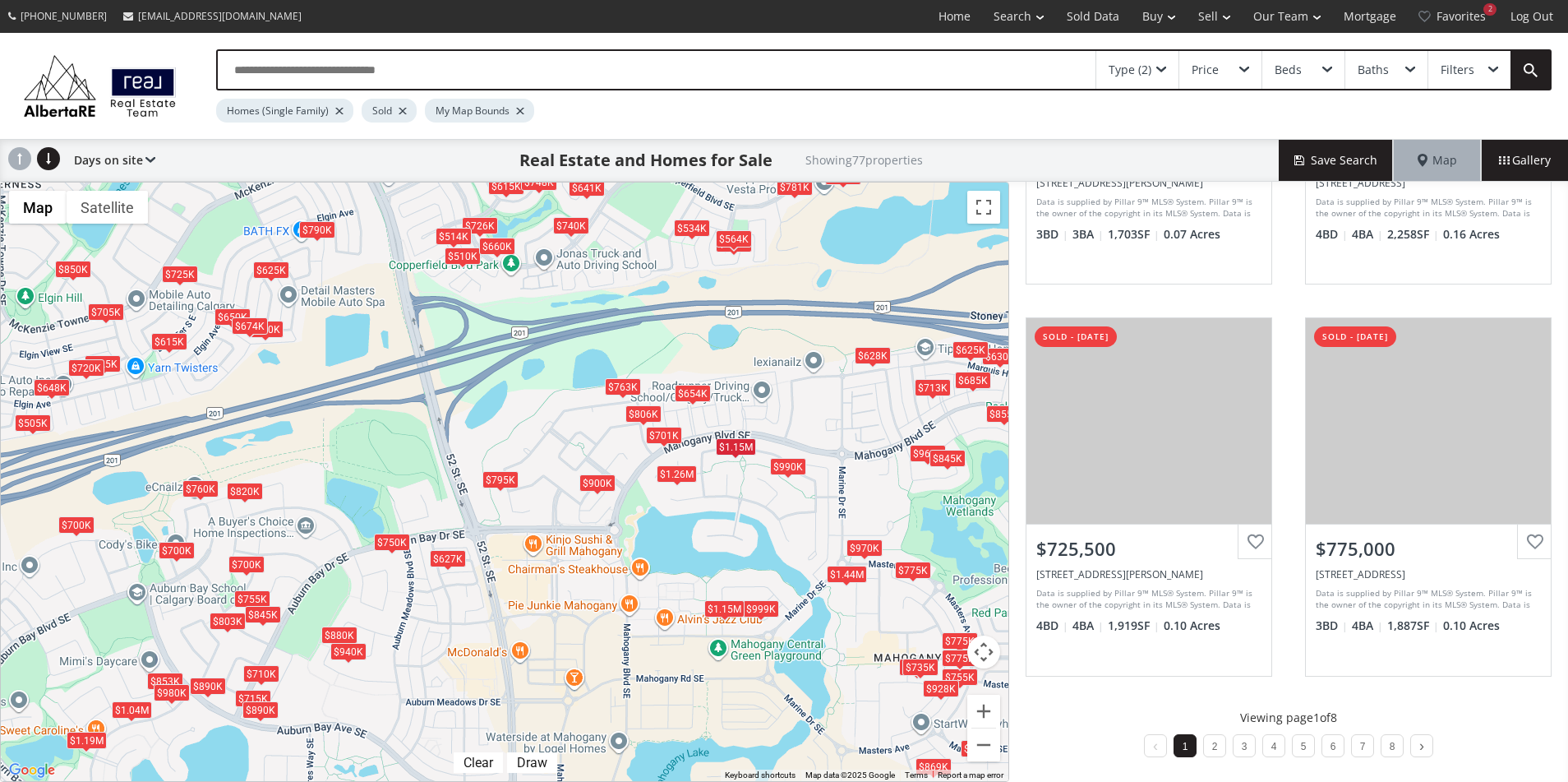
drag, startPoint x: 1445, startPoint y: 75, endPoint x: 1363, endPoint y: 142, distance: 105.9
click at [1445, 75] on div "Filters" at bounding box center [1457, 69] width 33 height 11
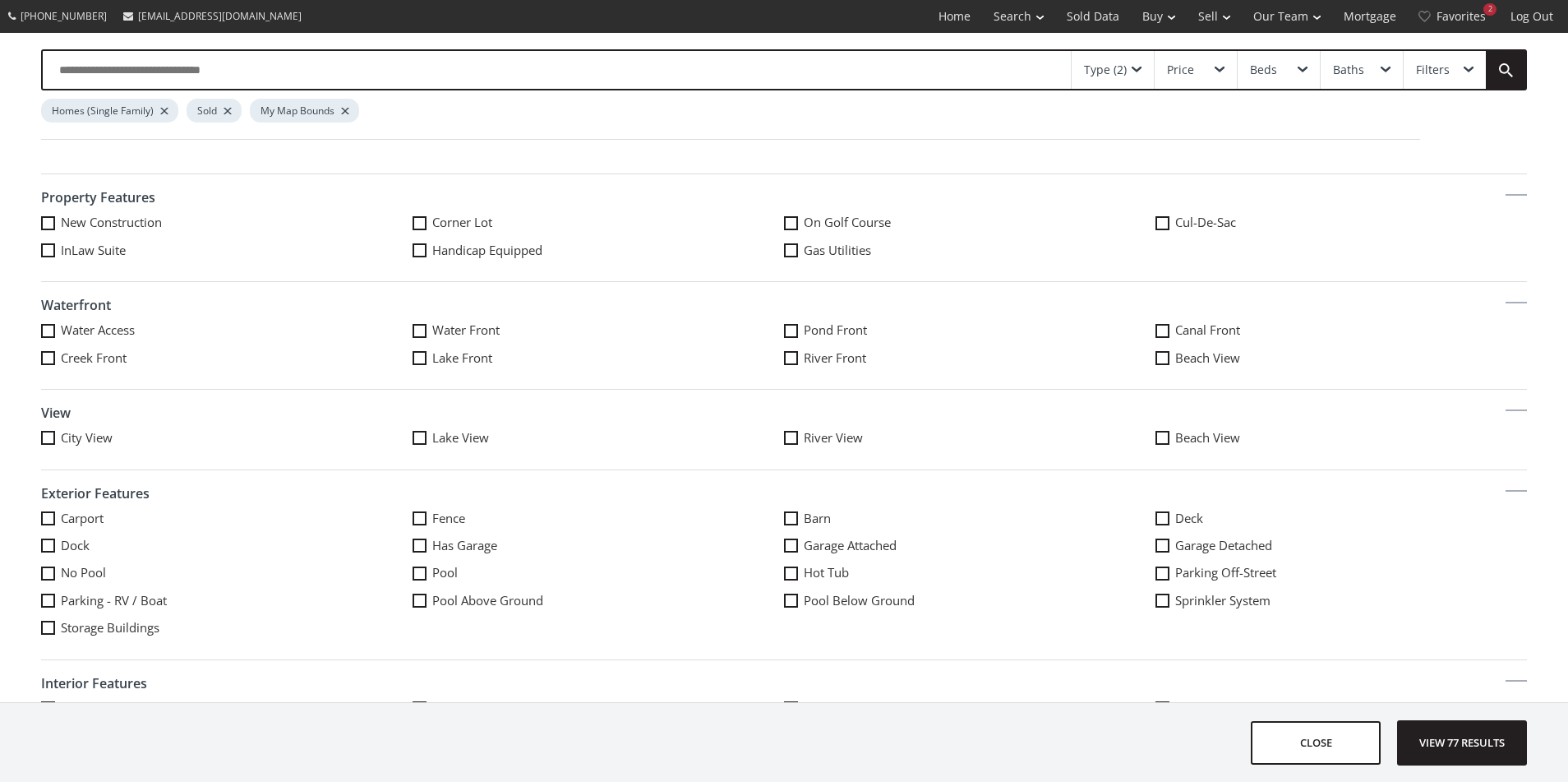
scroll to position [724, 0]
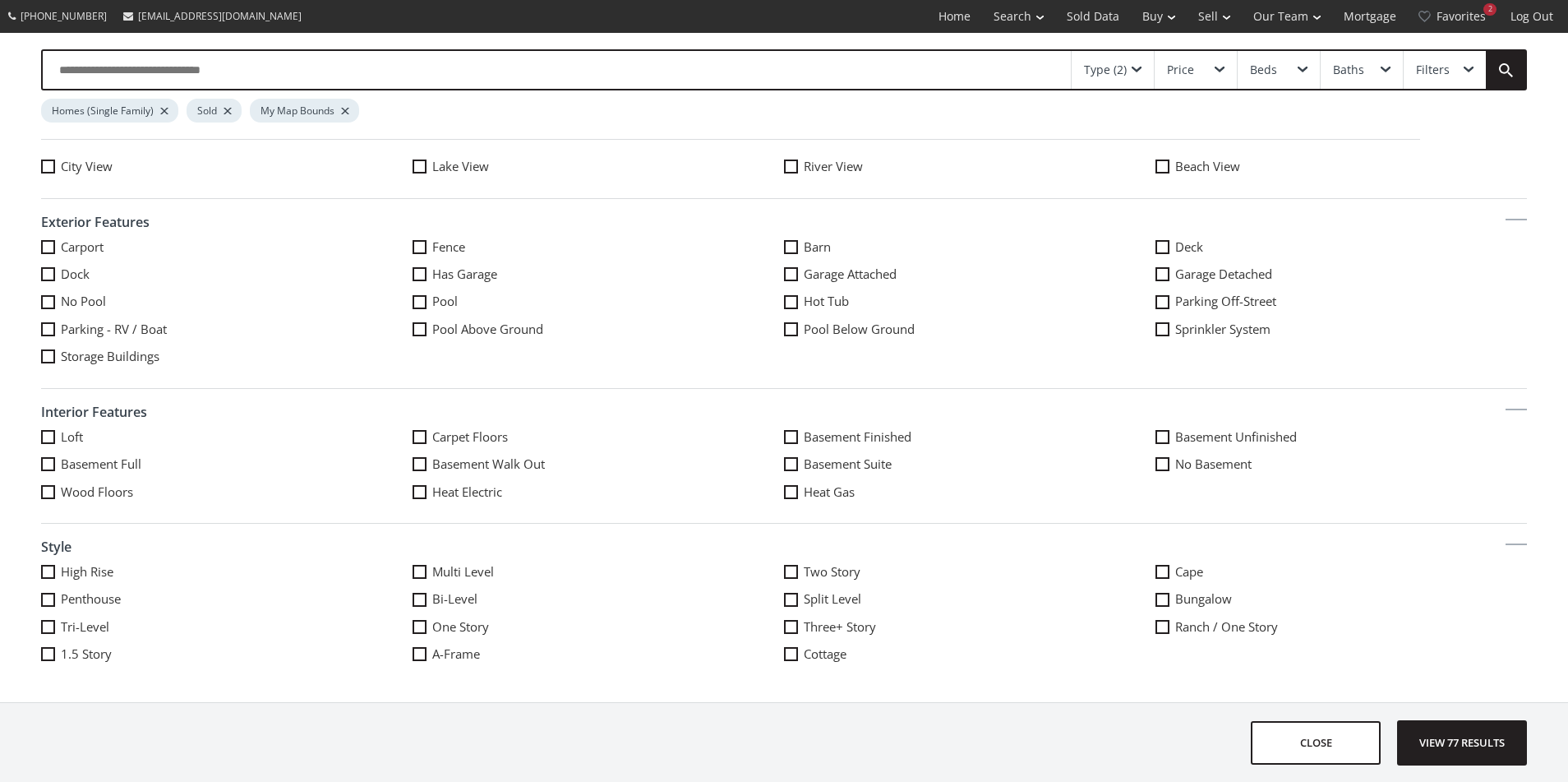
click at [539, 469] on label "Basement Walk Out" at bounding box center [597, 464] width 371 height 17
click at [1445, 753] on span "View 77 results" at bounding box center [1462, 743] width 120 height 44
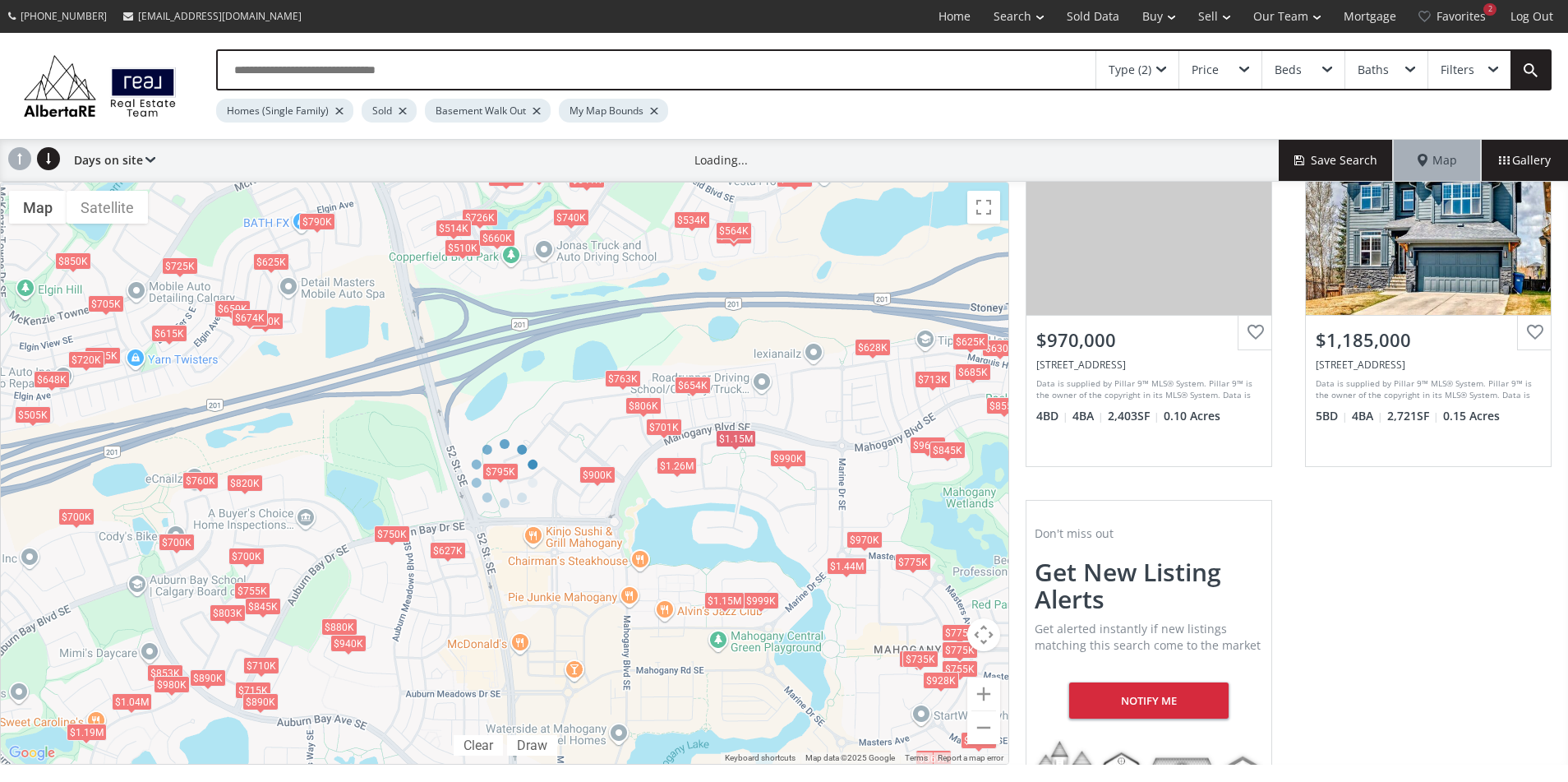
scroll to position [935, 0]
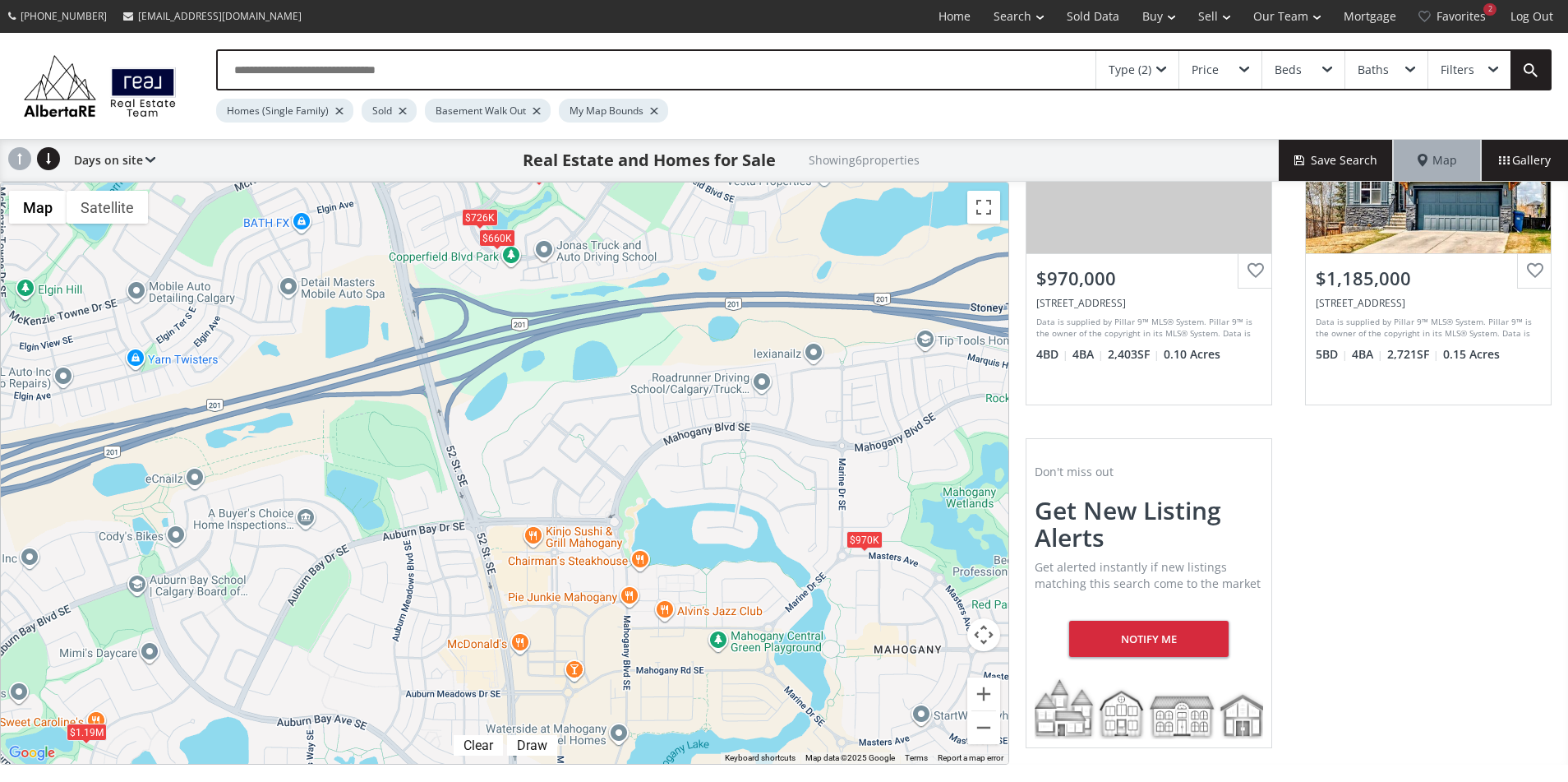
click at [866, 536] on div "$970K" at bounding box center [864, 539] width 36 height 17
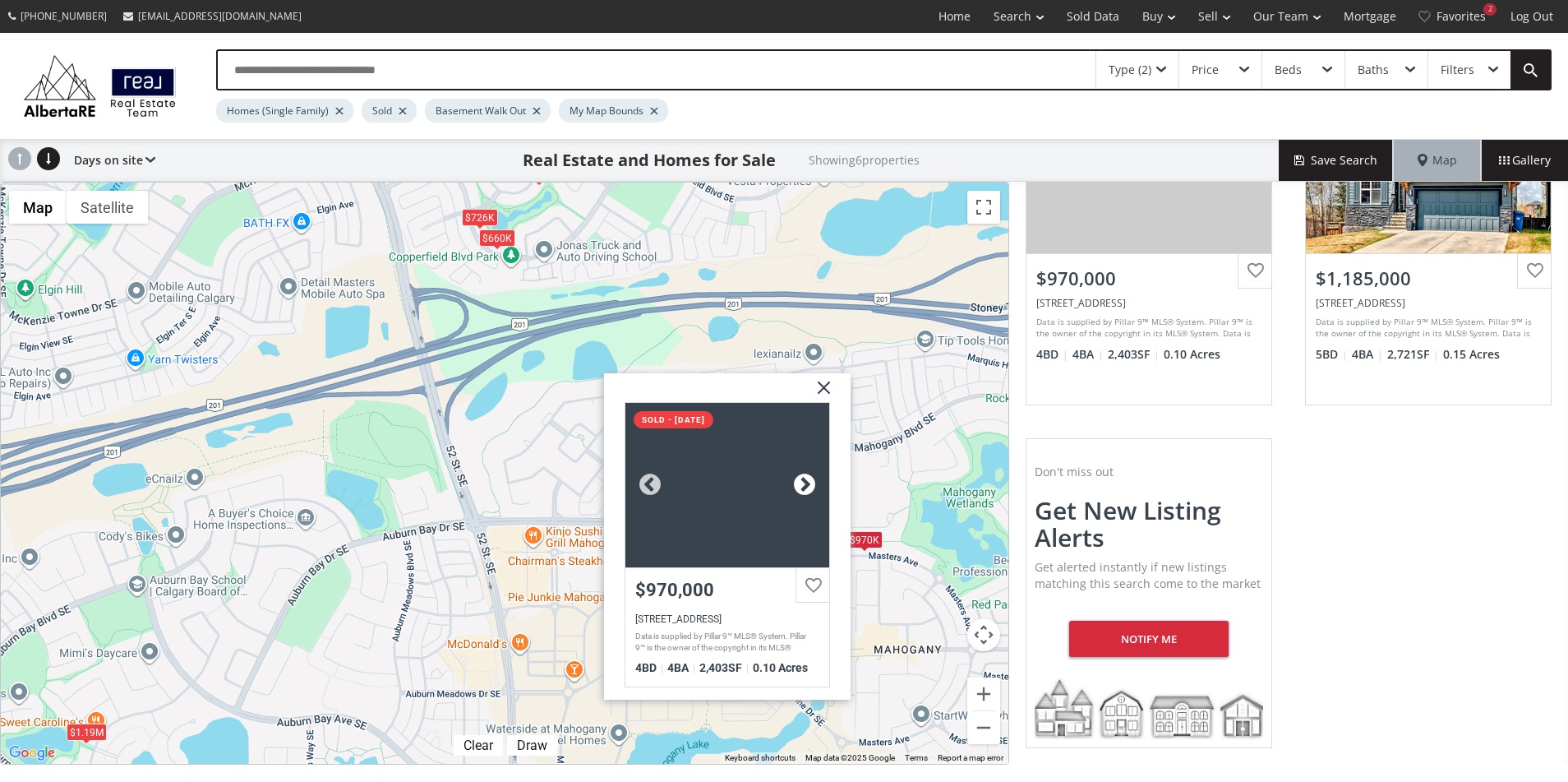
click at [802, 479] on div at bounding box center [804, 485] width 25 height 25
click at [755, 479] on div at bounding box center [727, 485] width 204 height 164
click at [716, 540] on div at bounding box center [727, 485] width 204 height 164
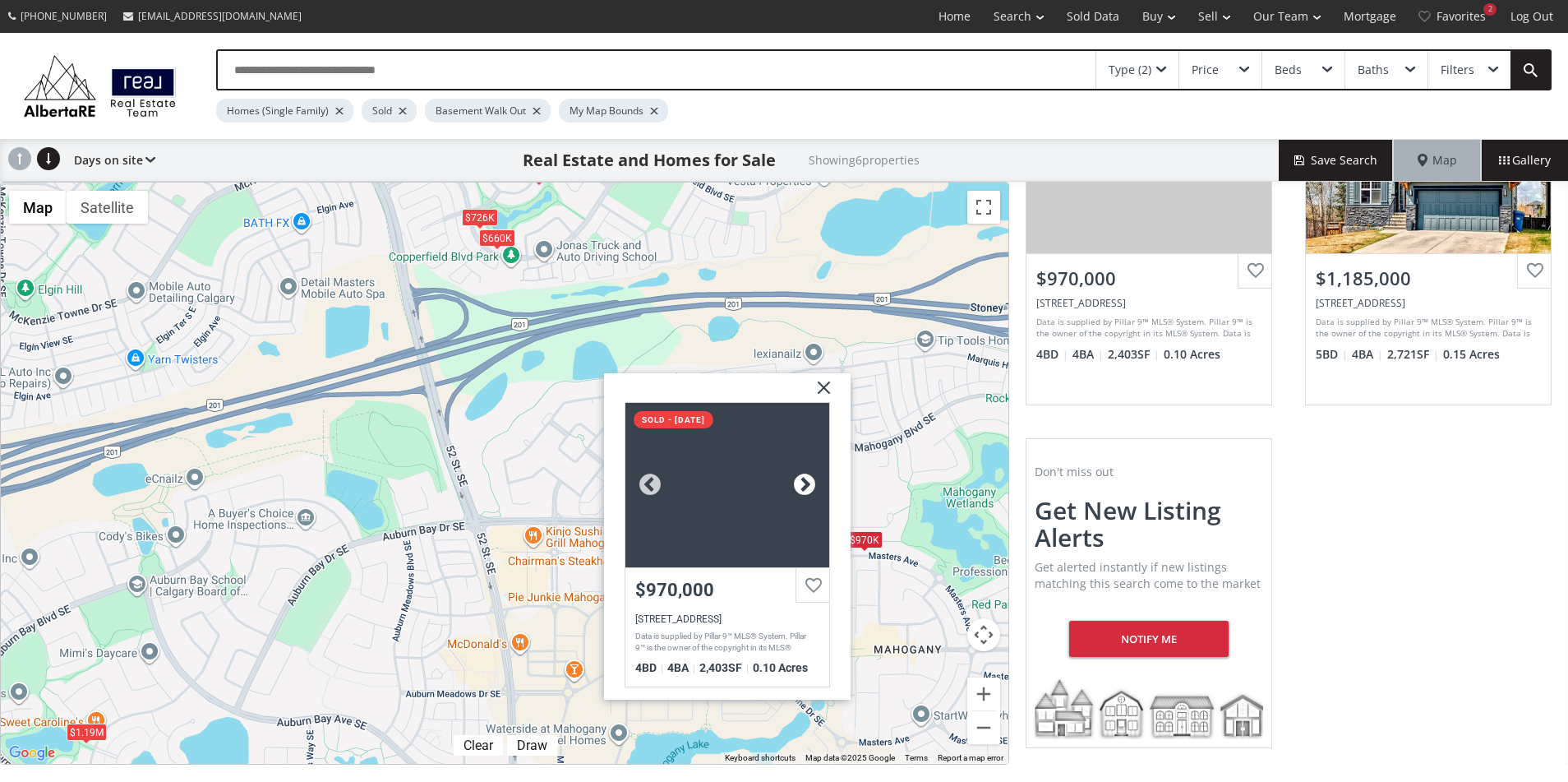
click at [806, 487] on div at bounding box center [804, 485] width 25 height 25
click at [648, 479] on div at bounding box center [650, 485] width 25 height 25
click at [647, 479] on div at bounding box center [650, 485] width 25 height 25
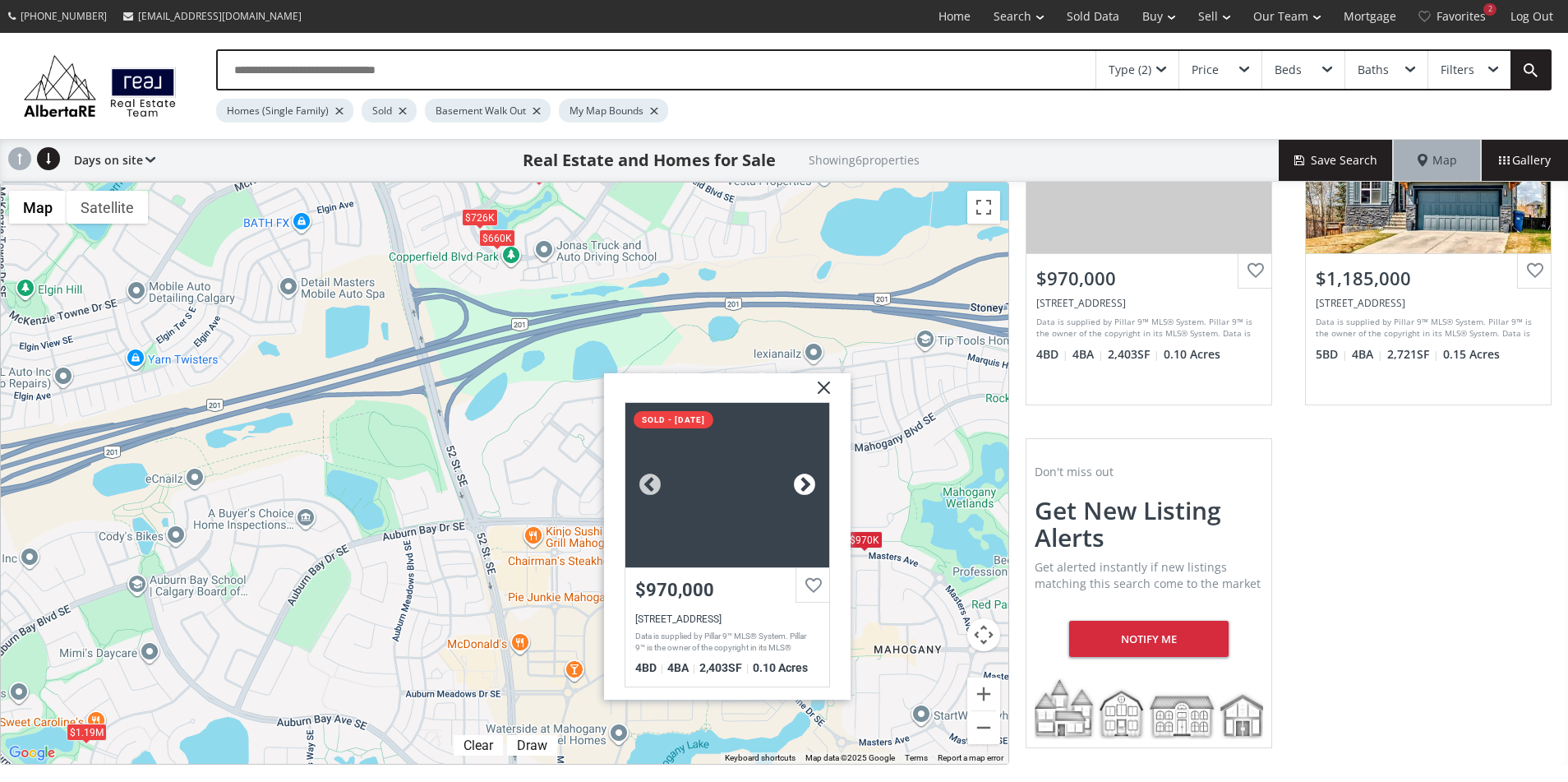
click at [808, 481] on div at bounding box center [804, 485] width 25 height 25
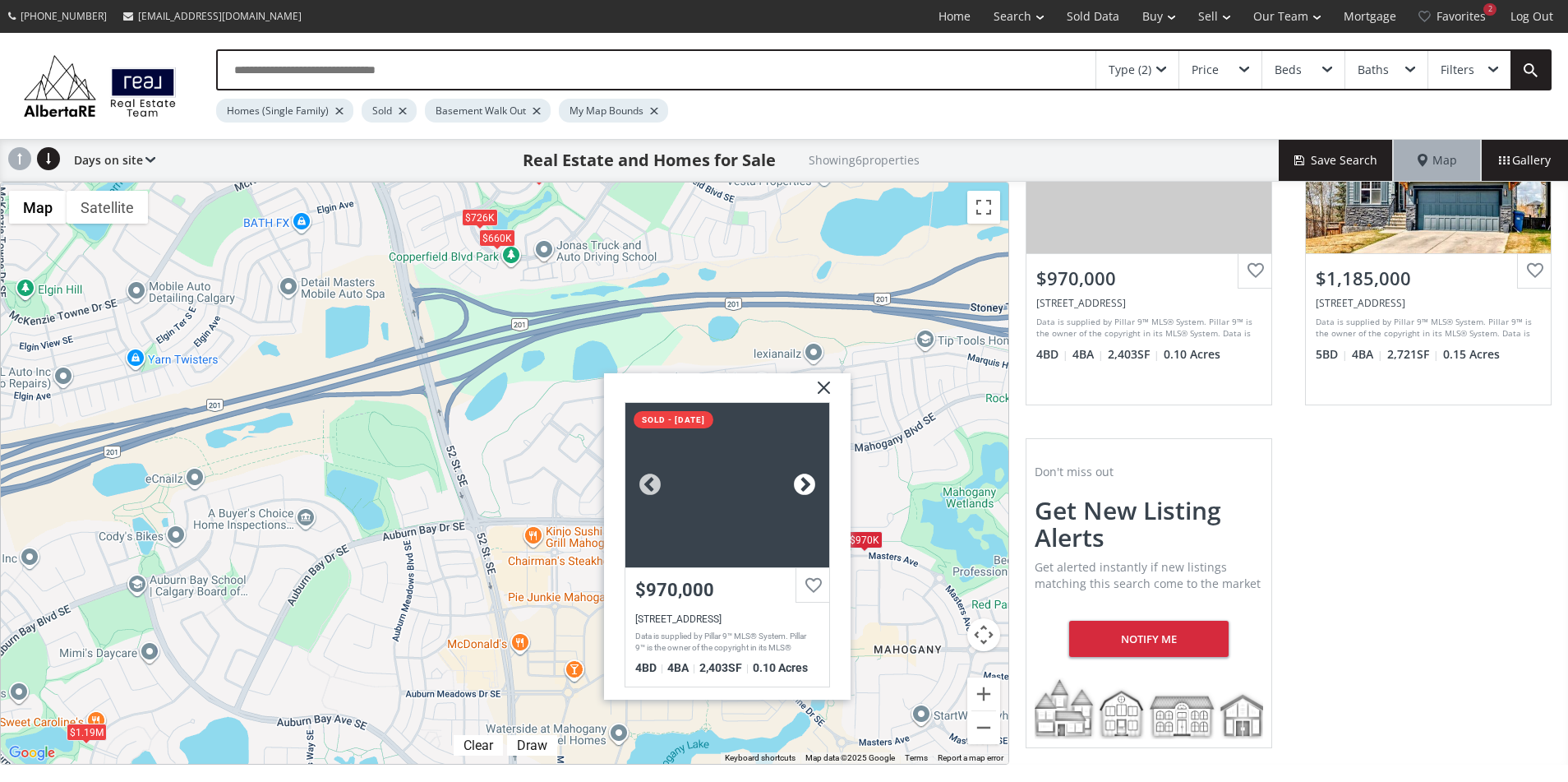
click at [808, 481] on div at bounding box center [804, 485] width 25 height 25
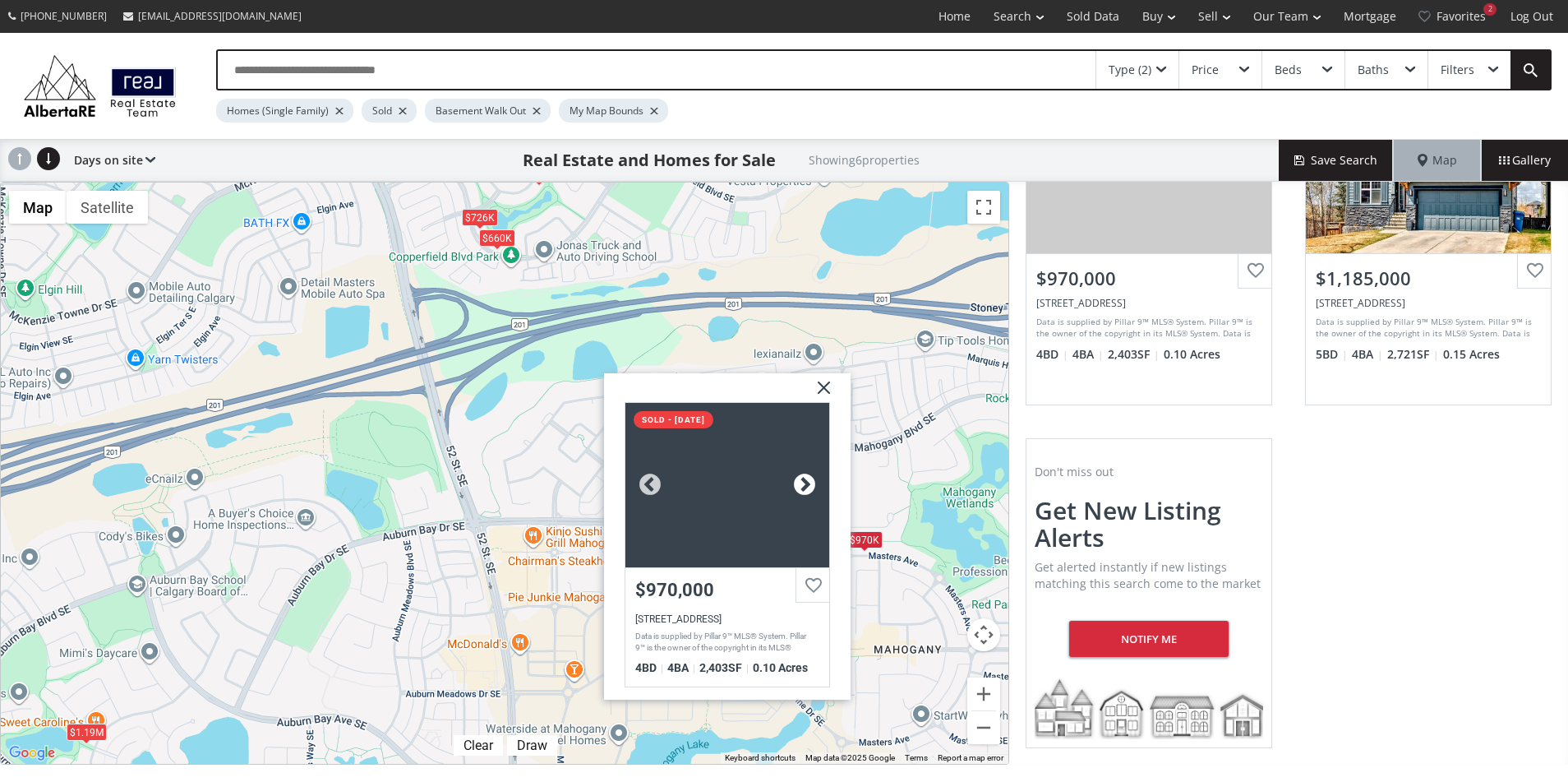
click at [808, 481] on div at bounding box center [804, 485] width 25 height 25
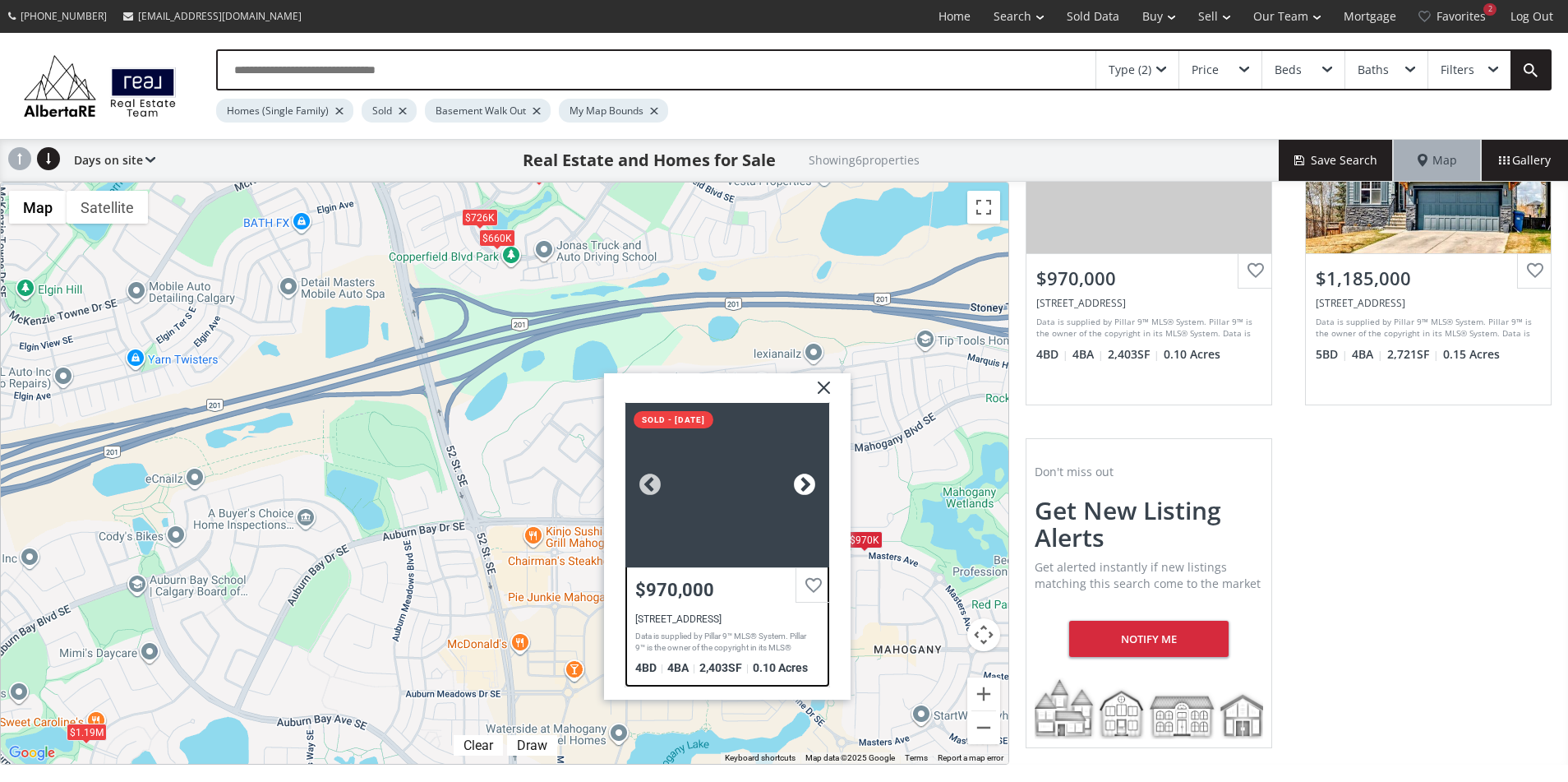
click at [808, 481] on div at bounding box center [804, 485] width 25 height 25
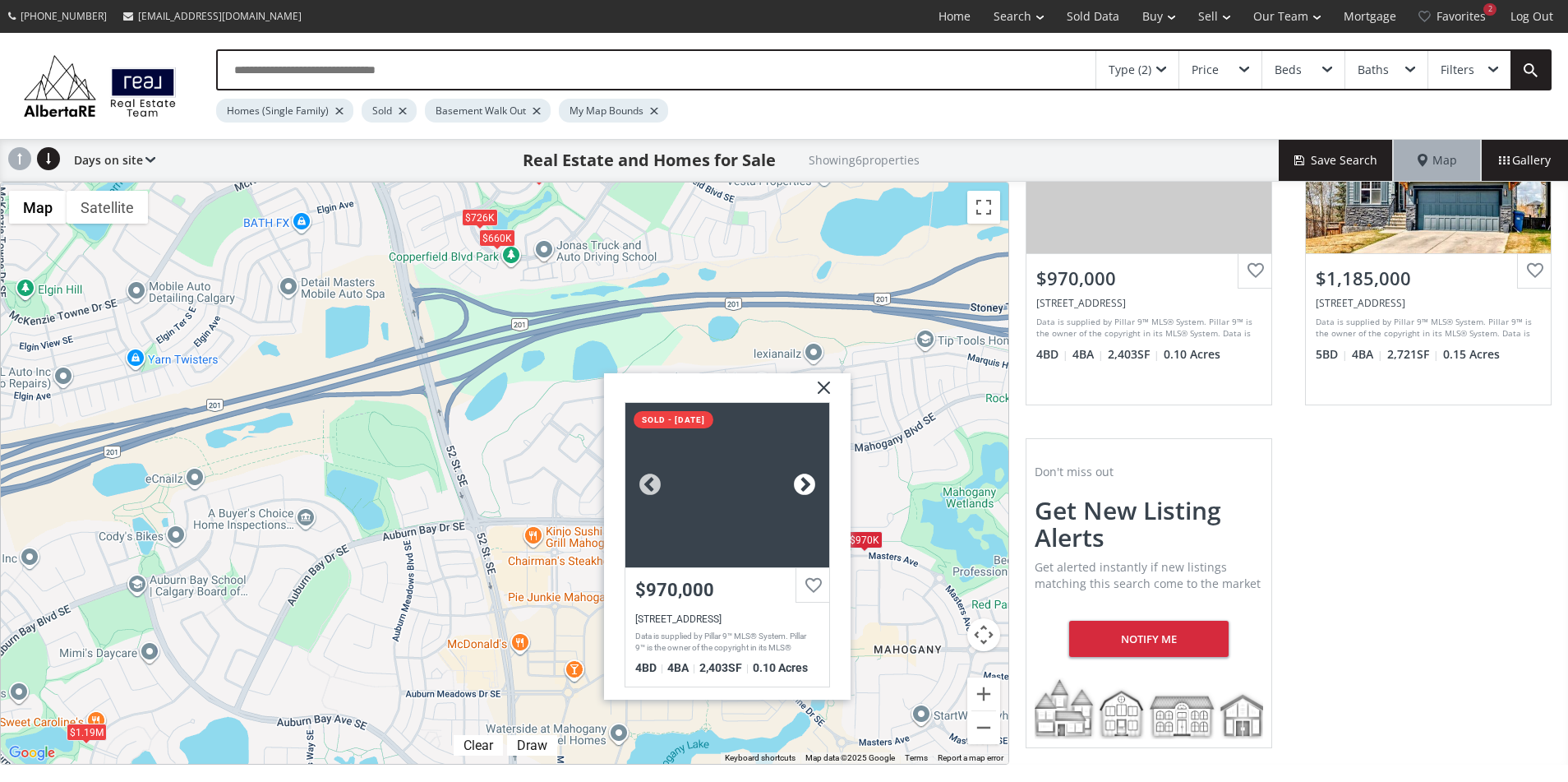
click at [808, 481] on div at bounding box center [804, 485] width 25 height 25
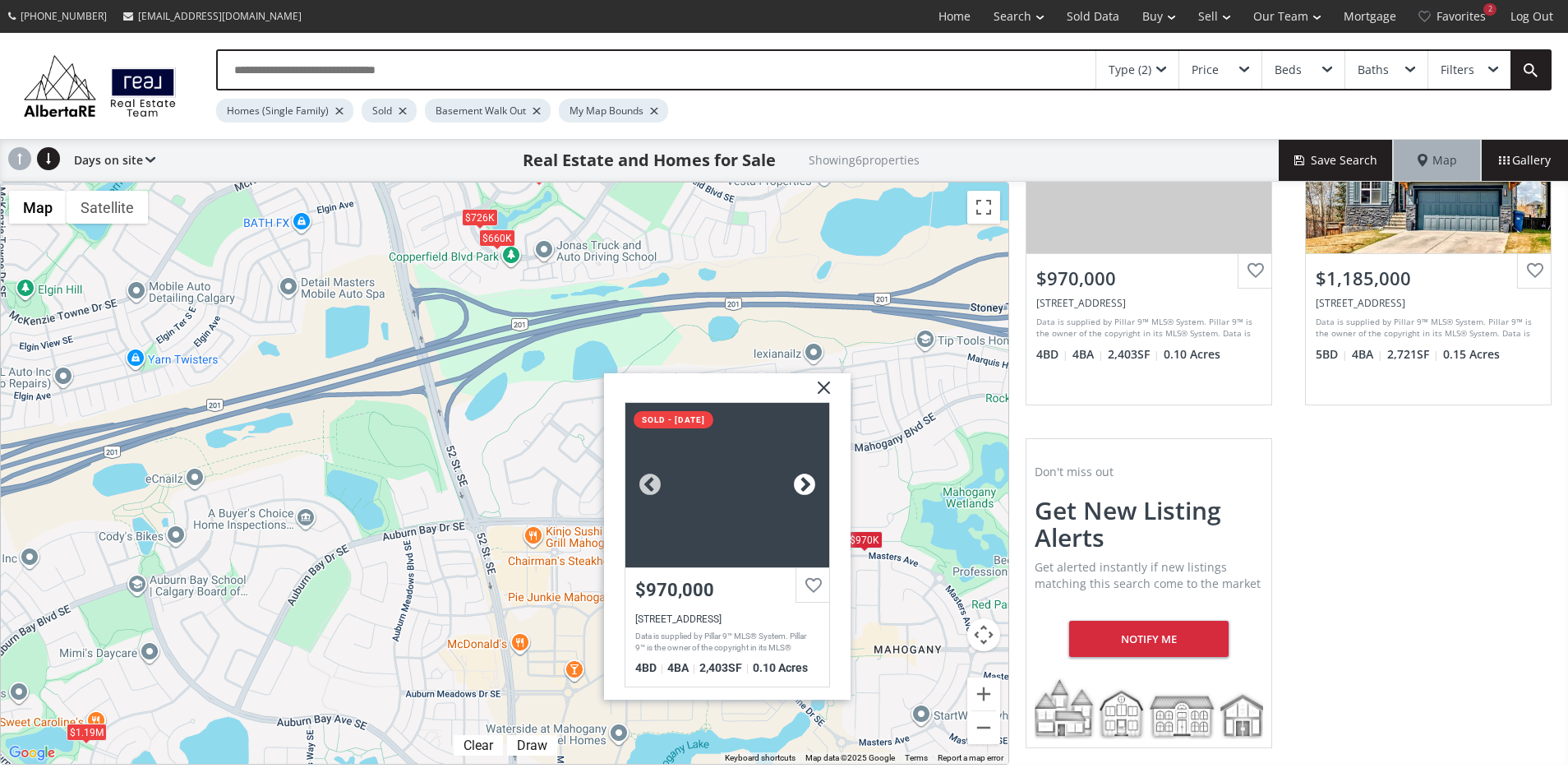
click at [808, 481] on div at bounding box center [804, 485] width 25 height 25
click at [825, 387] on img at bounding box center [817, 393] width 41 height 41
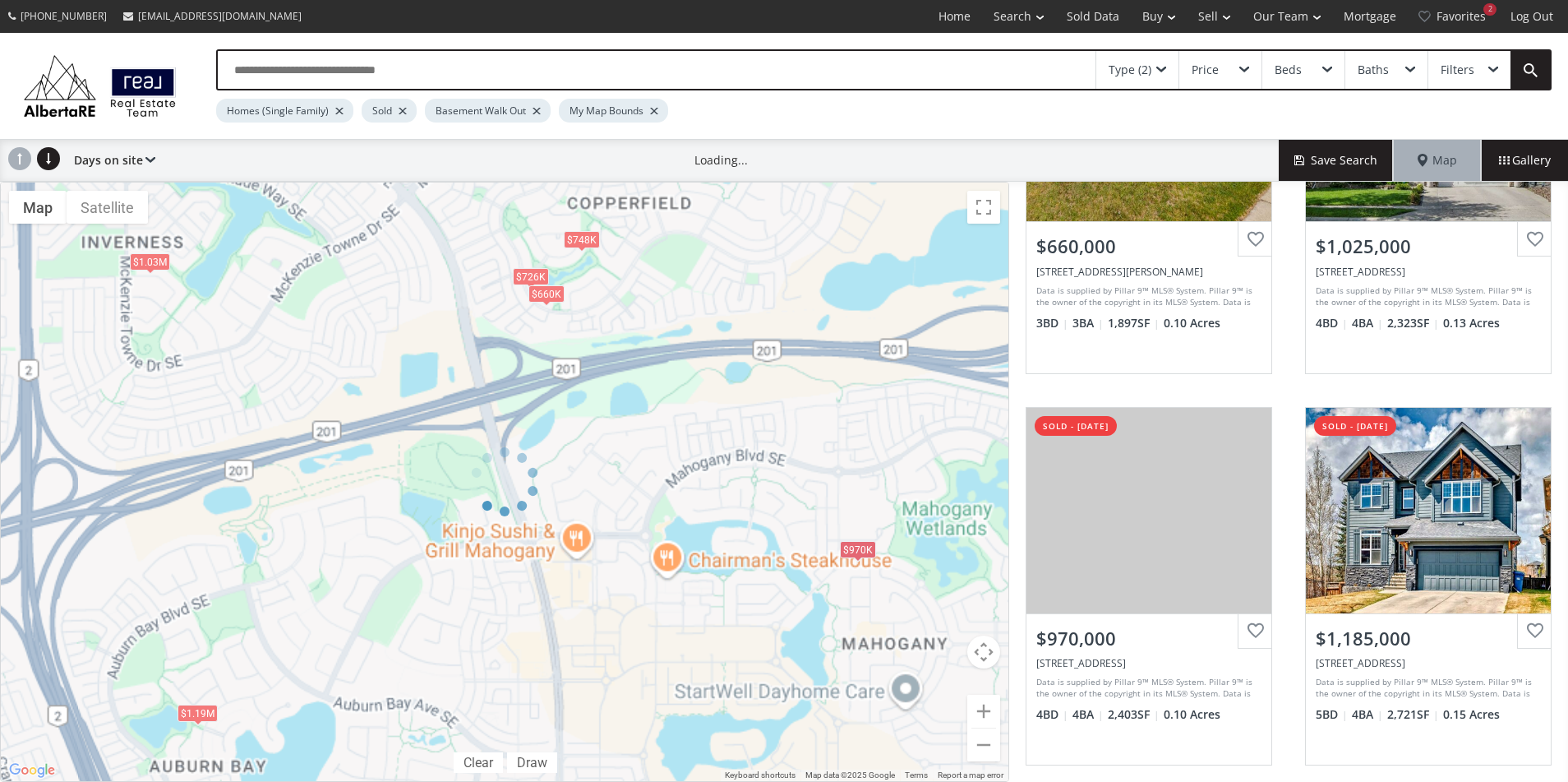
scroll to position [575, 0]
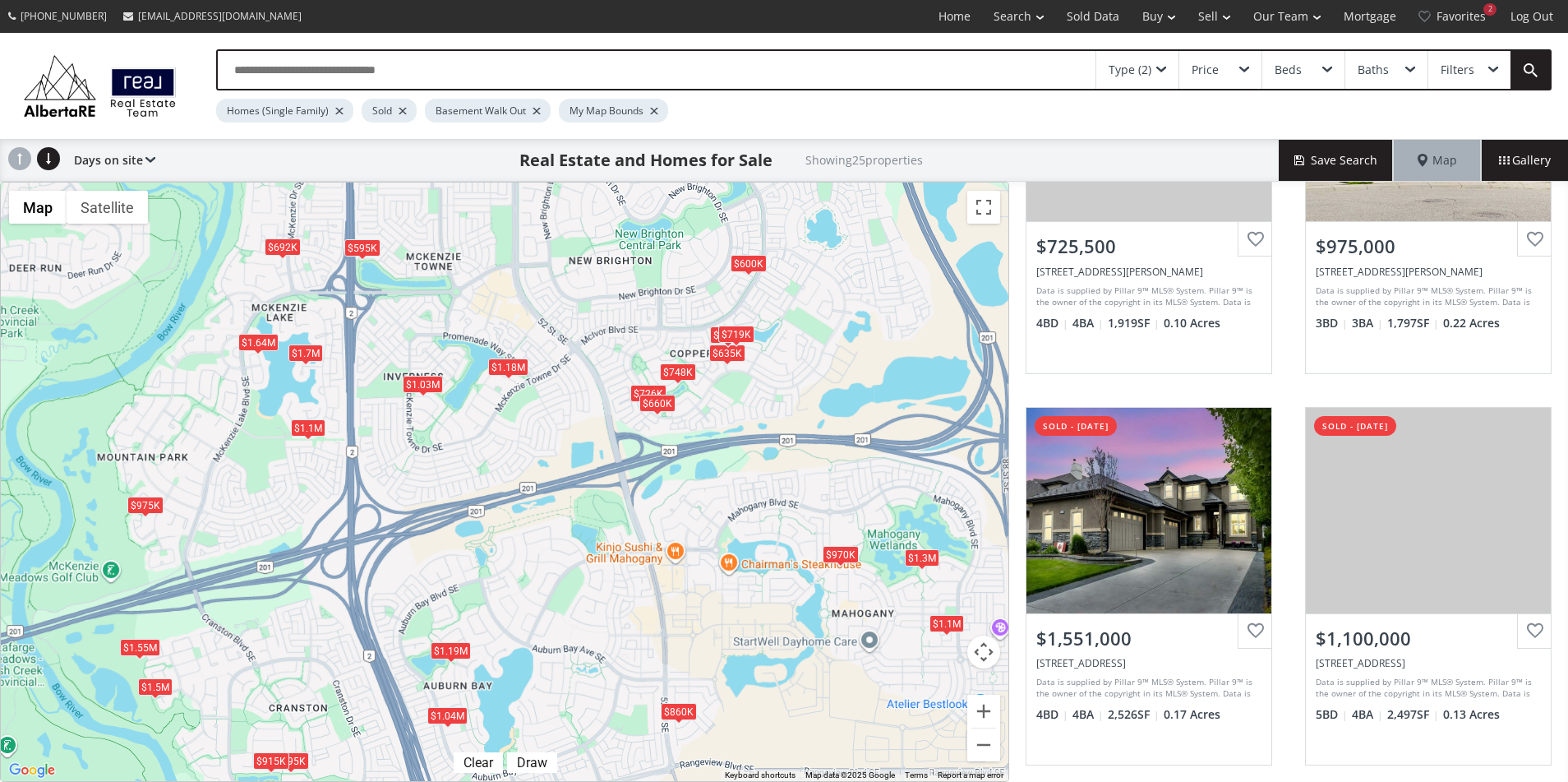
click at [447, 651] on div "$1.19M" at bounding box center [450, 651] width 40 height 17
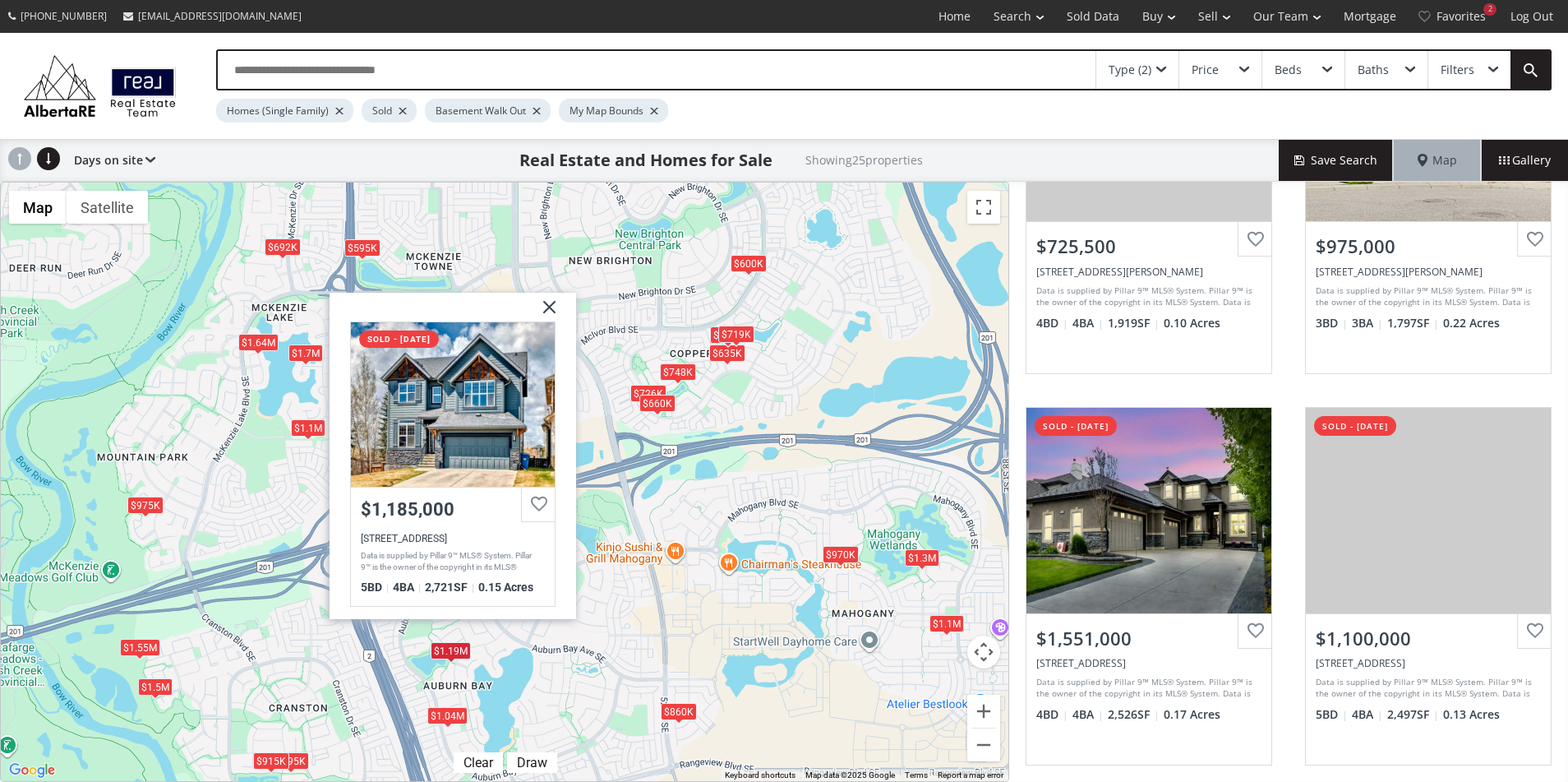
click at [668, 484] on div "To navigate, press the arrow keys. $695K $1.1M $726K $975K $1.55M $1.1M $635K $…" at bounding box center [504, 482] width 1008 height 599
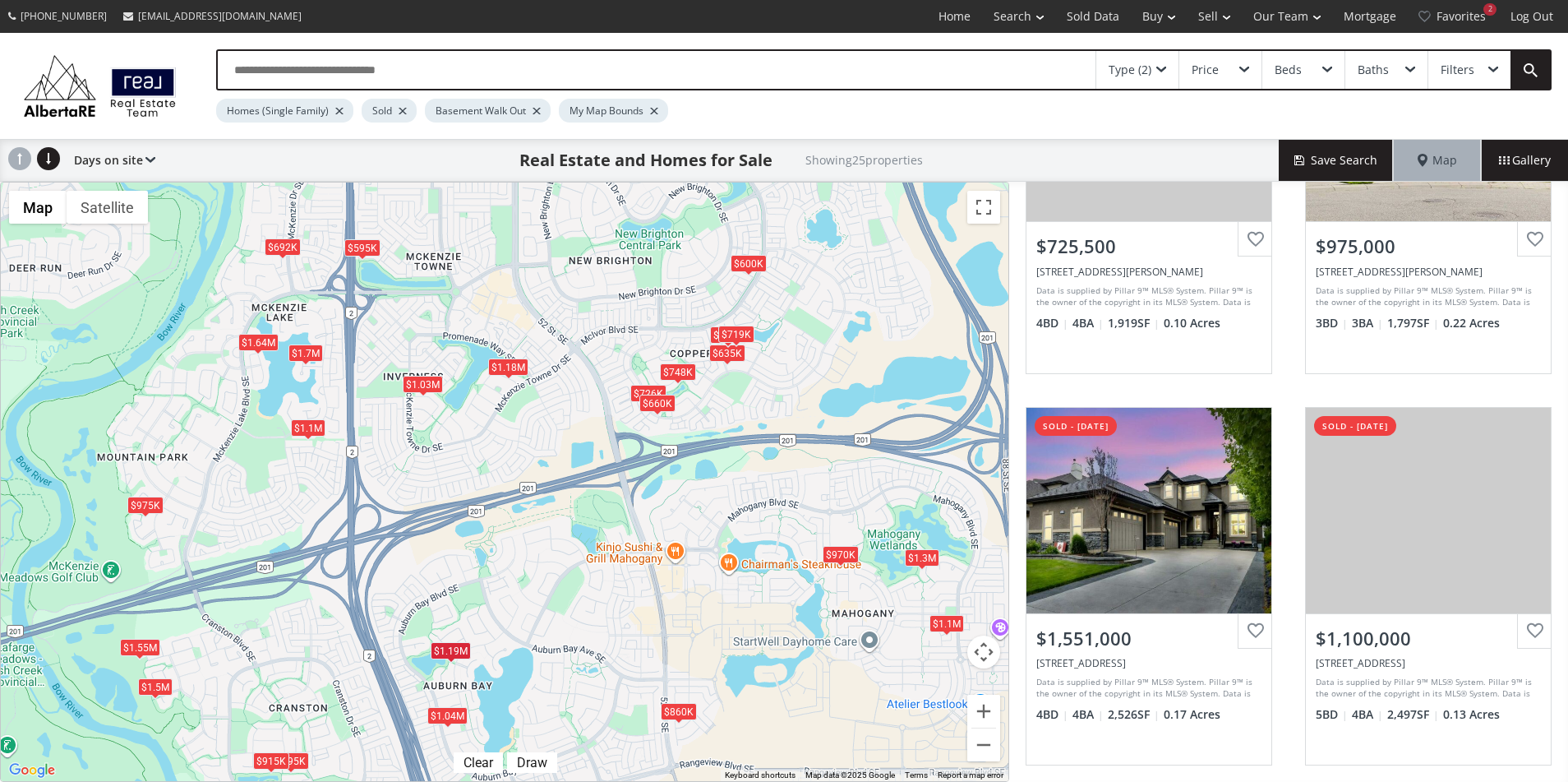
click at [424, 379] on div "$1.03M" at bounding box center [423, 384] width 40 height 17
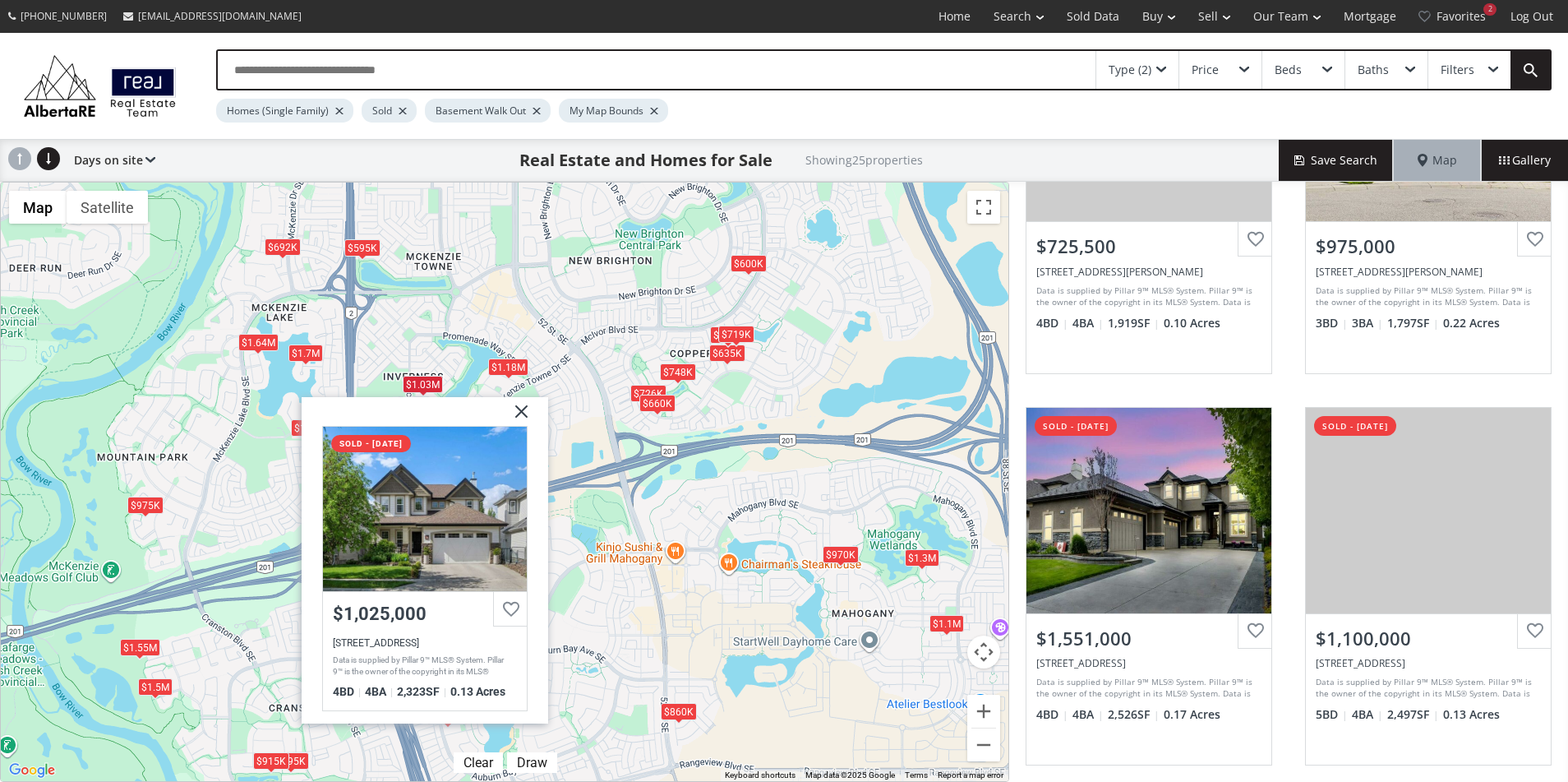
click at [521, 368] on div "$1.18M" at bounding box center [508, 367] width 40 height 17
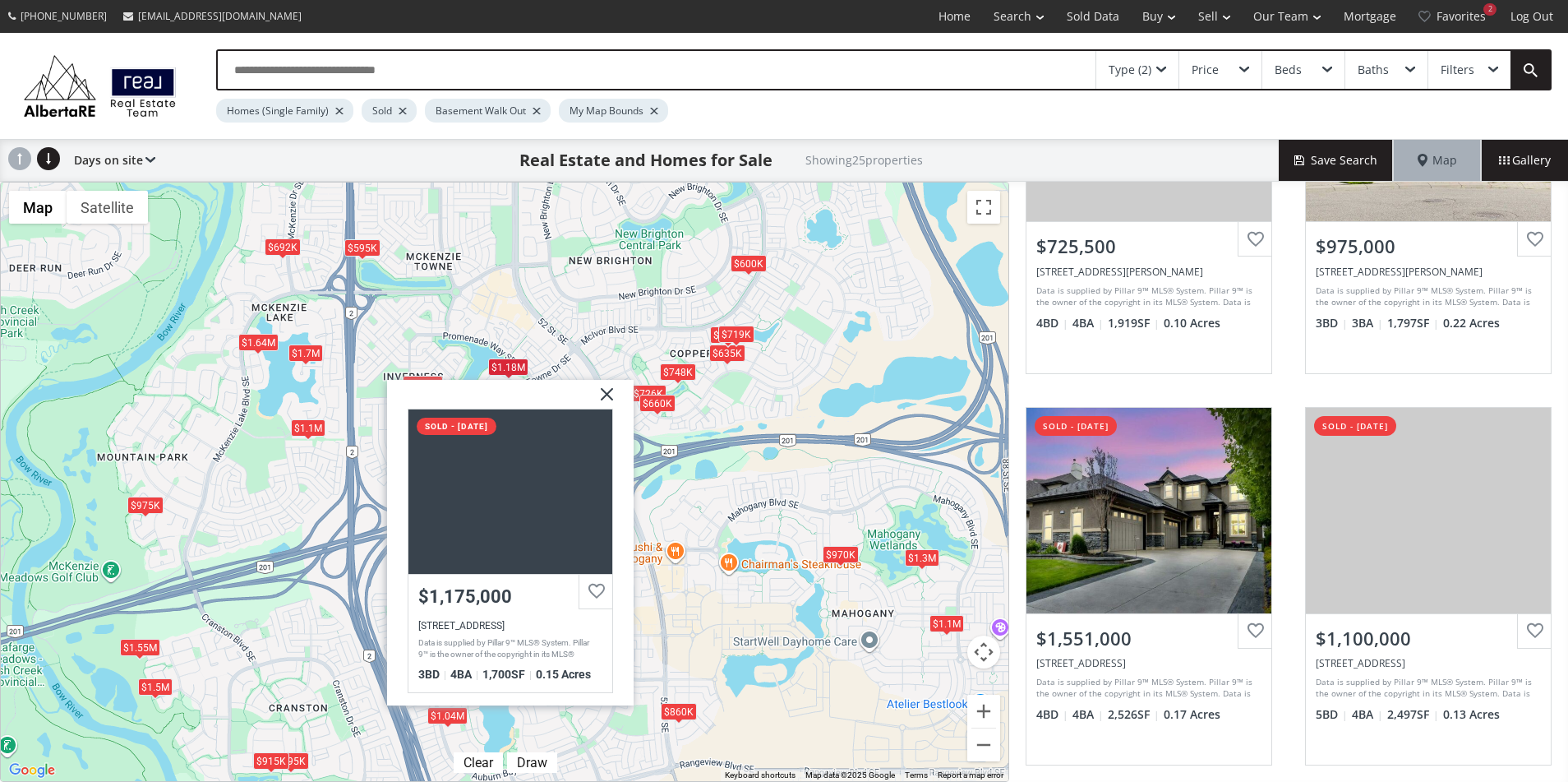
click at [582, 329] on div "To navigate, press the arrow keys. $695K $1.1M $726K $975K $1.55M $1.1M $635K $…" at bounding box center [504, 482] width 1008 height 599
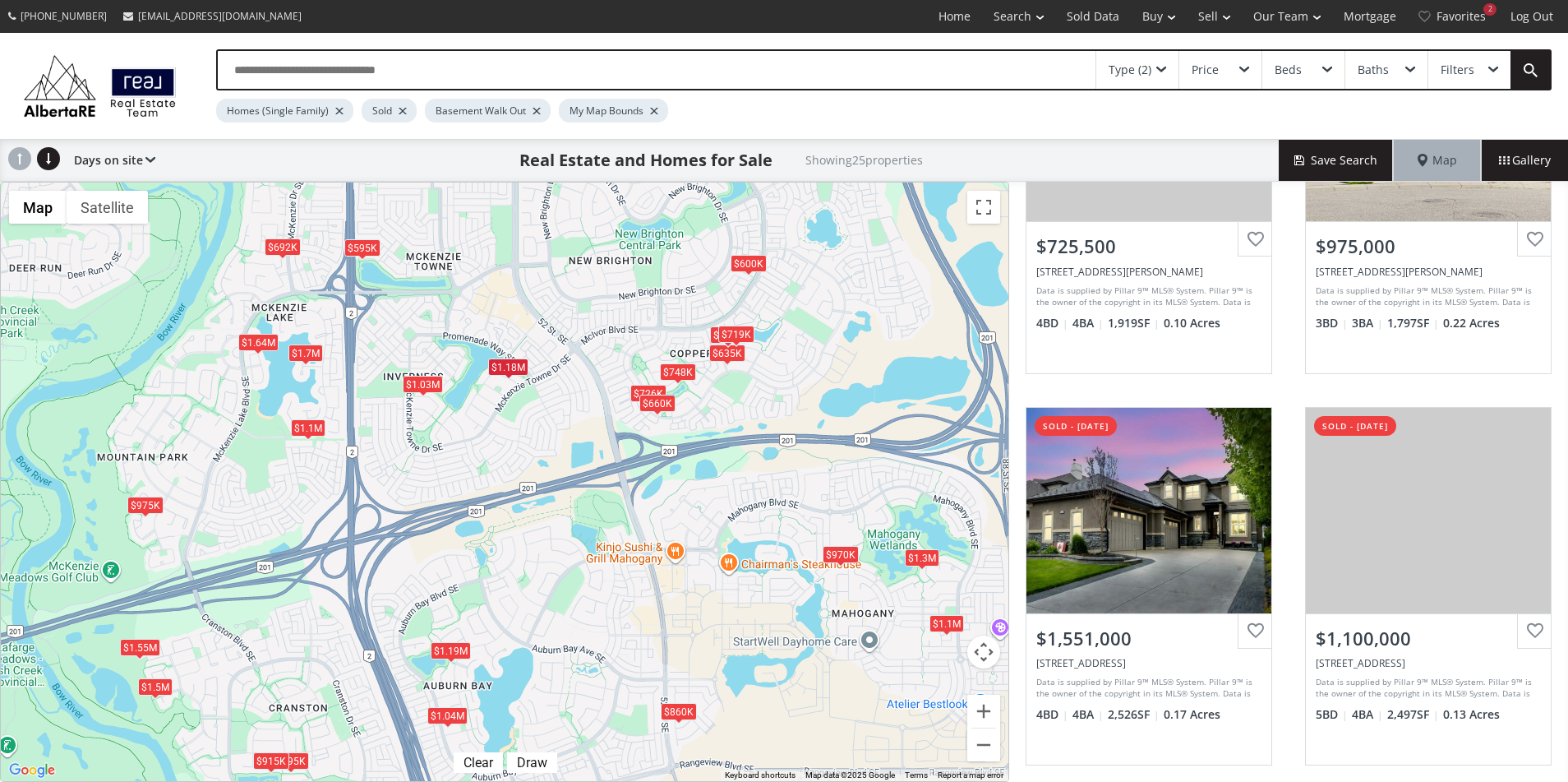
click at [306, 355] on div "$1.7M" at bounding box center [306, 353] width 34 height 17
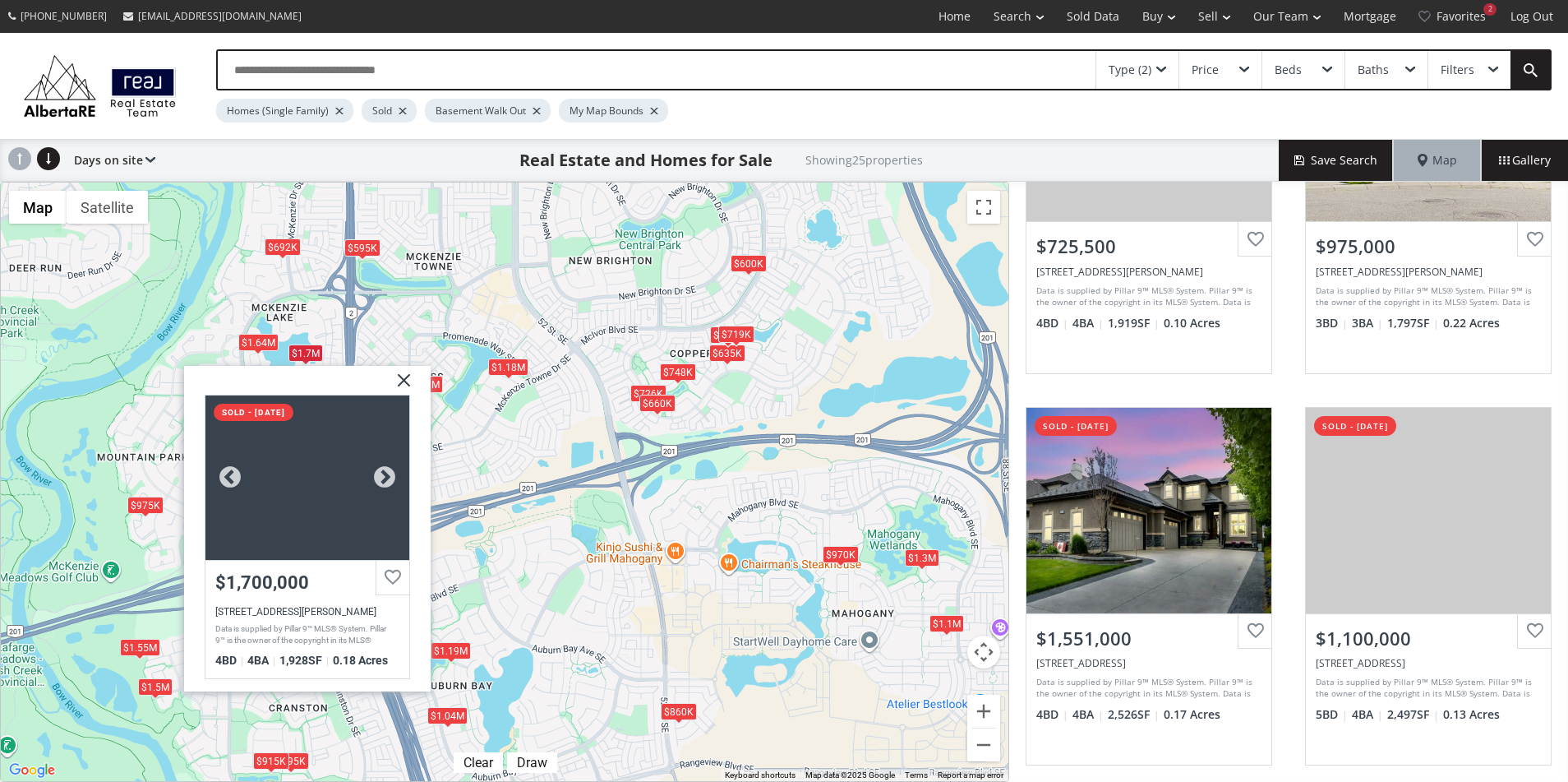
click at [321, 490] on div at bounding box center [307, 477] width 204 height 164
click at [245, 283] on div "To navigate, press the arrow keys. $695K $1.1M $726K $975K $1.55M $1.1M $635K $…" at bounding box center [504, 482] width 1008 height 599
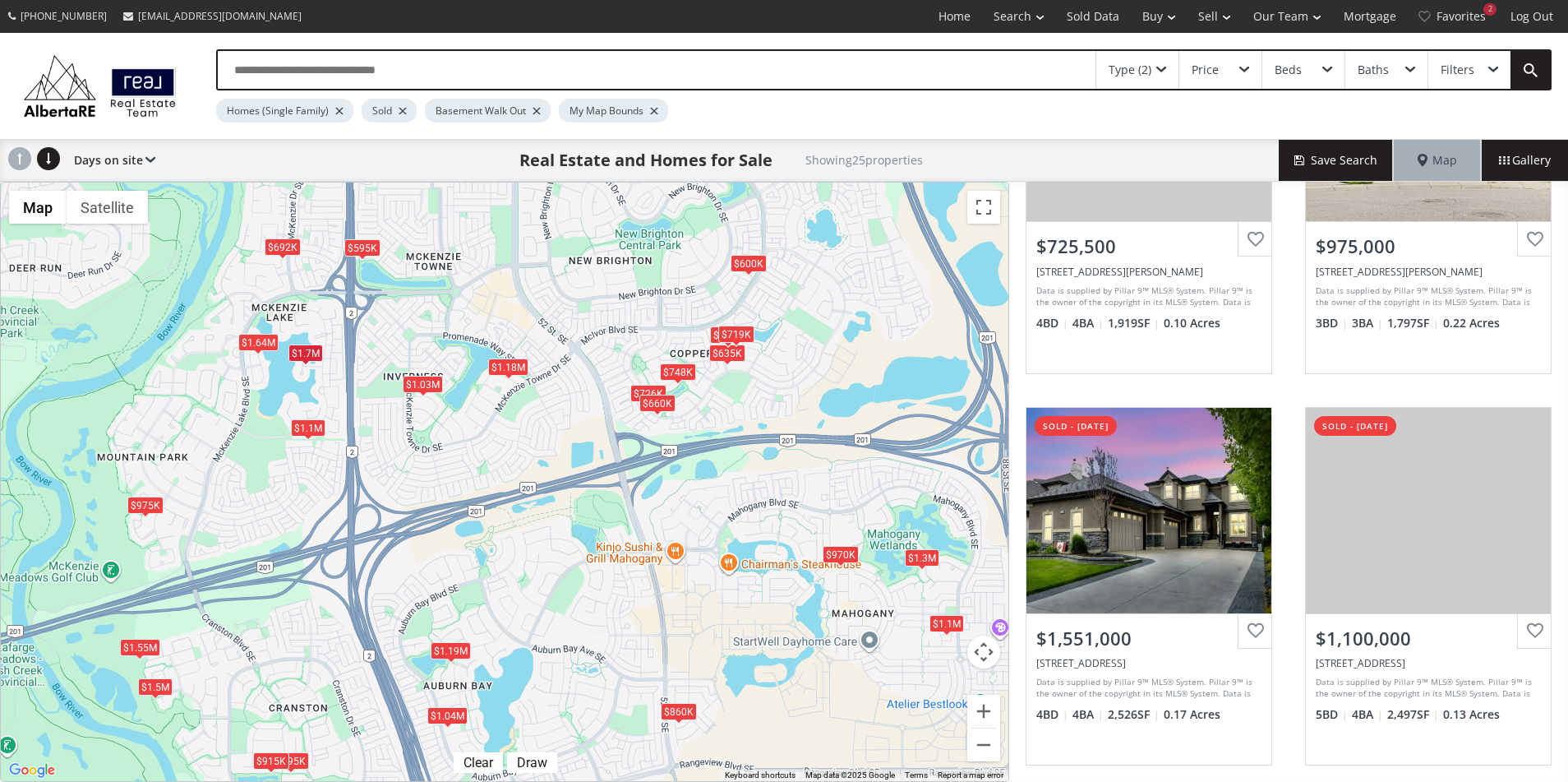
click at [309, 431] on div "$1.1M" at bounding box center [308, 428] width 34 height 17
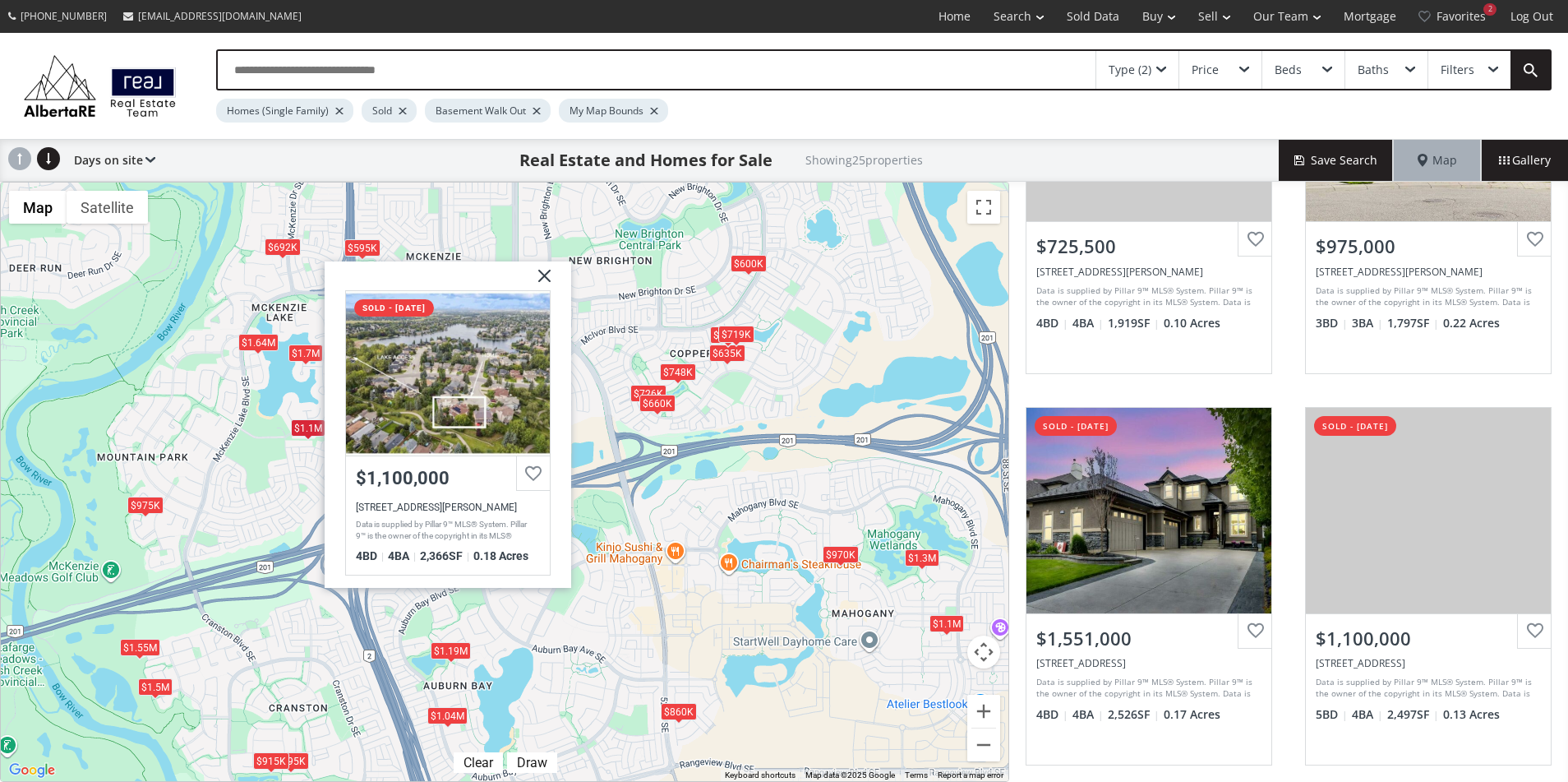
click at [258, 342] on div "$1.64M" at bounding box center [258, 342] width 40 height 17
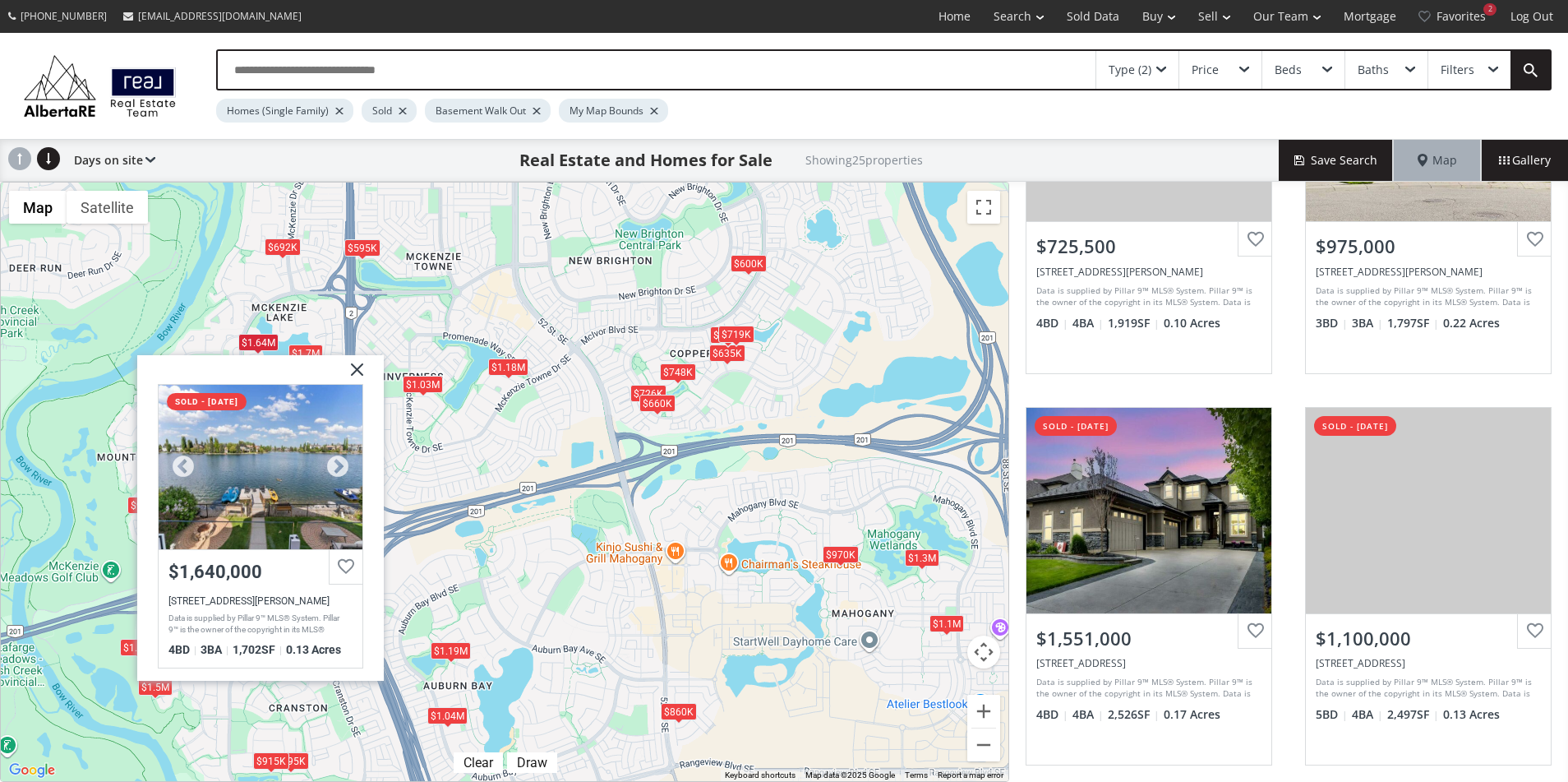
click at [311, 490] on div at bounding box center [260, 467] width 204 height 164
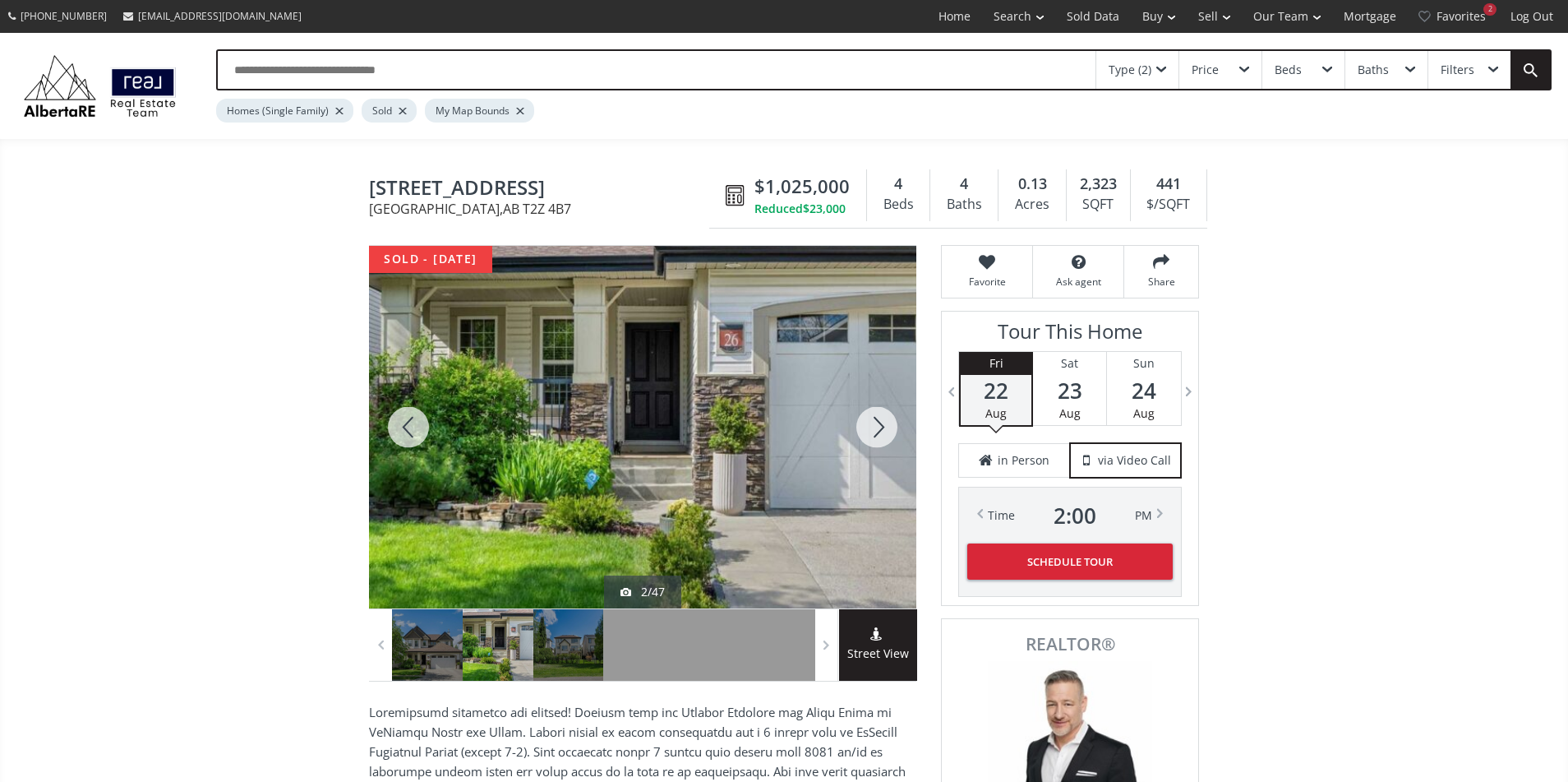
click at [880, 427] on div at bounding box center [877, 428] width 79 height 363
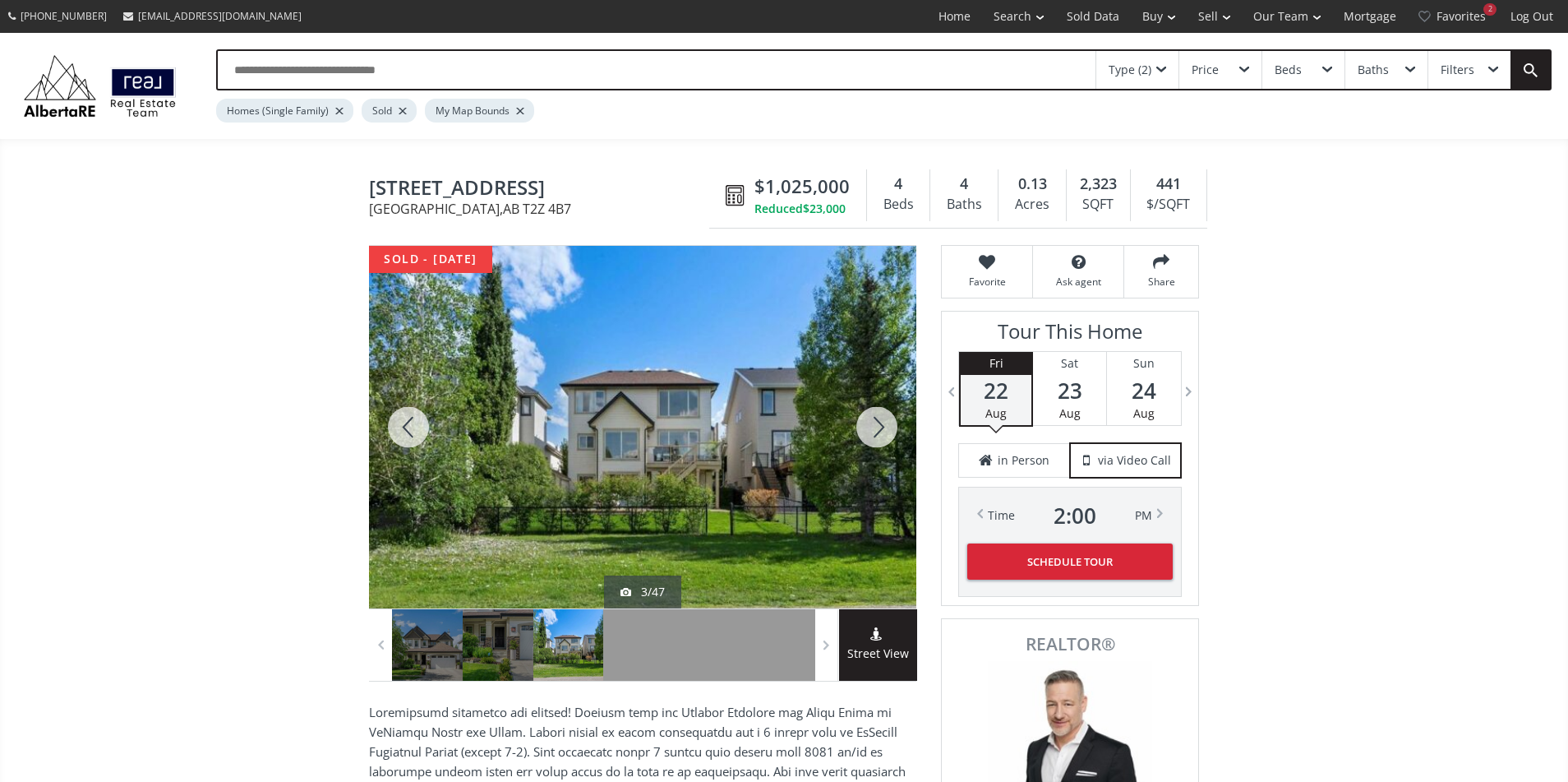
click at [880, 427] on div at bounding box center [877, 428] width 79 height 363
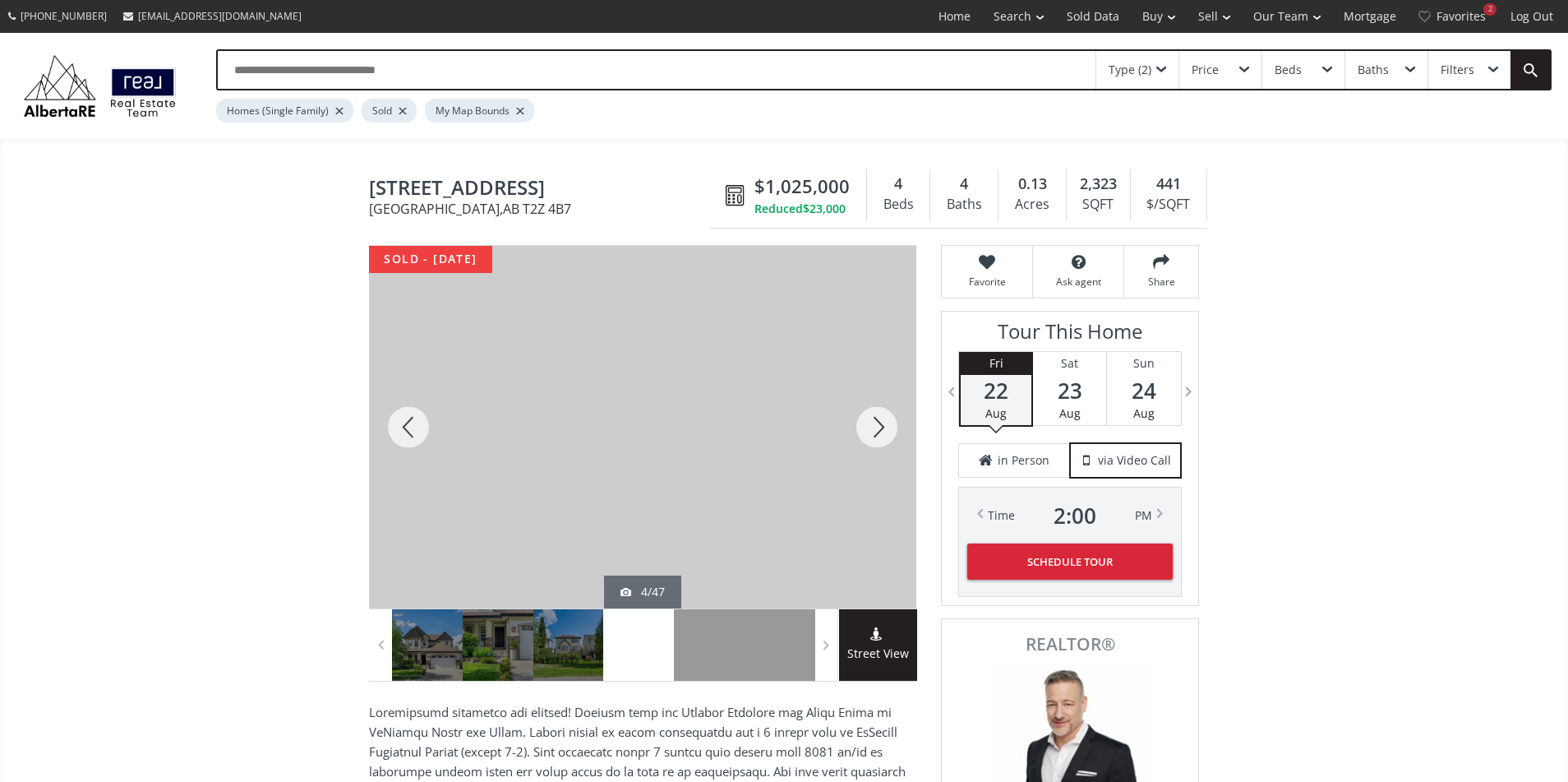
click at [880, 427] on div at bounding box center [877, 428] width 79 height 363
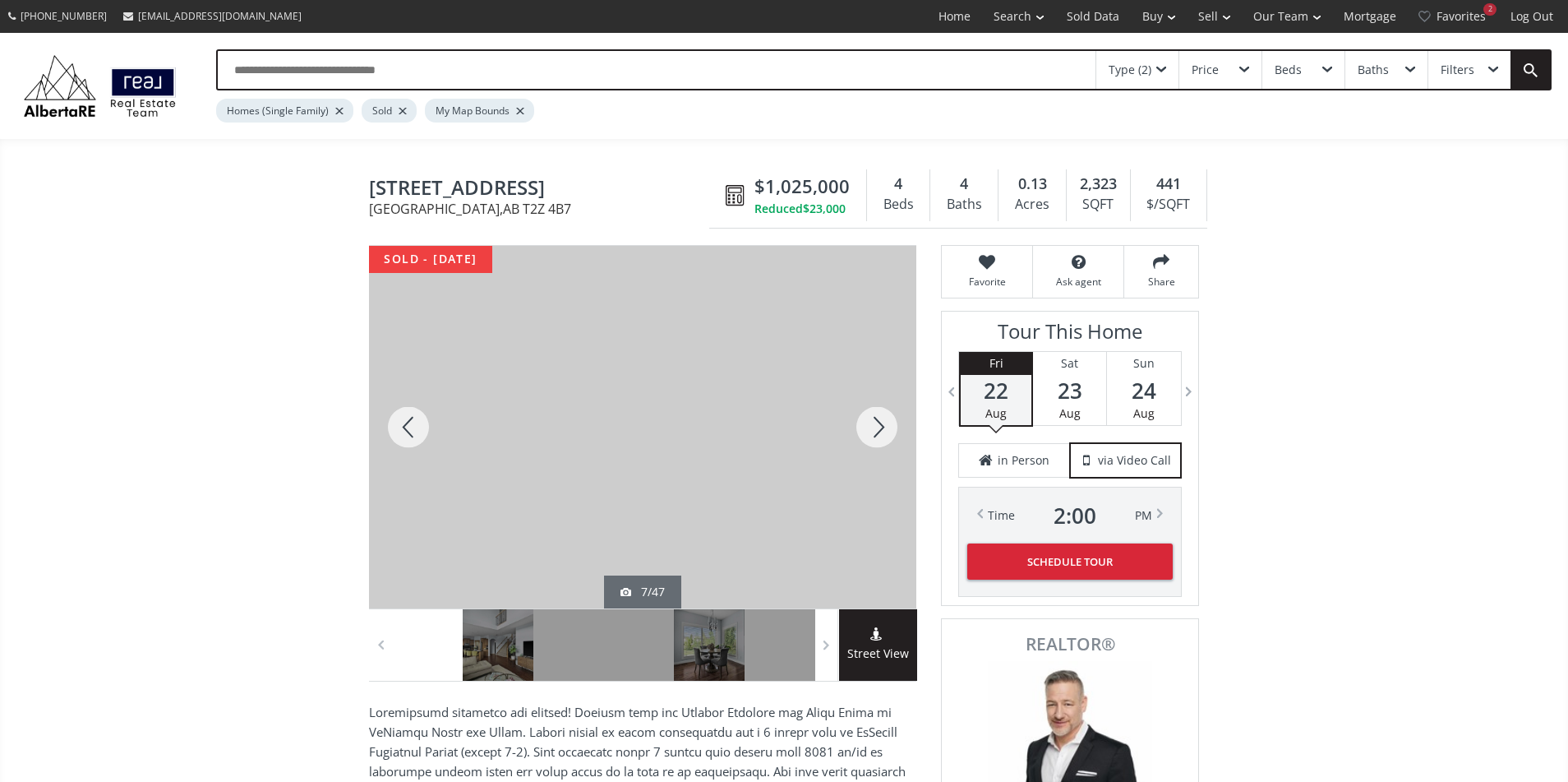
click at [880, 427] on div at bounding box center [877, 428] width 79 height 363
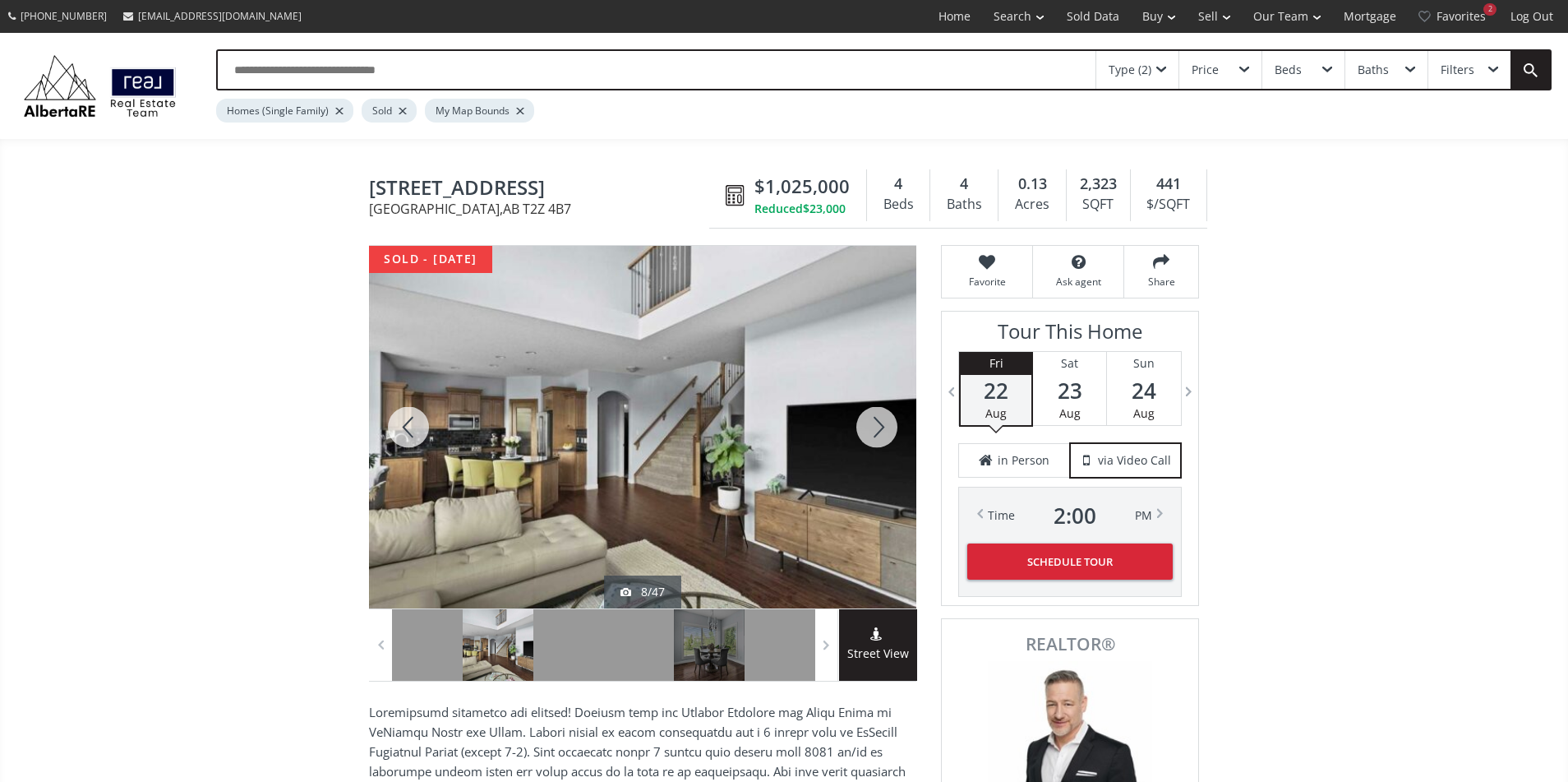
click at [880, 427] on div at bounding box center [877, 428] width 79 height 363
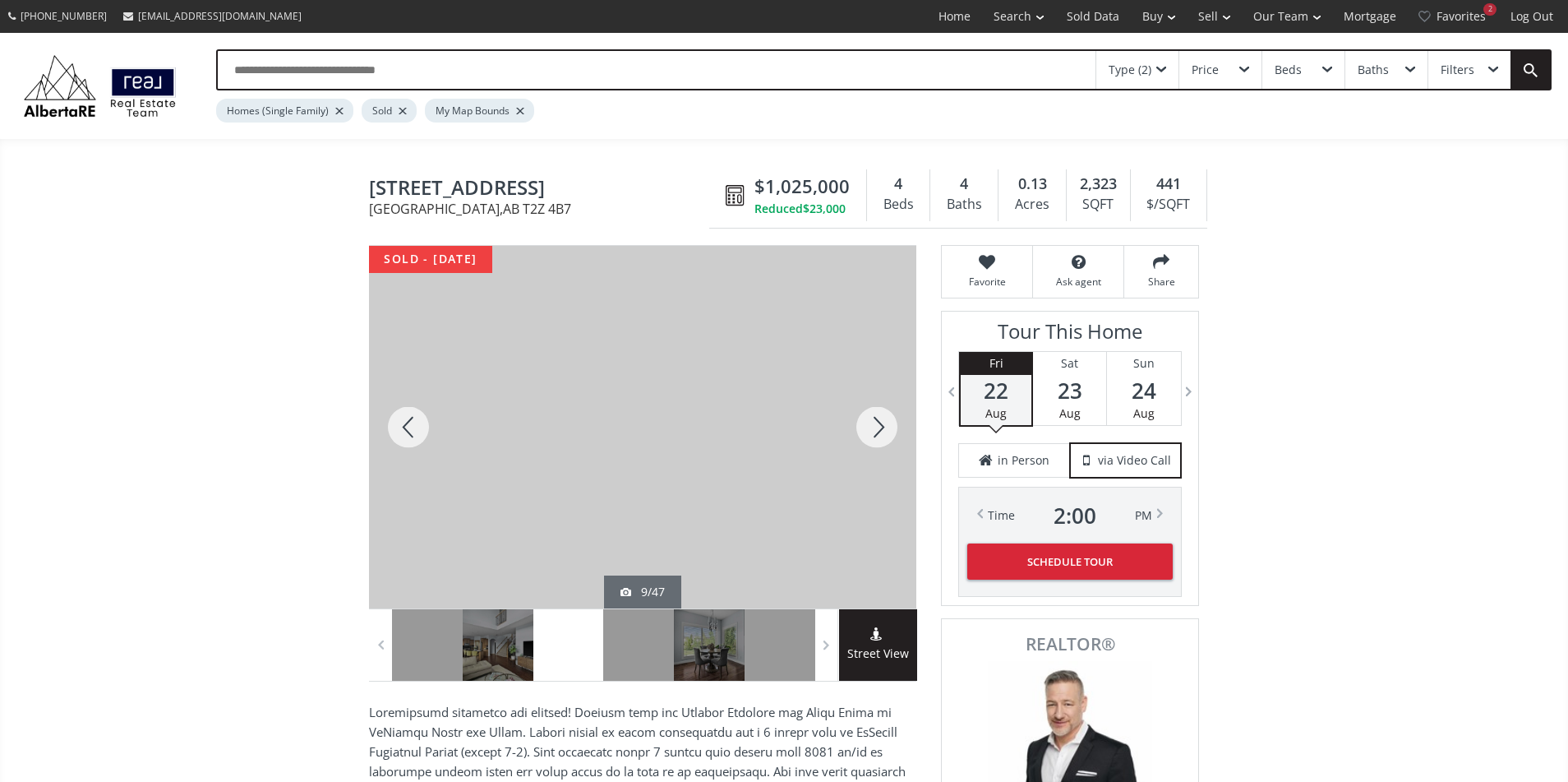
click at [880, 427] on div at bounding box center [877, 428] width 79 height 363
click at [1310, 126] on div "Type (2) Price Beds Baths Filters Homes (Single Family) Sold My Map Bounds" at bounding box center [784, 86] width 1568 height 106
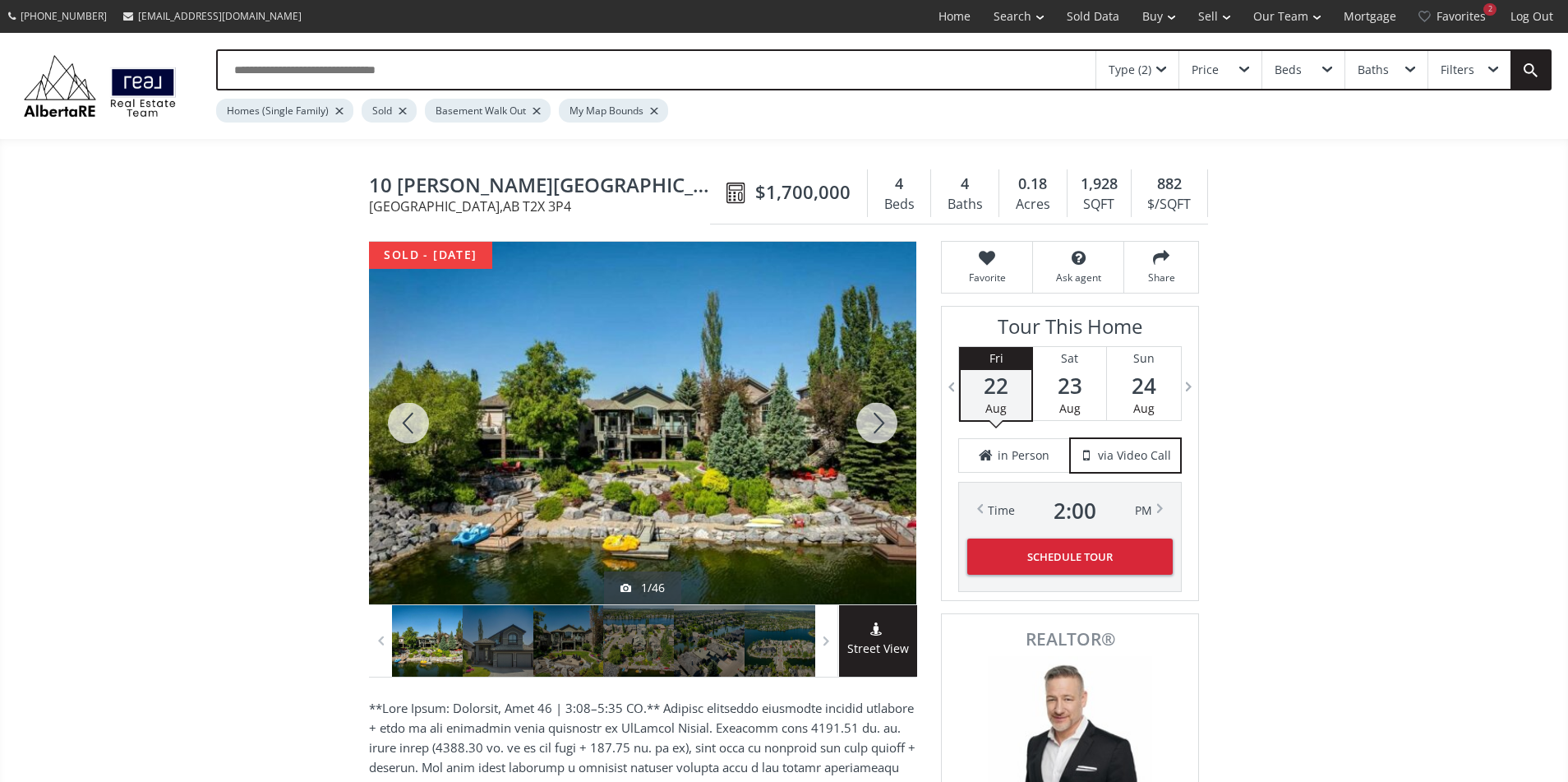
click at [881, 421] on div at bounding box center [877, 423] width 79 height 363
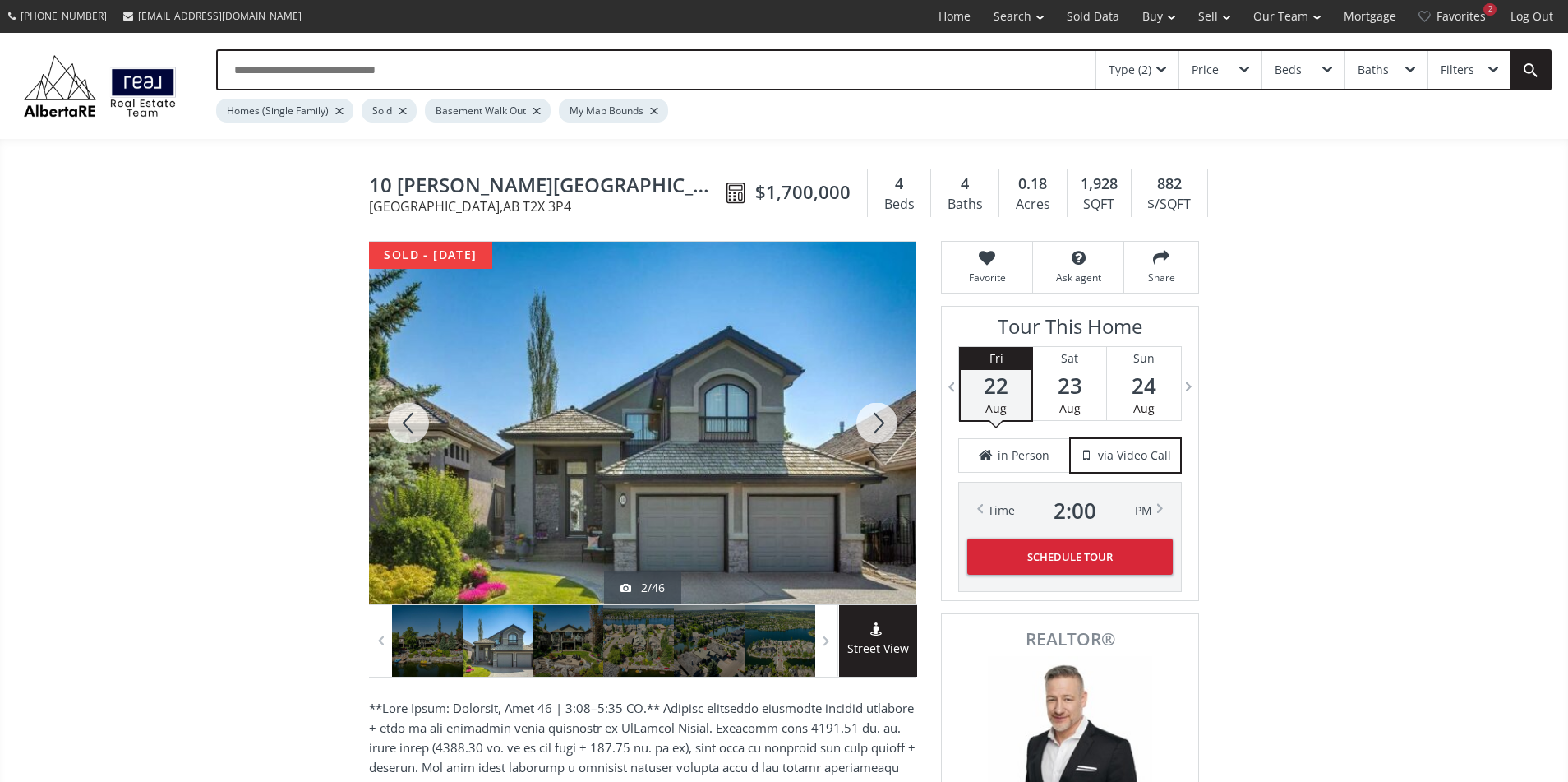
click at [881, 421] on div at bounding box center [877, 423] width 79 height 363
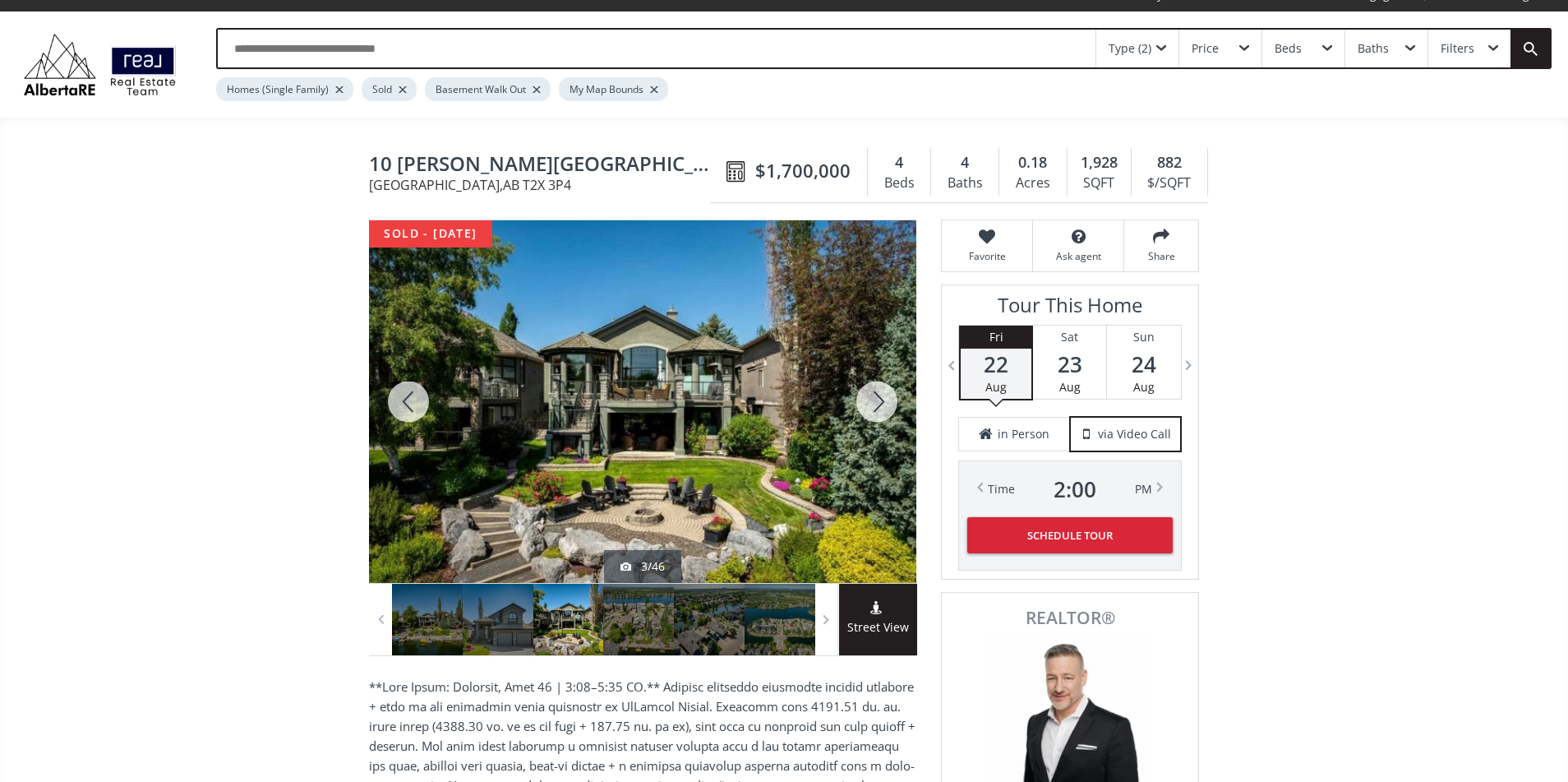
scroll to position [22, 0]
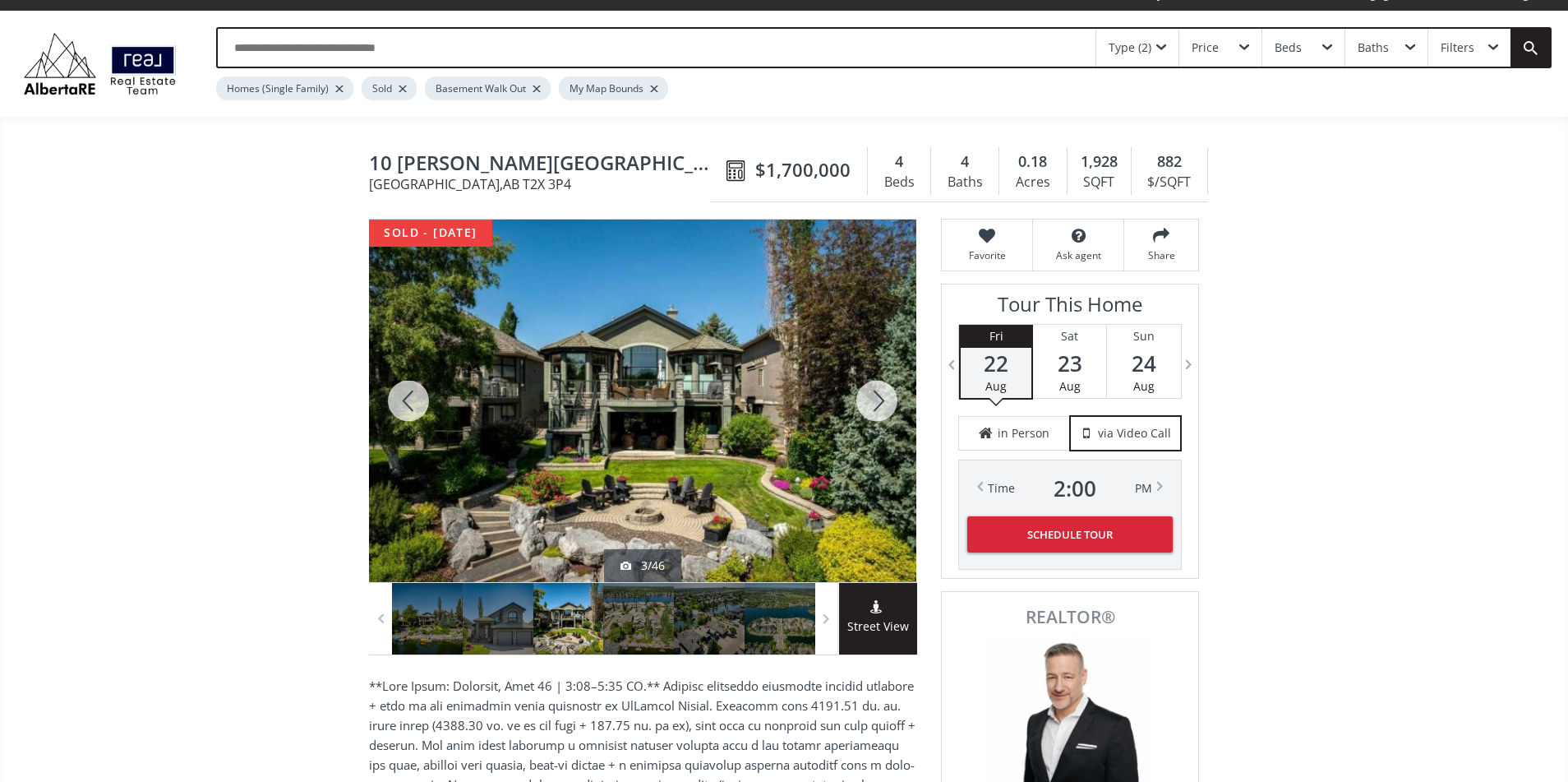
click at [878, 406] on div at bounding box center [877, 401] width 79 height 363
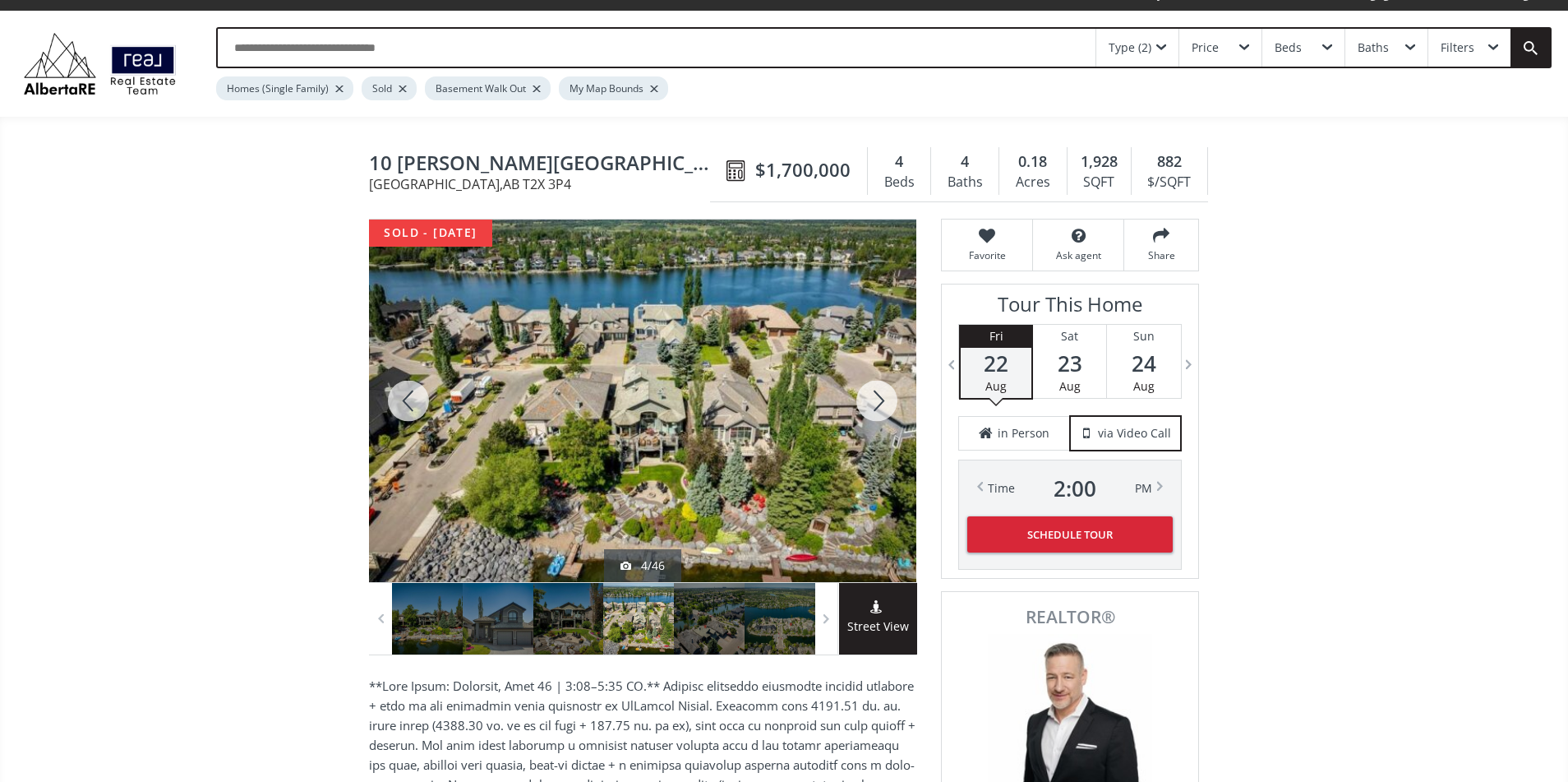
click at [878, 406] on div at bounding box center [877, 401] width 79 height 363
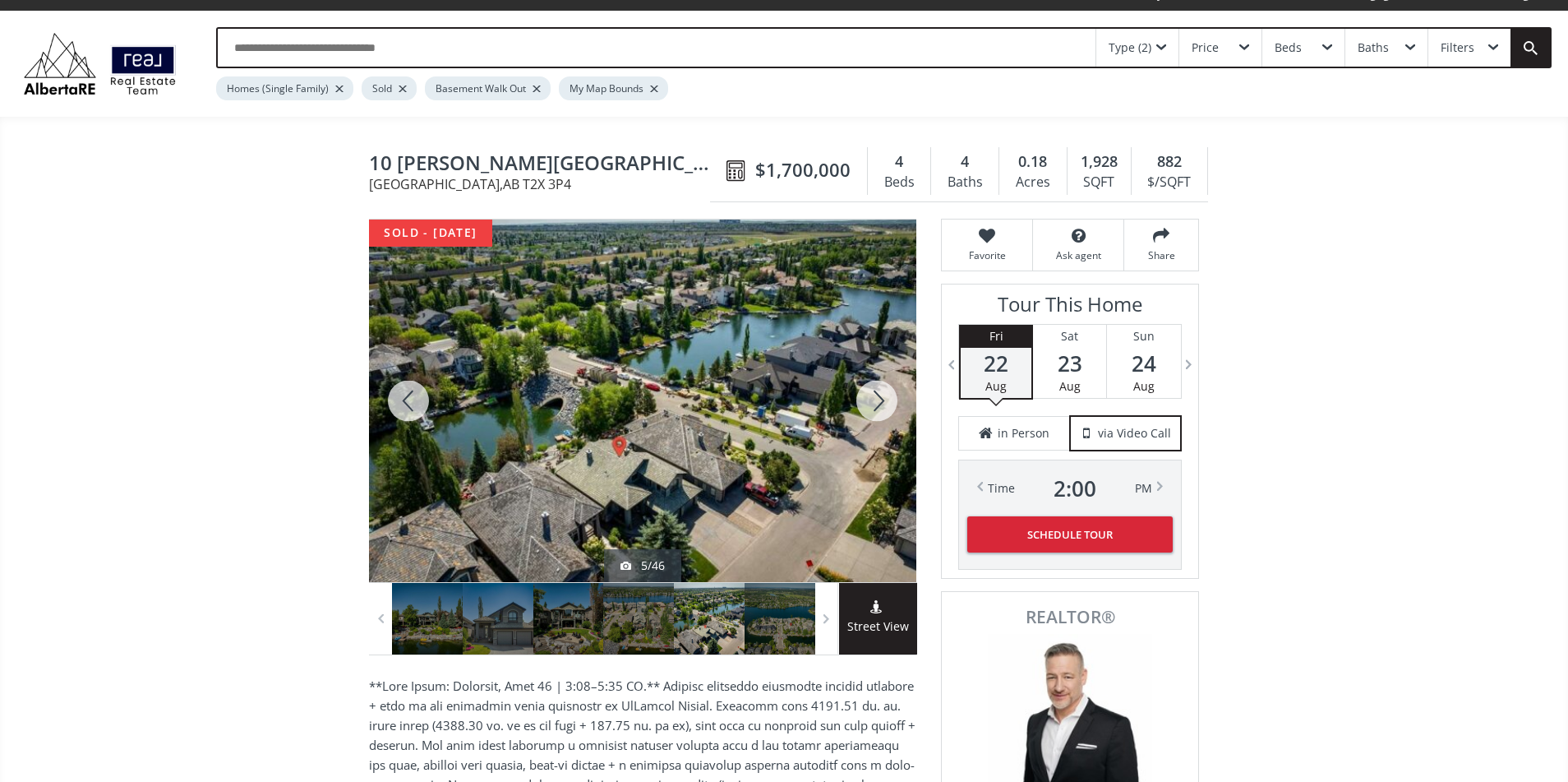
click at [878, 406] on div at bounding box center [877, 401] width 79 height 363
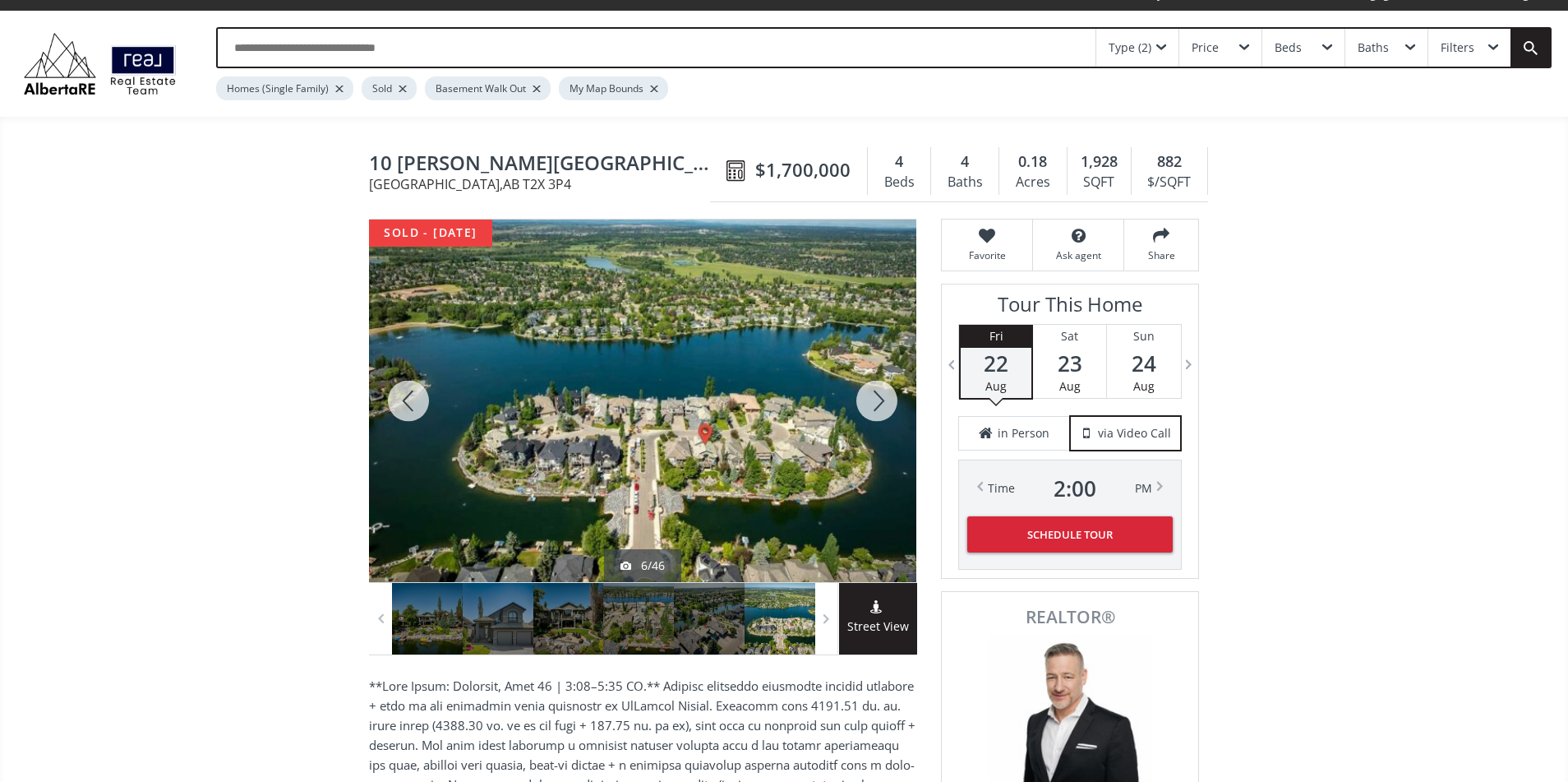
click at [878, 406] on div at bounding box center [877, 401] width 79 height 363
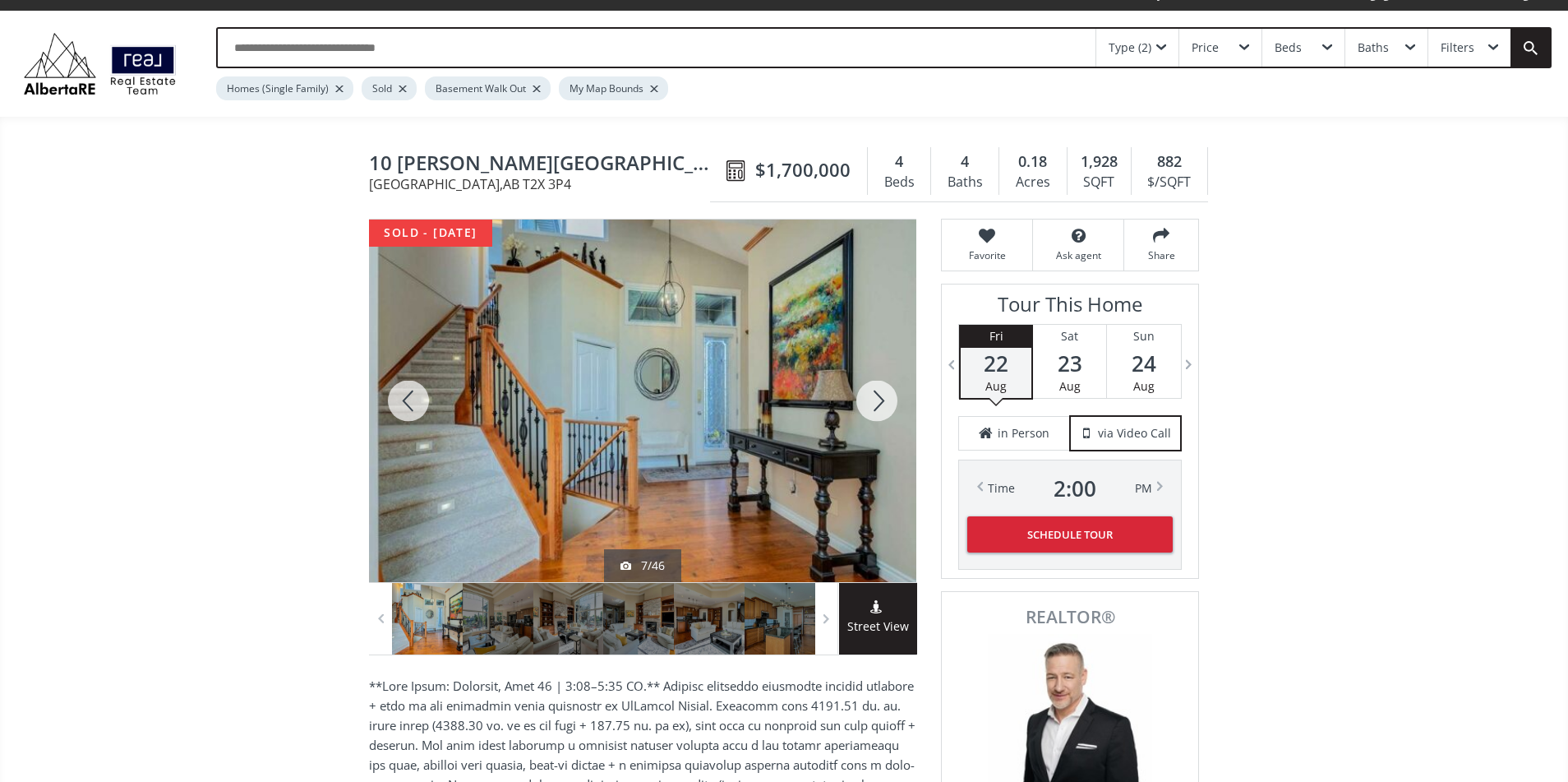
click at [878, 406] on div at bounding box center [877, 401] width 79 height 363
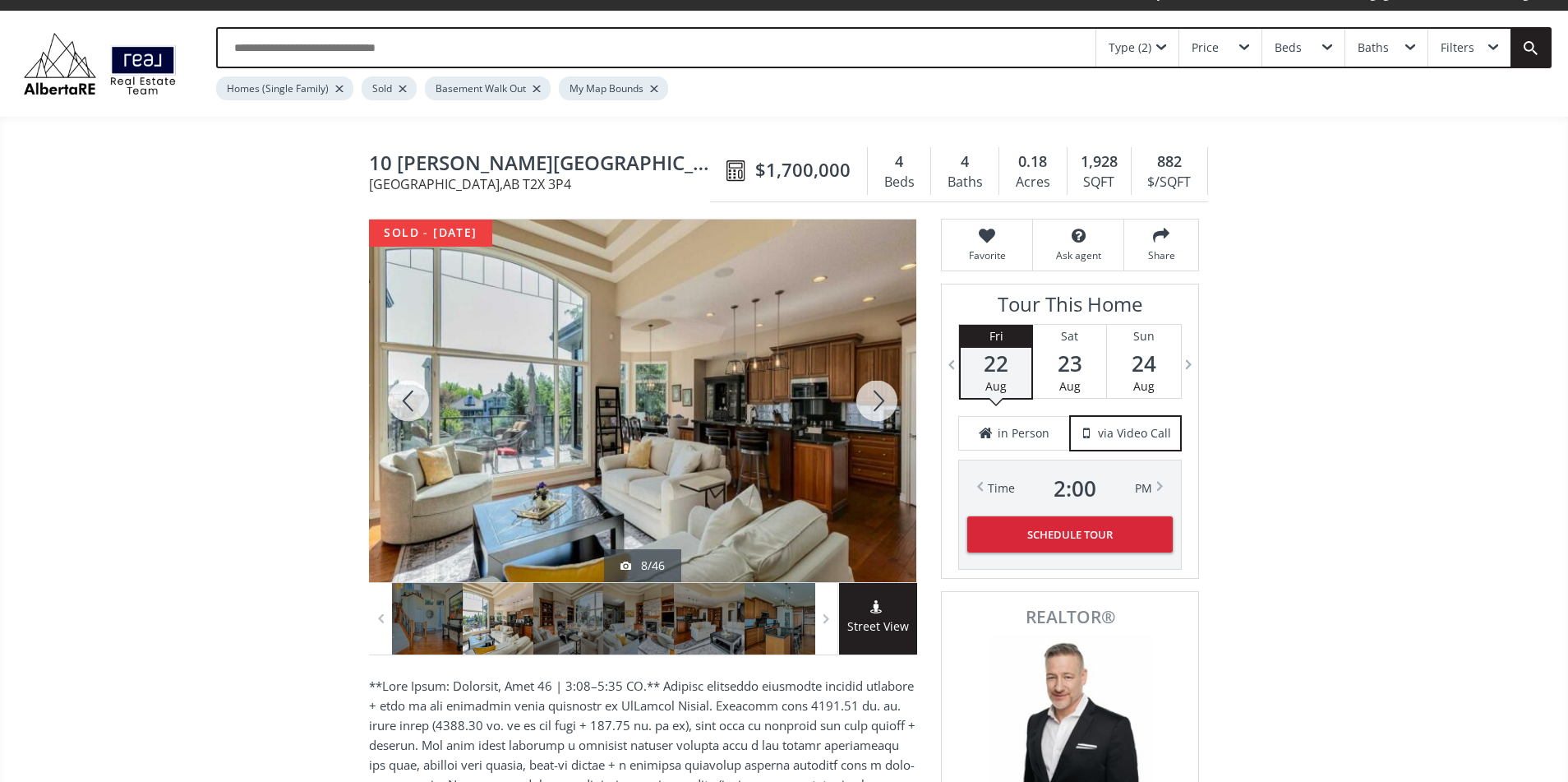
click at [878, 406] on div at bounding box center [877, 401] width 79 height 363
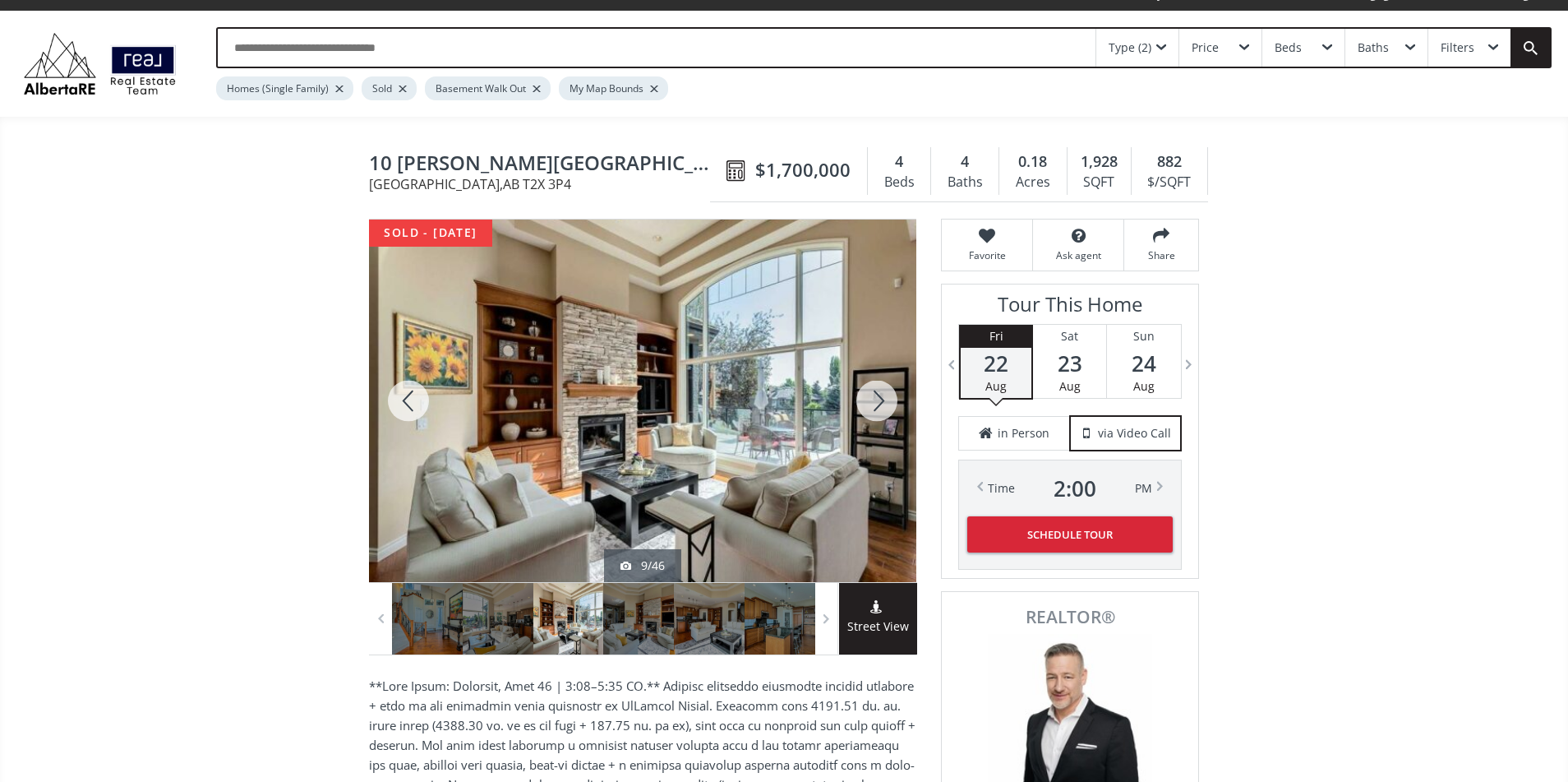
click at [878, 406] on div at bounding box center [877, 401] width 79 height 363
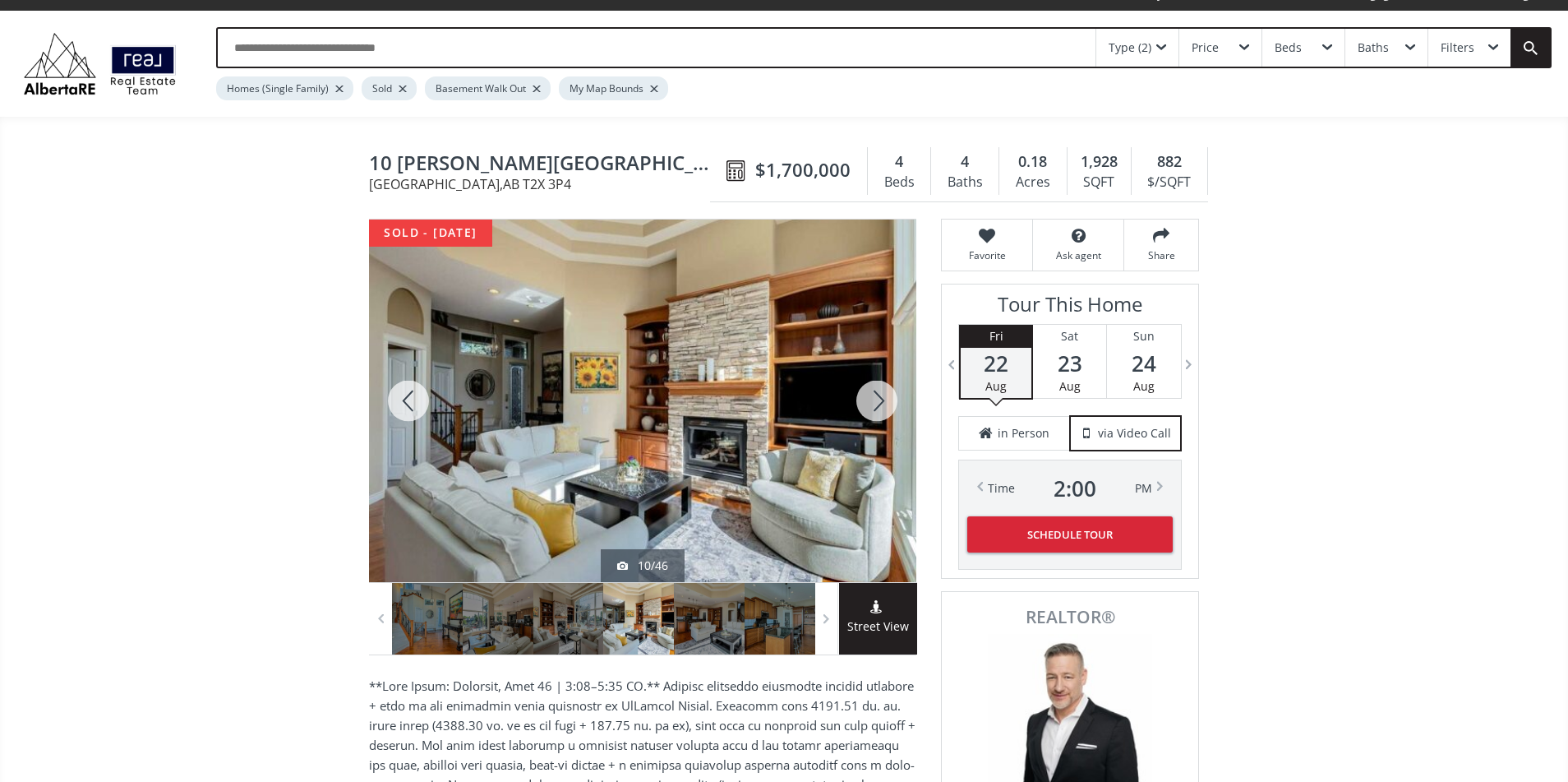
click at [878, 406] on div at bounding box center [877, 401] width 79 height 363
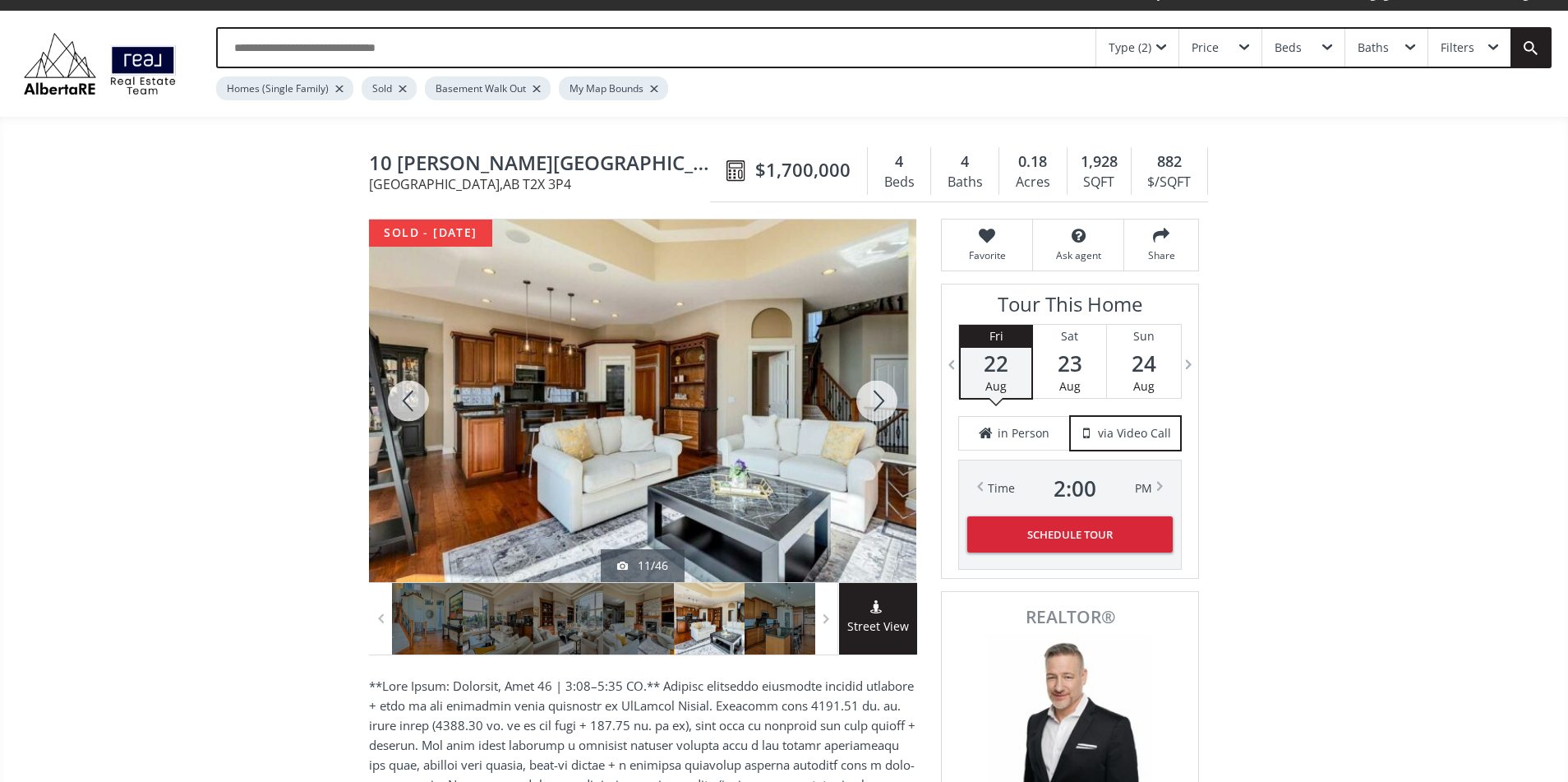
click at [878, 406] on div at bounding box center [877, 401] width 79 height 363
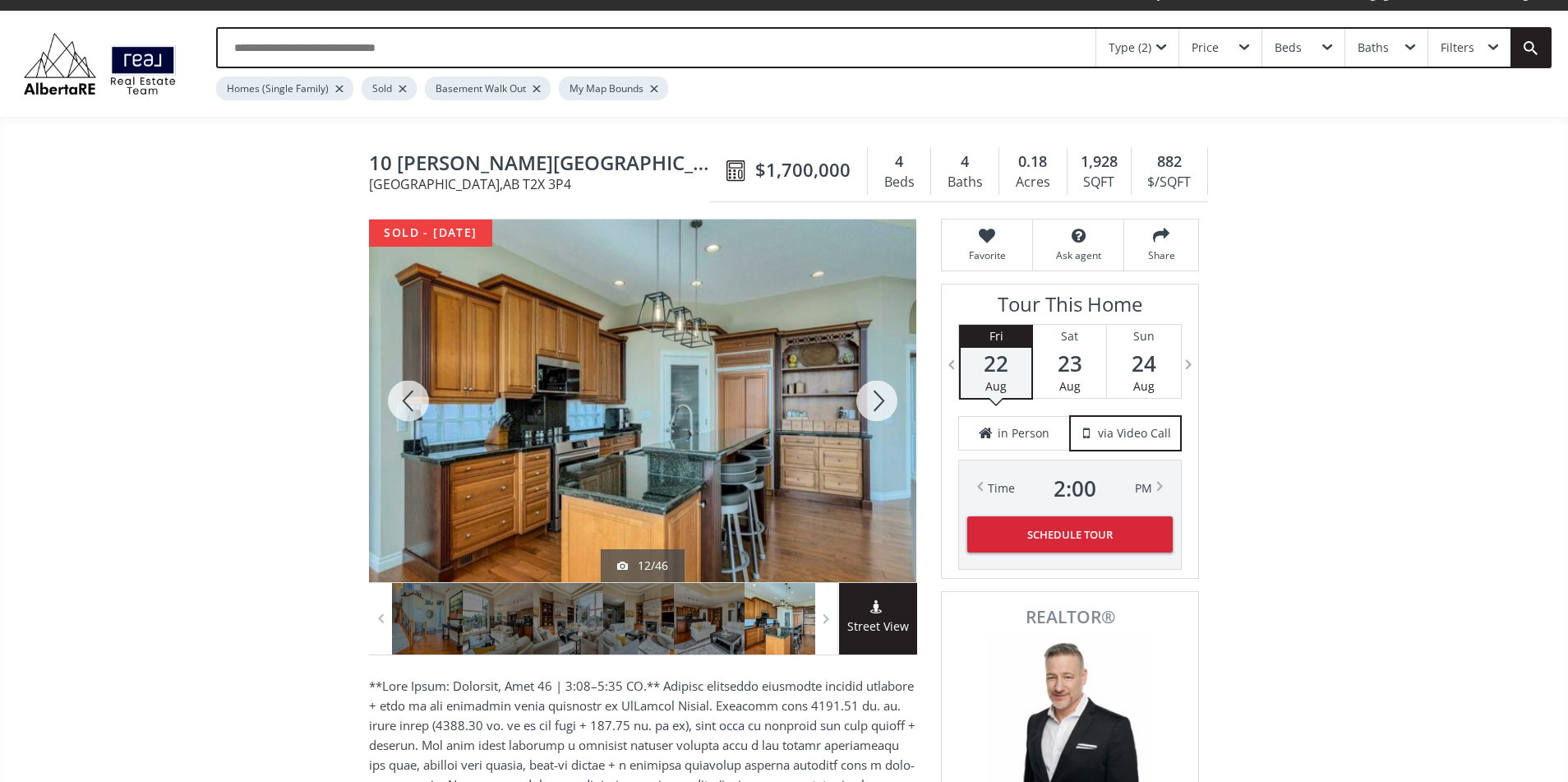
click at [878, 406] on div at bounding box center [877, 401] width 79 height 363
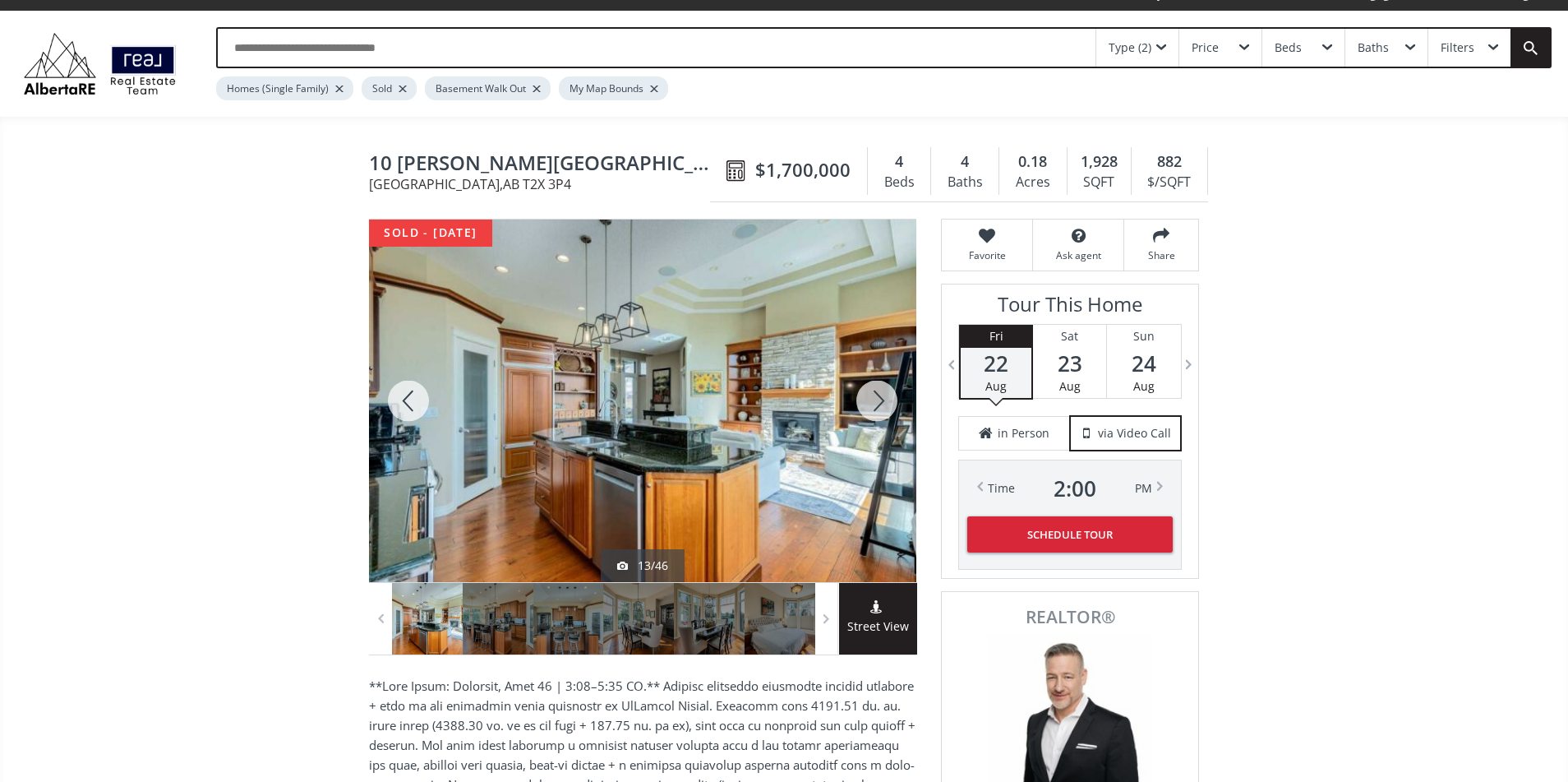
click at [878, 406] on div at bounding box center [877, 401] width 79 height 363
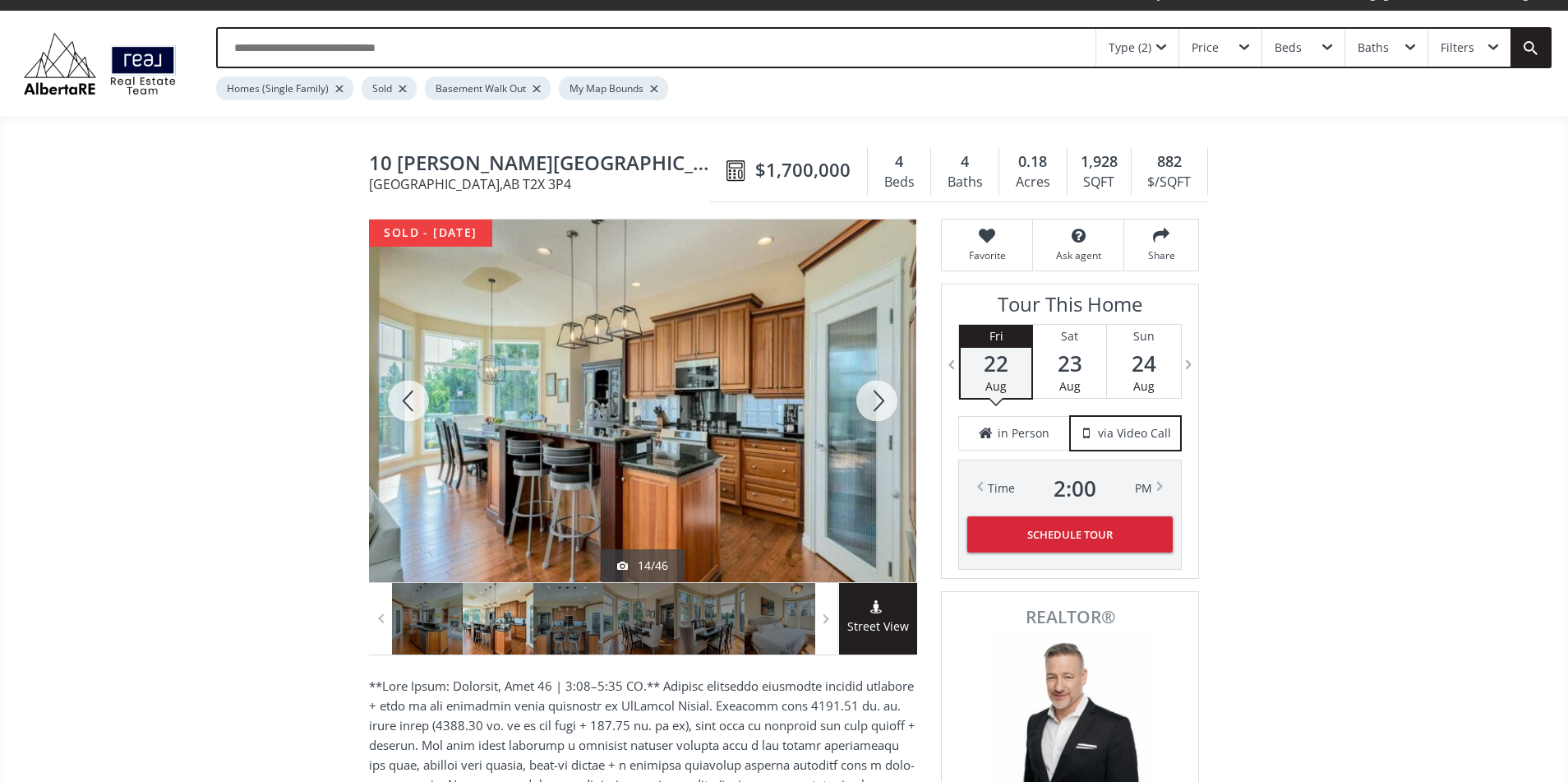
click at [878, 406] on div at bounding box center [877, 401] width 79 height 363
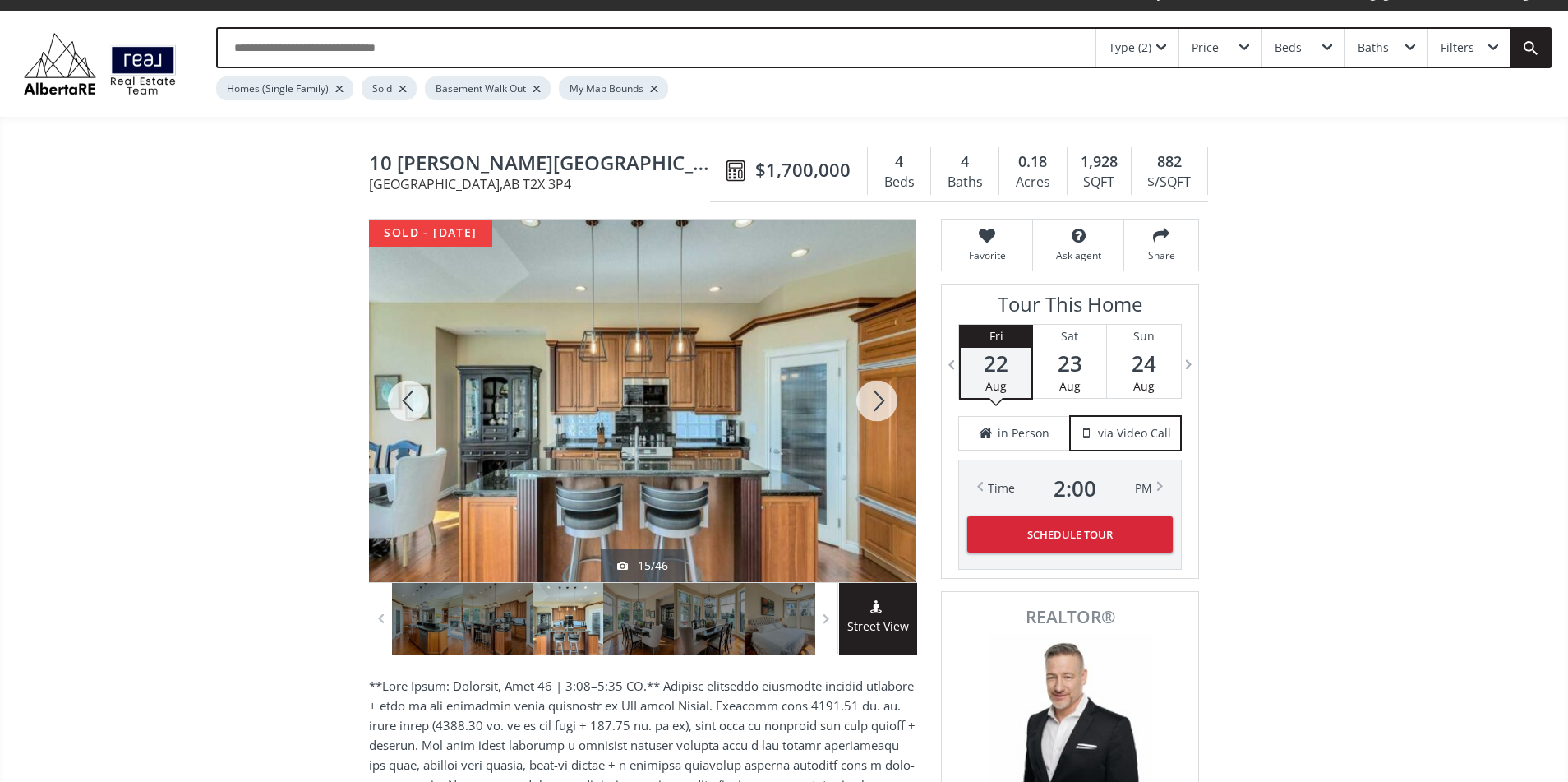
click at [878, 406] on div at bounding box center [877, 401] width 79 height 363
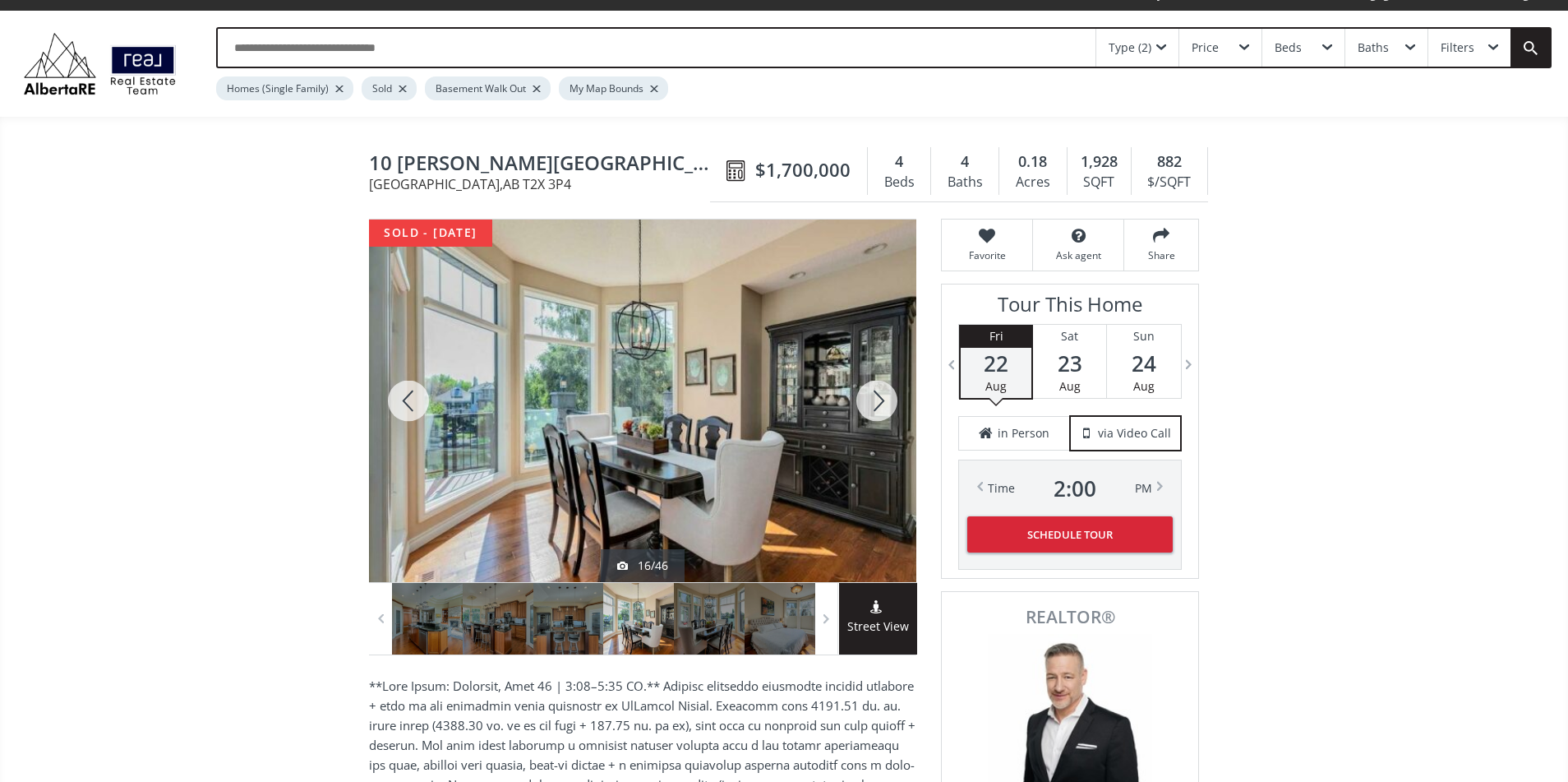
click at [878, 406] on div at bounding box center [877, 401] width 79 height 363
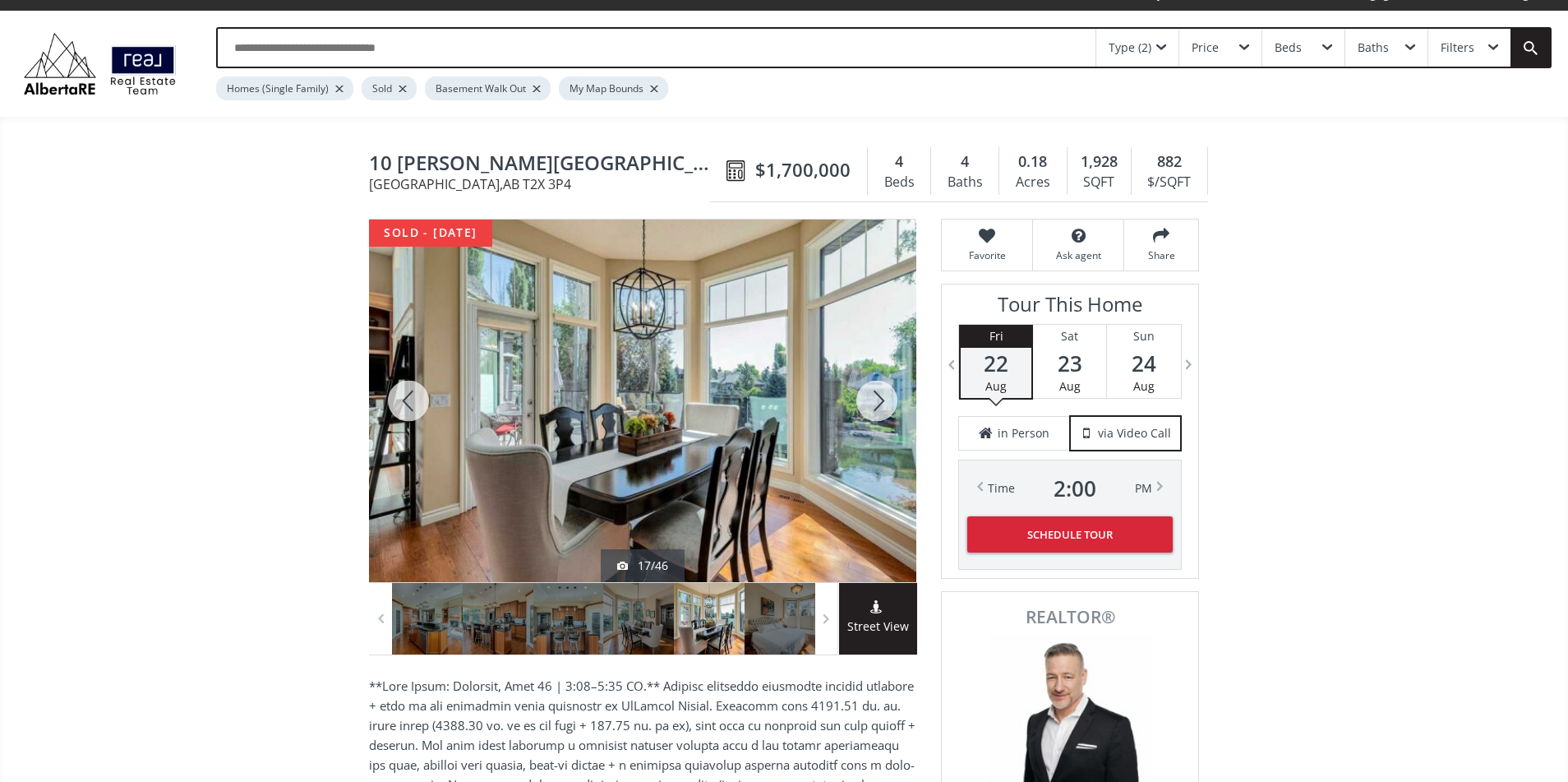
click at [878, 406] on div at bounding box center [877, 401] width 79 height 363
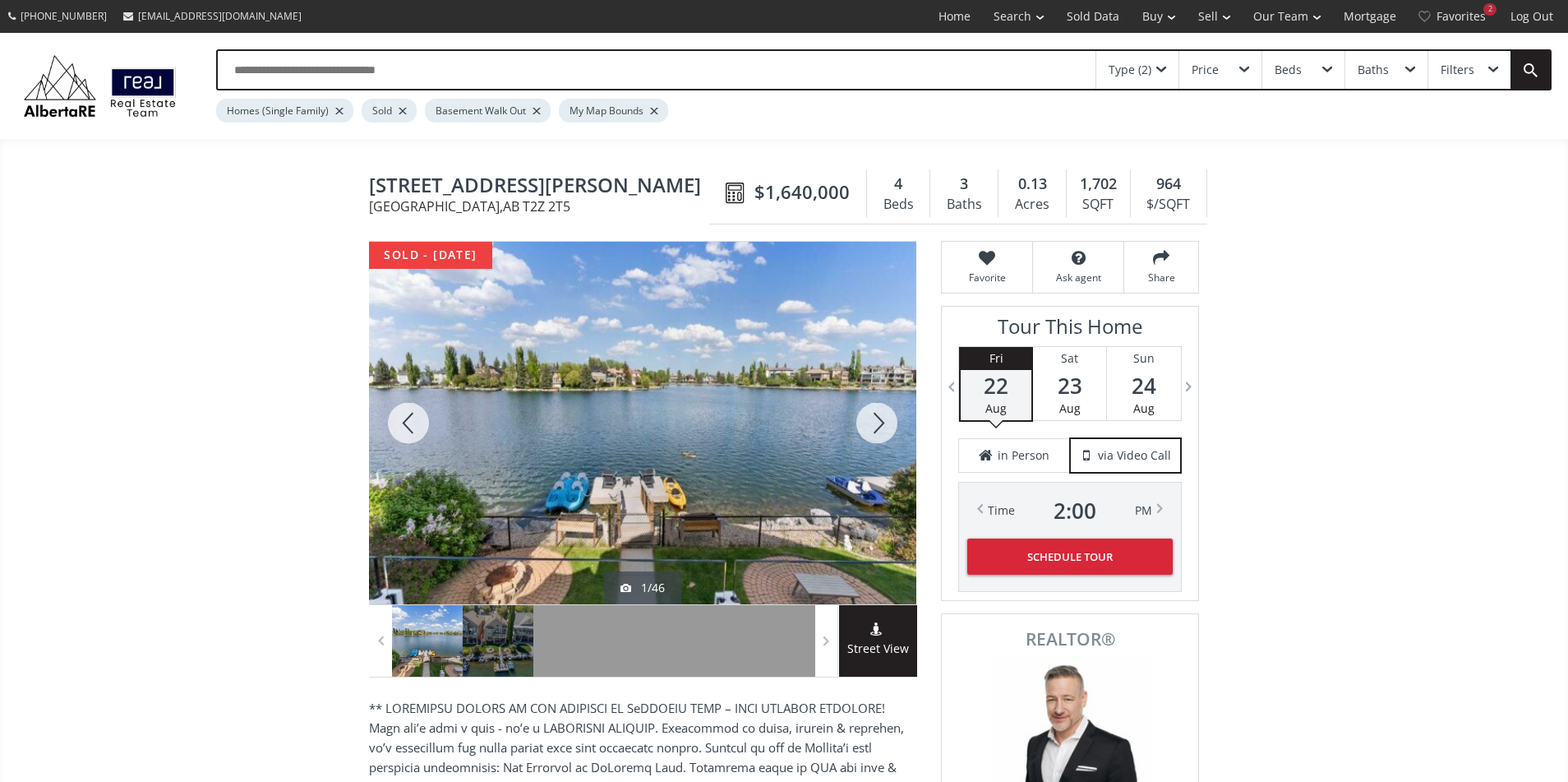
click at [878, 417] on div at bounding box center [877, 423] width 79 height 363
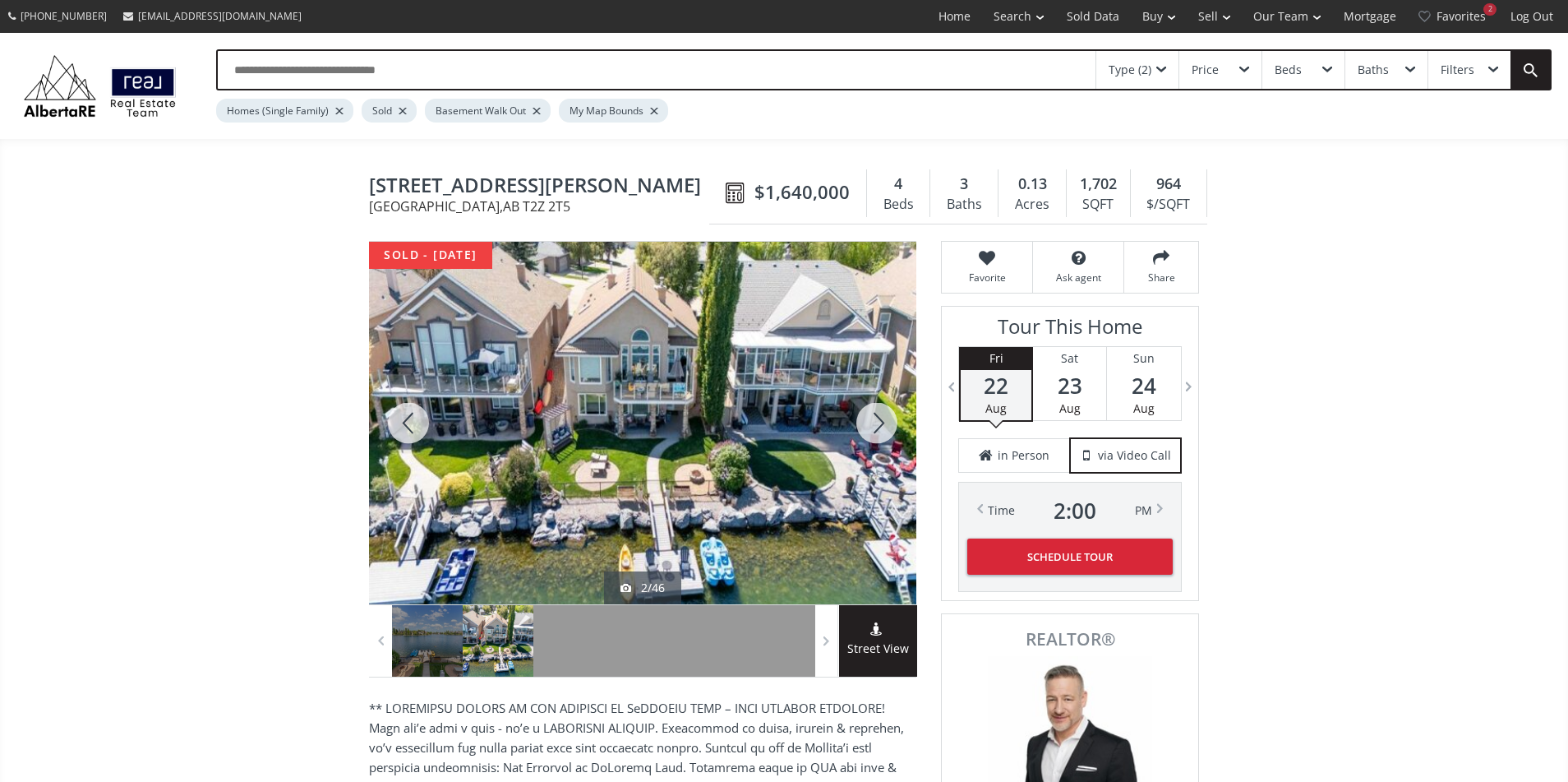
click at [878, 417] on div at bounding box center [877, 423] width 79 height 363
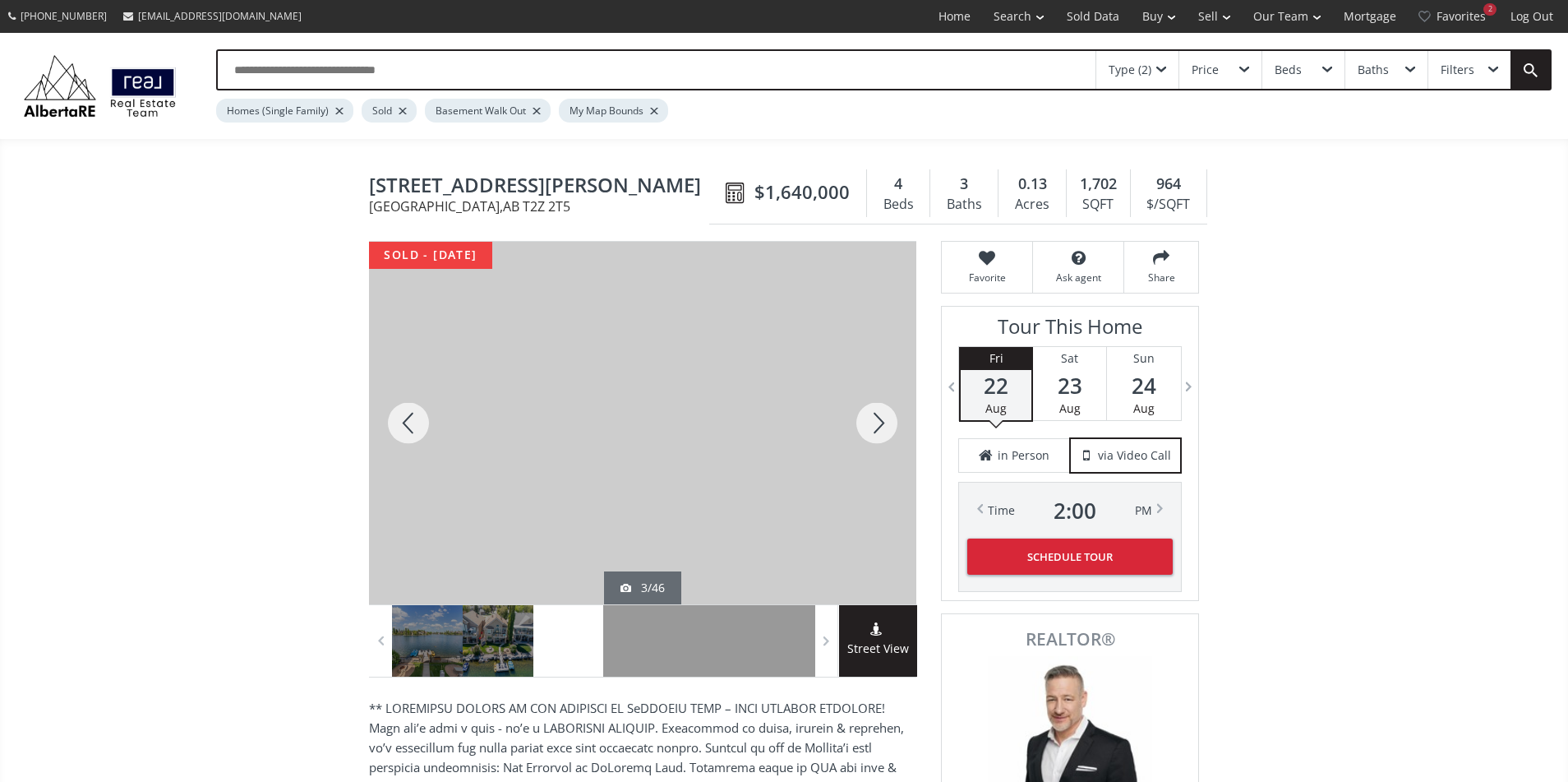
click at [878, 417] on div at bounding box center [877, 423] width 79 height 363
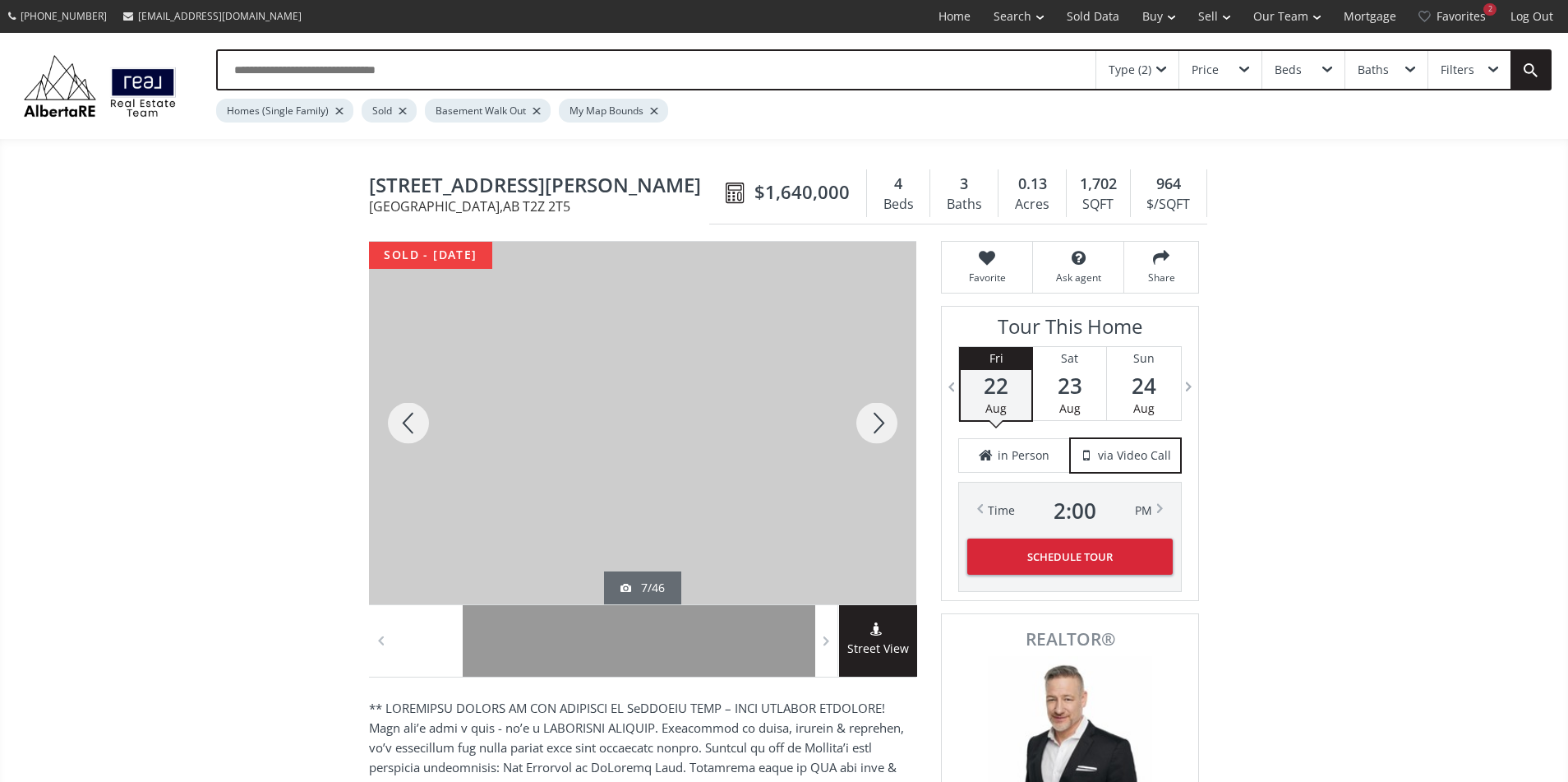
click at [878, 417] on div at bounding box center [877, 423] width 79 height 363
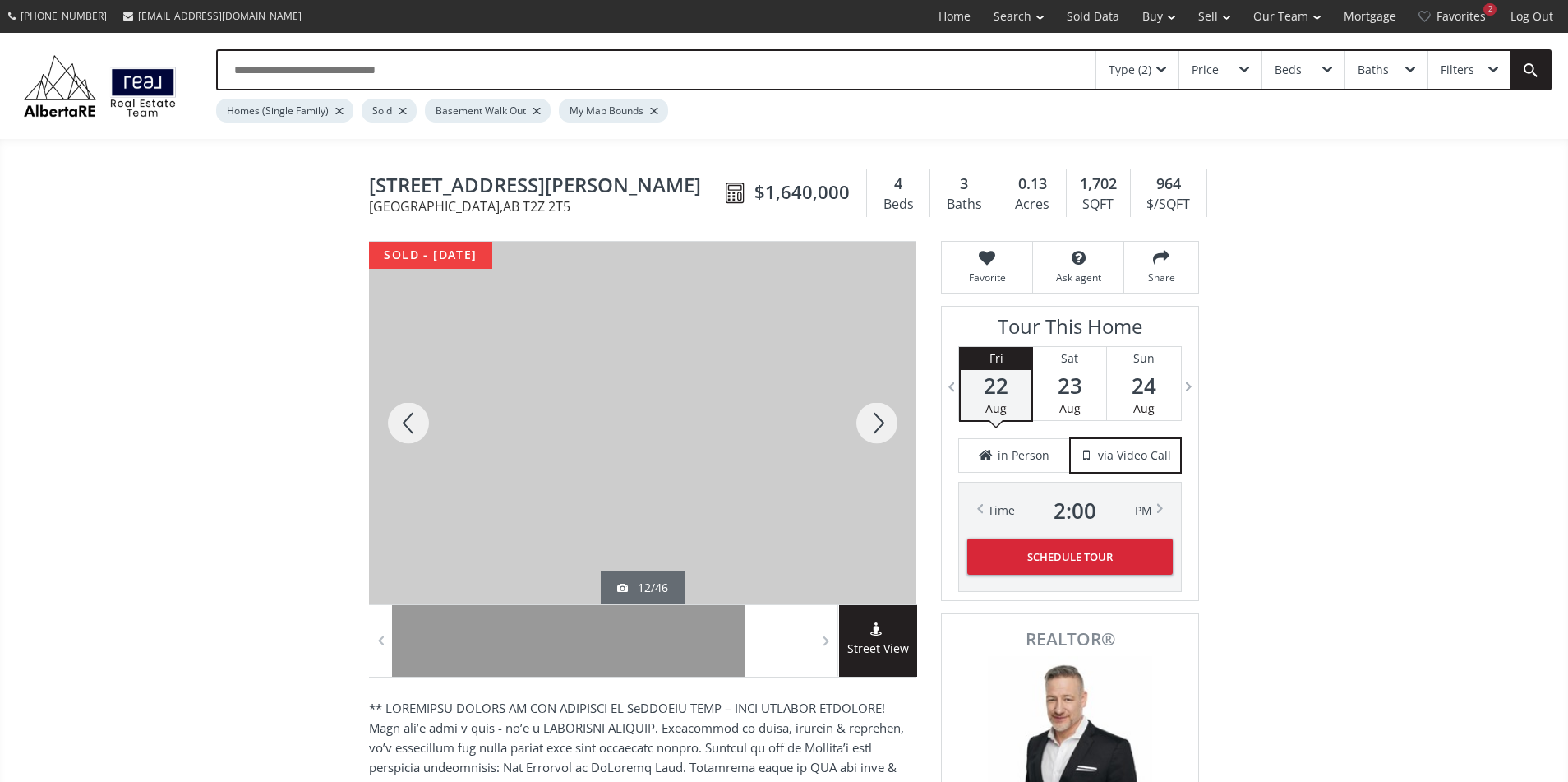
click at [878, 417] on div at bounding box center [877, 423] width 79 height 363
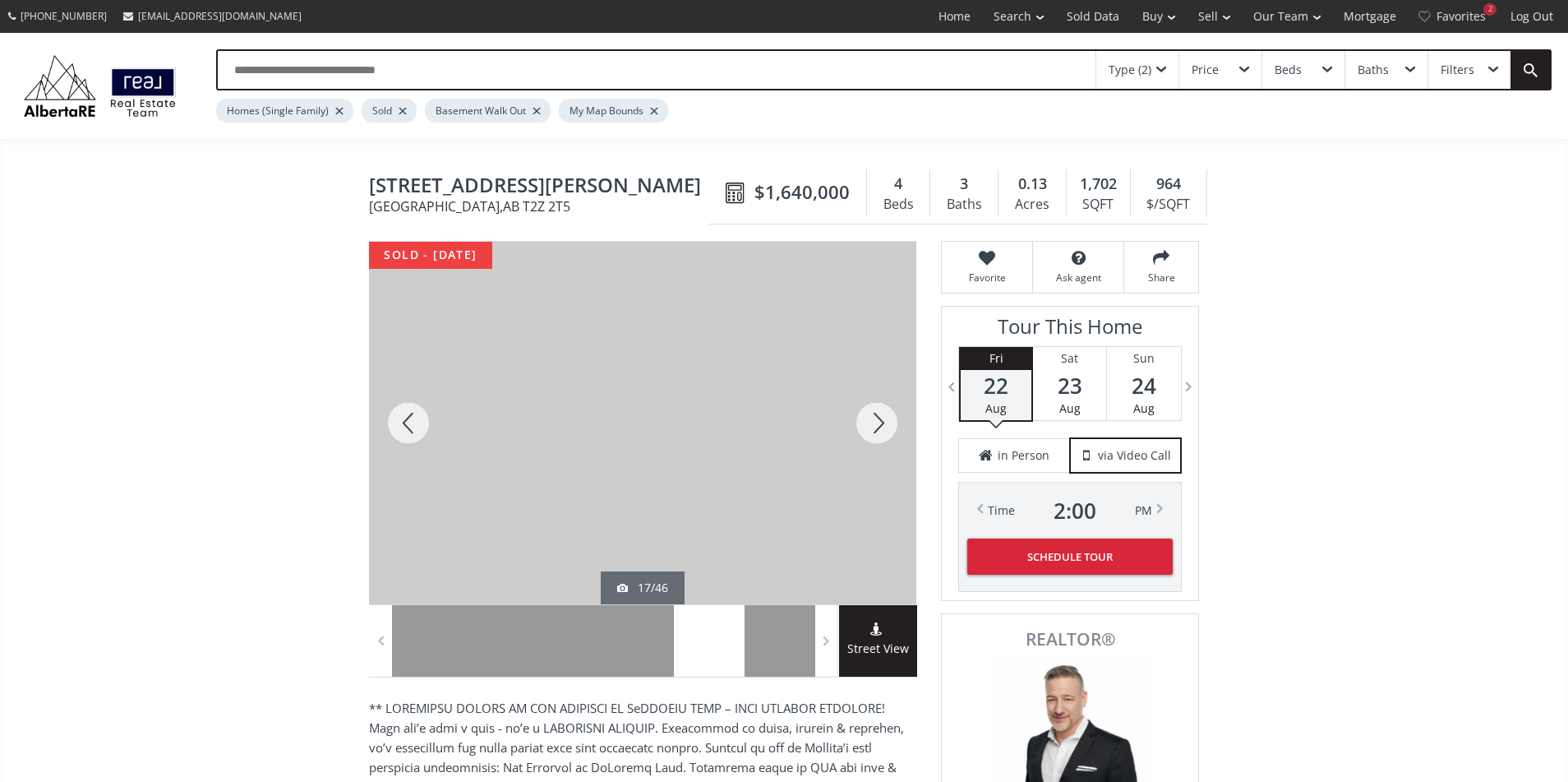
click at [878, 417] on div at bounding box center [877, 423] width 79 height 363
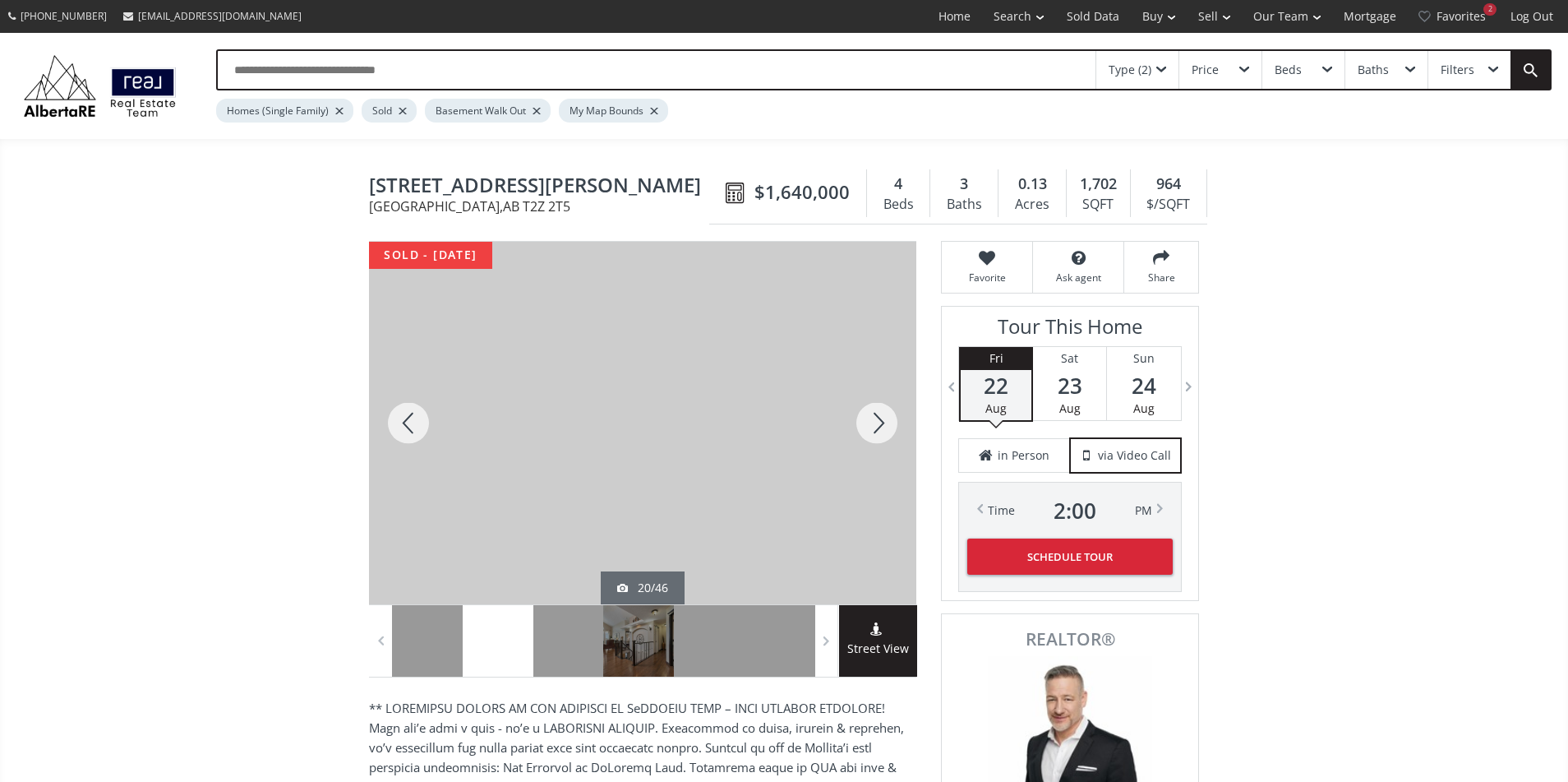
click at [878, 417] on div at bounding box center [877, 423] width 79 height 363
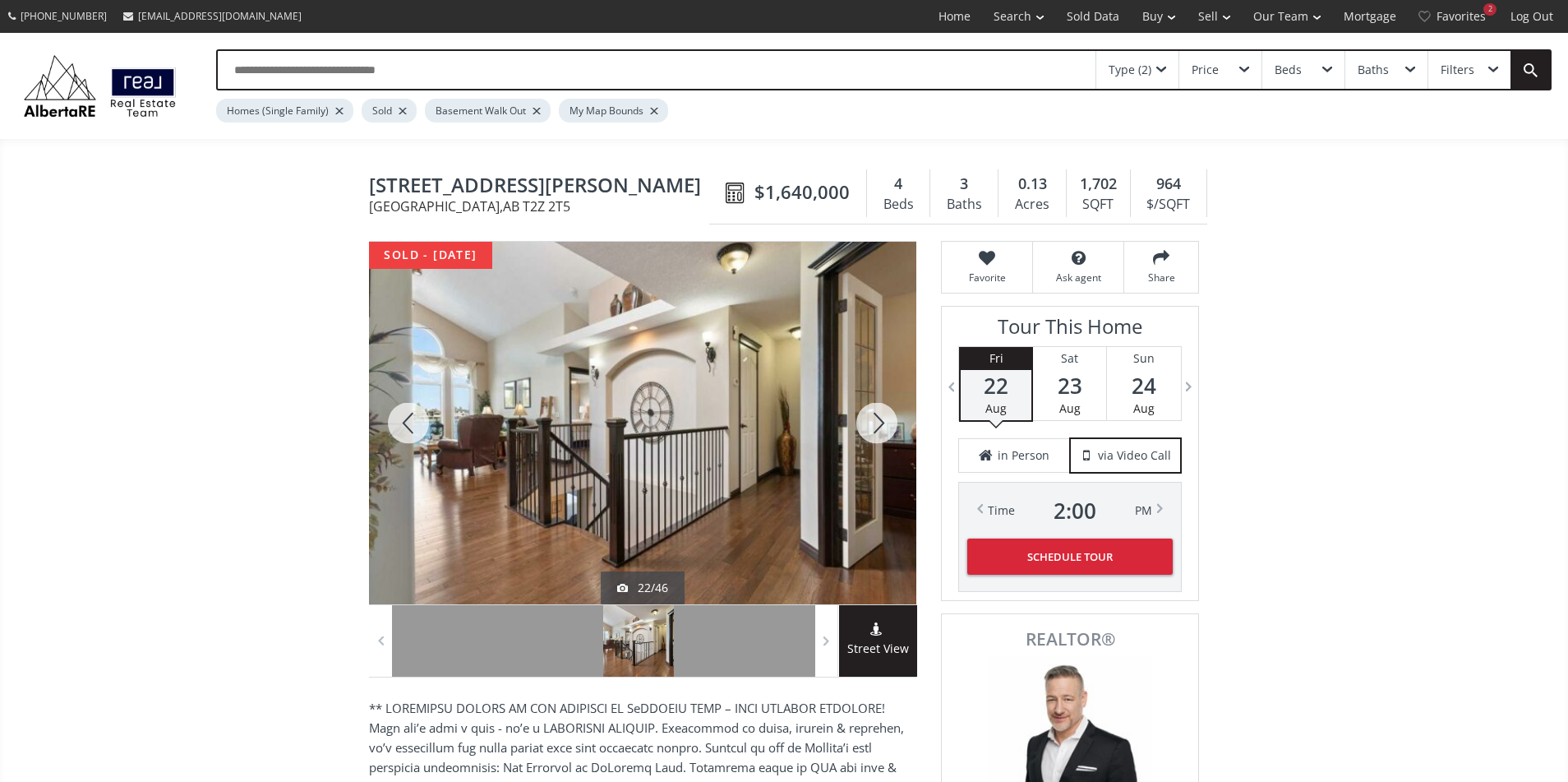
click at [878, 421] on div at bounding box center [877, 423] width 79 height 363
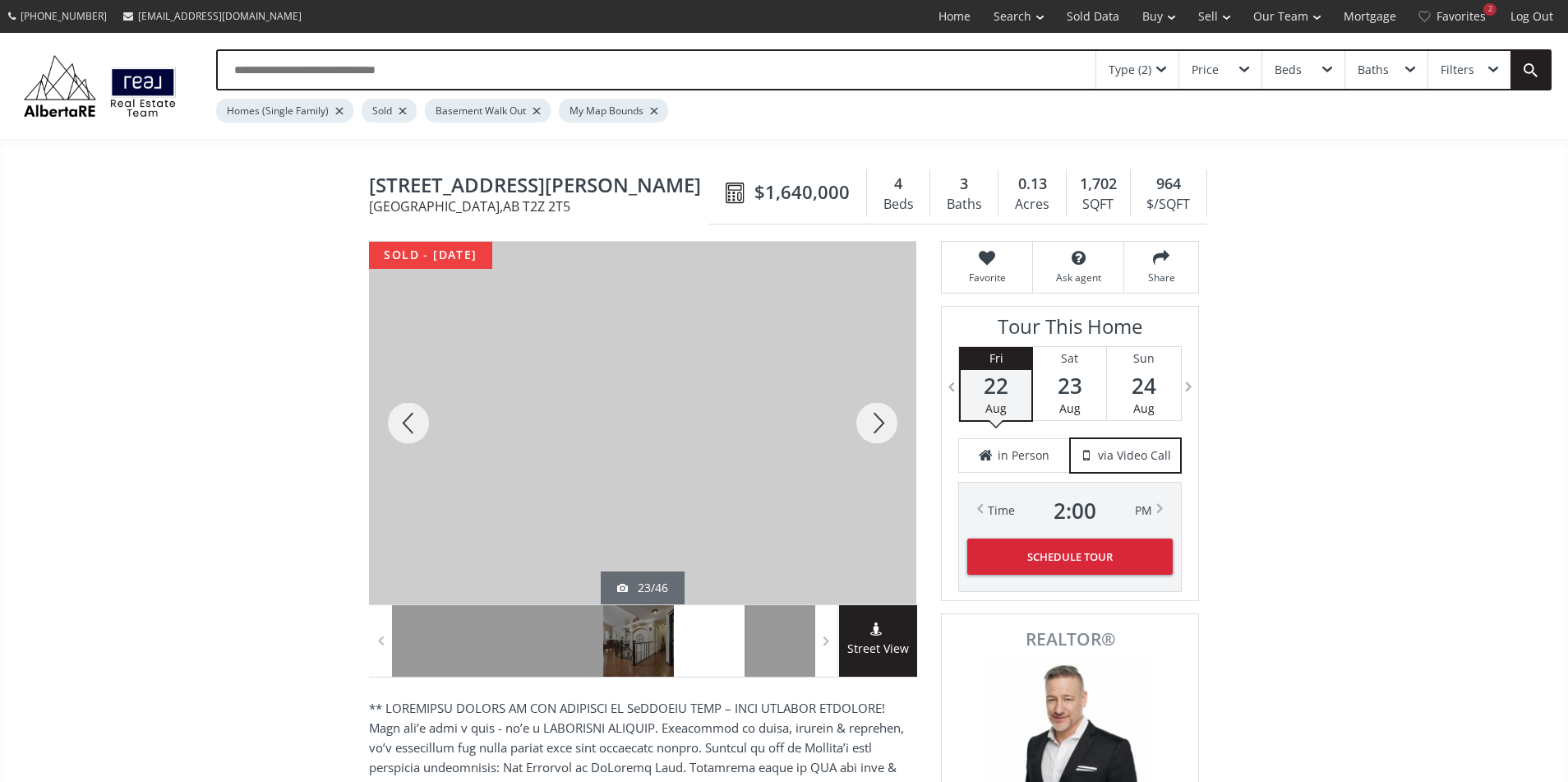
click at [878, 421] on div at bounding box center [877, 423] width 79 height 363
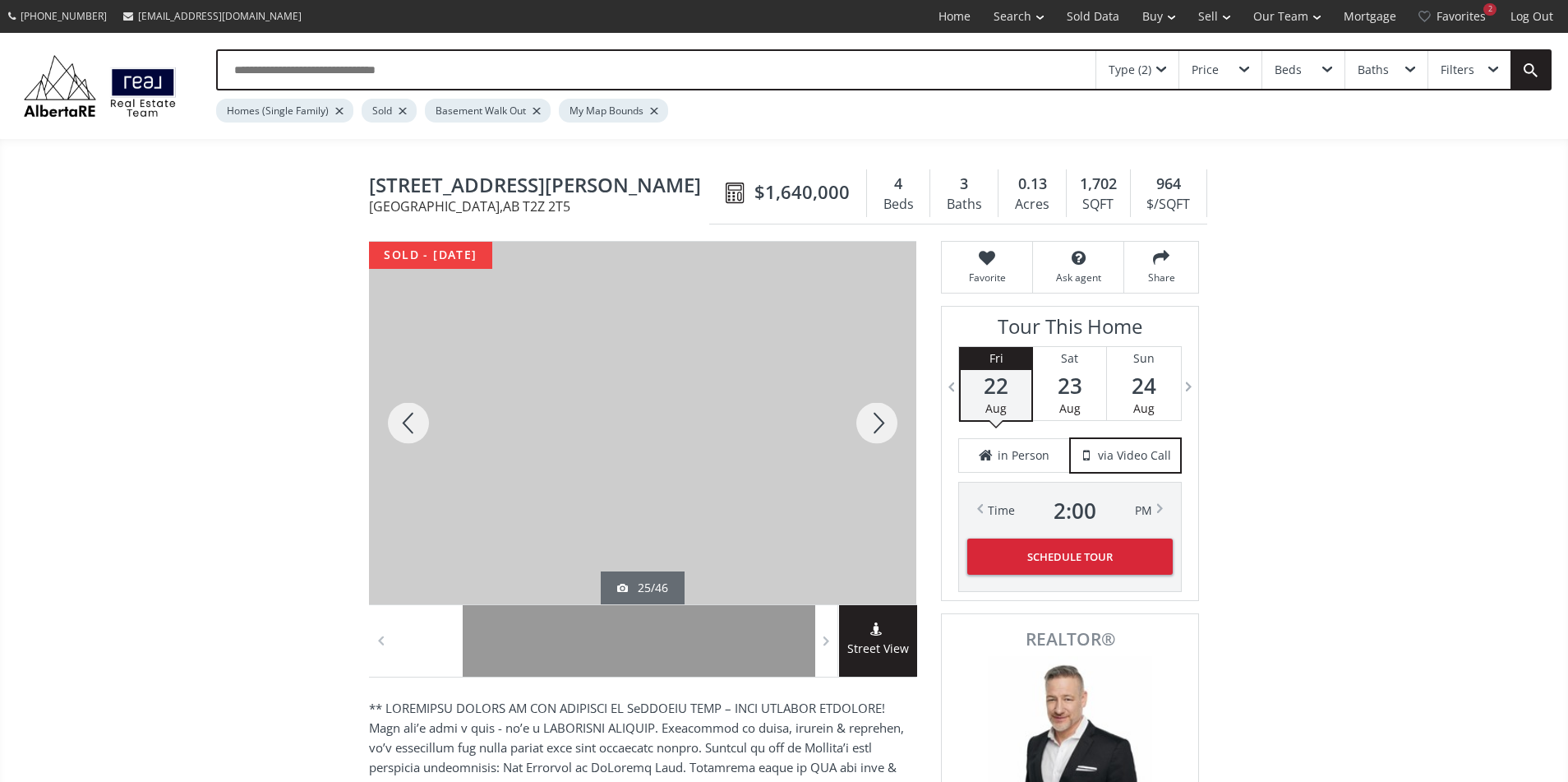
click at [878, 421] on div at bounding box center [877, 423] width 79 height 363
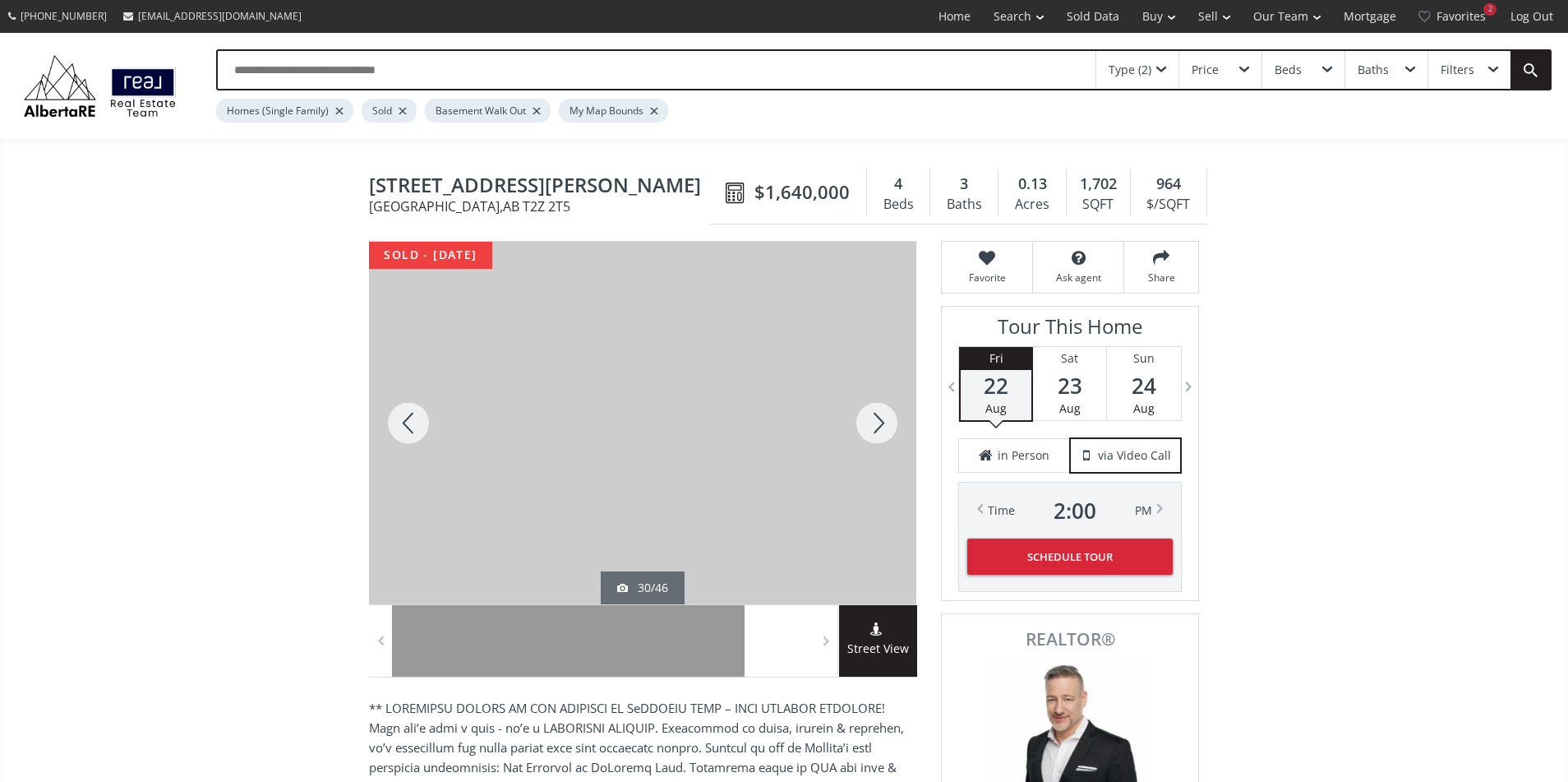
click at [878, 421] on div at bounding box center [877, 423] width 79 height 363
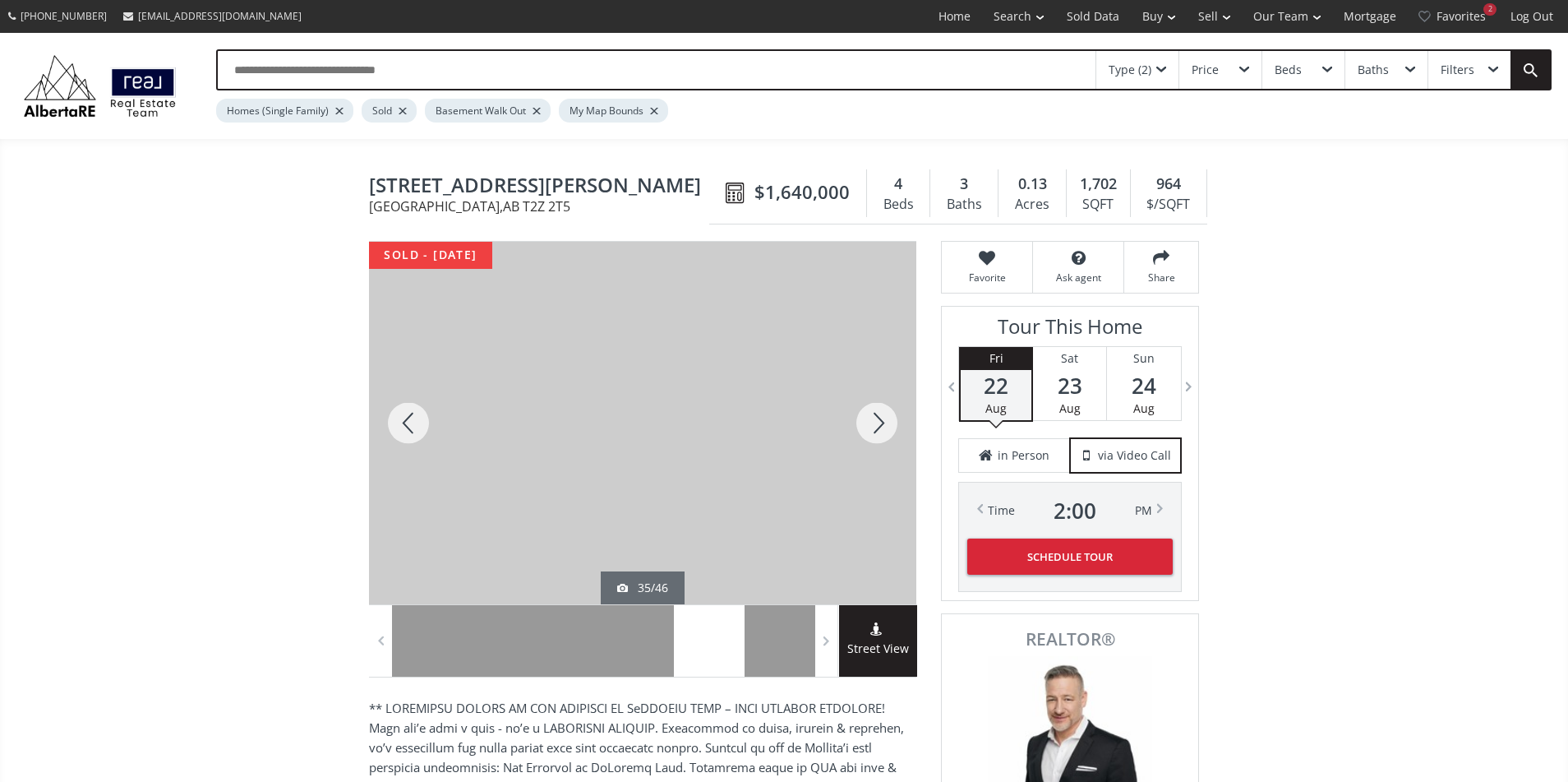
click at [878, 421] on div at bounding box center [877, 423] width 79 height 363
